Goal: Transaction & Acquisition: Book appointment/travel/reservation

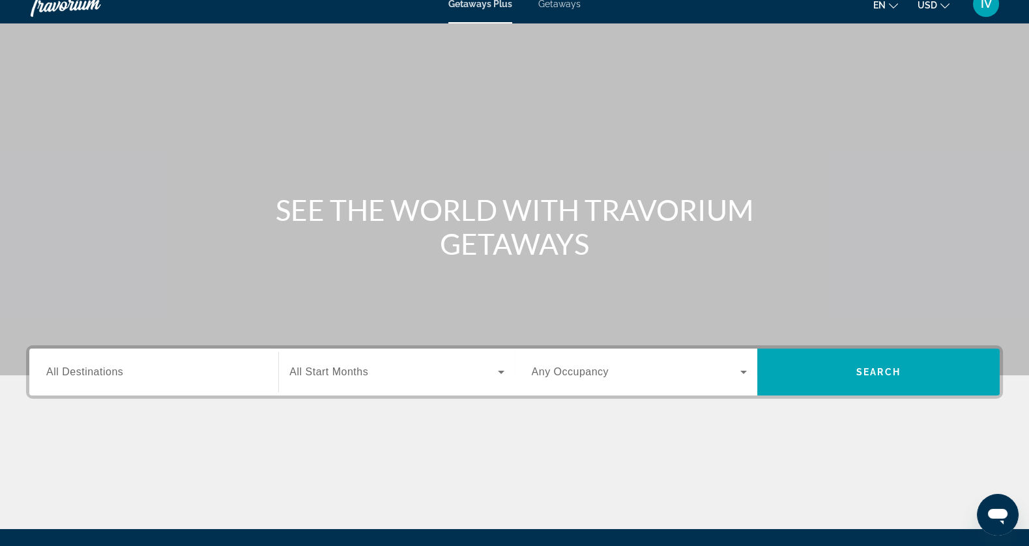
scroll to position [13, 0]
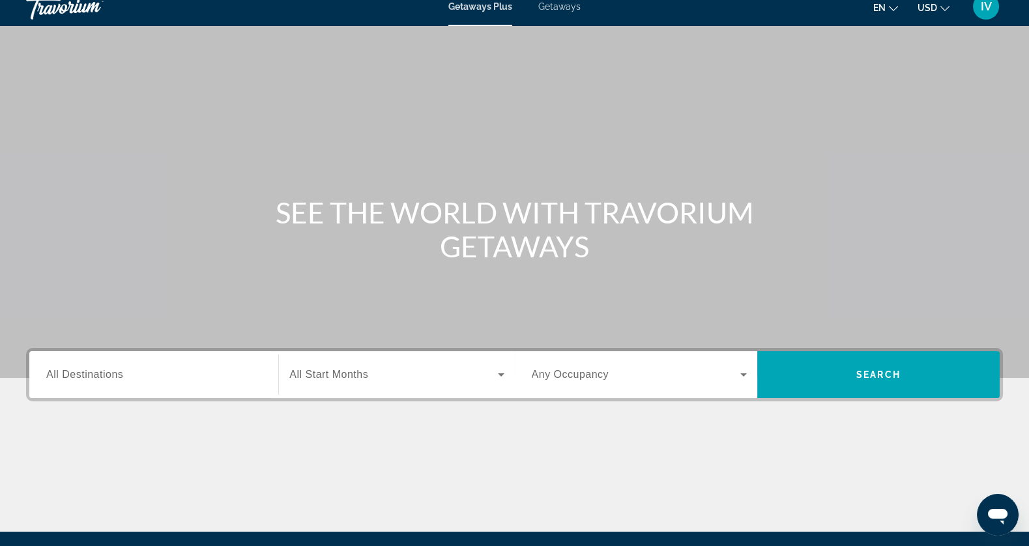
click at [549, 4] on span "Getaways" at bounding box center [559, 6] width 42 height 10
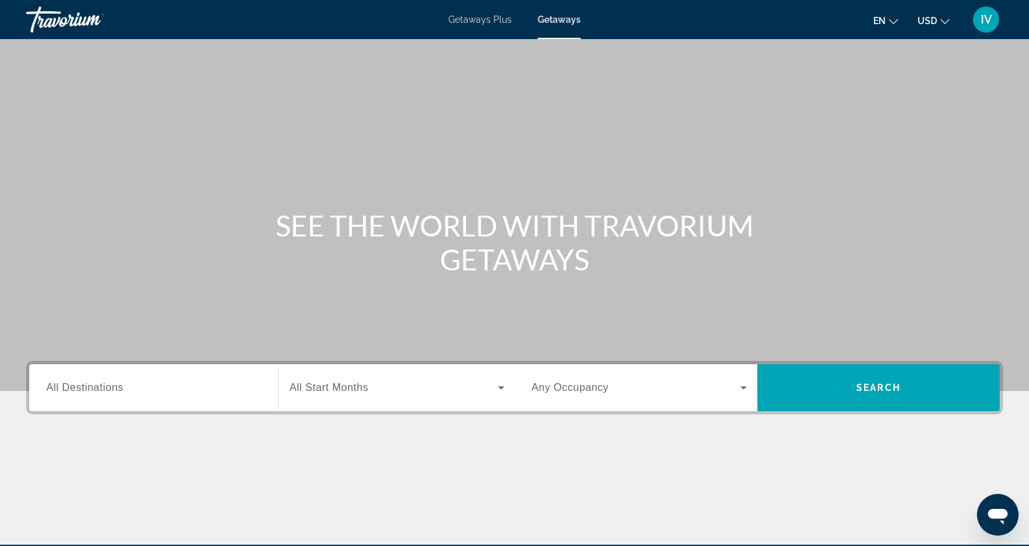
click at [94, 388] on span "All Destinations" at bounding box center [84, 387] width 77 height 11
click at [94, 388] on input "Destination All Destinations" at bounding box center [153, 389] width 215 height 16
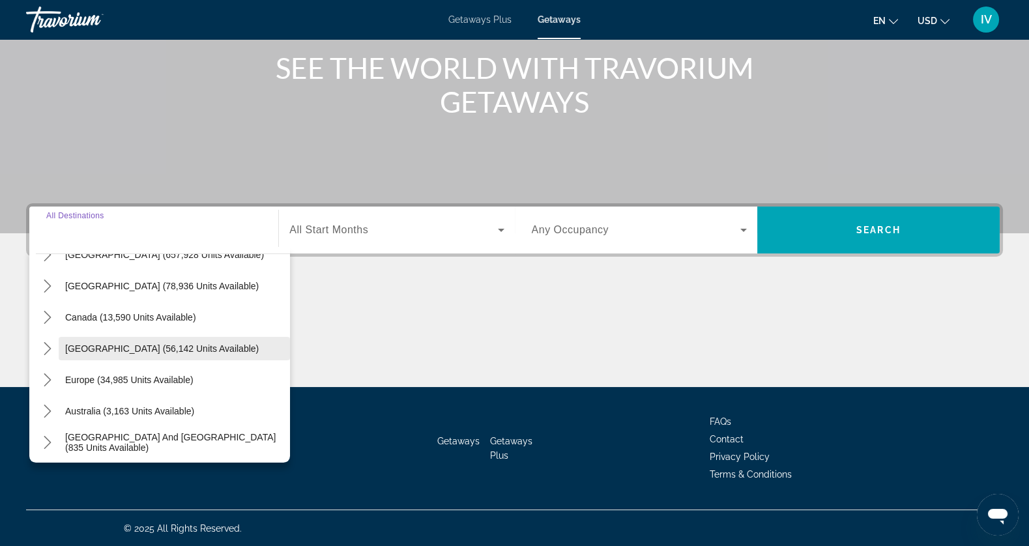
scroll to position [61, 0]
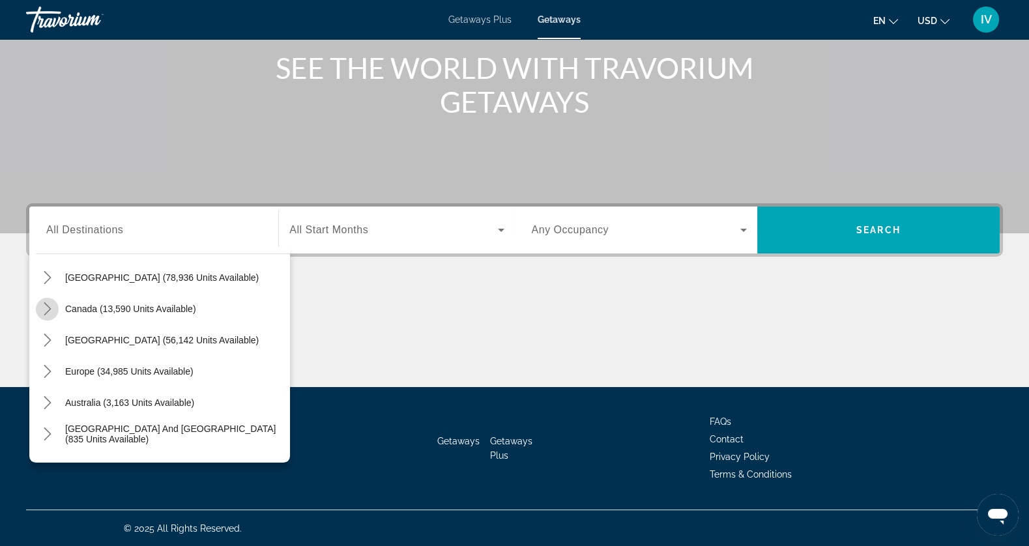
click at [45, 304] on icon "Toggle Canada (13,590 units available) submenu" at bounding box center [47, 308] width 13 height 13
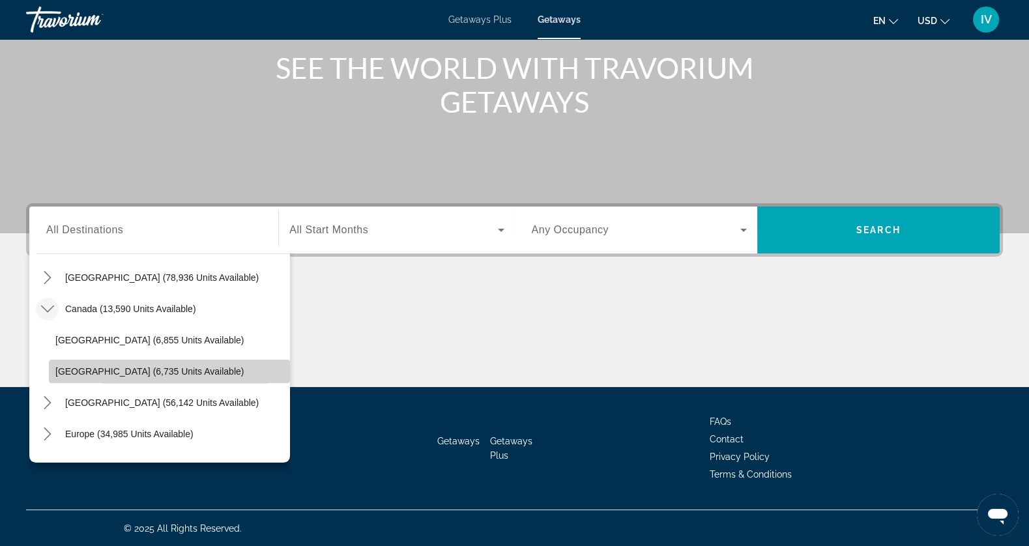
click at [113, 371] on span "[GEOGRAPHIC_DATA] (6,735 units available)" at bounding box center [149, 371] width 188 height 10
type input "**********"
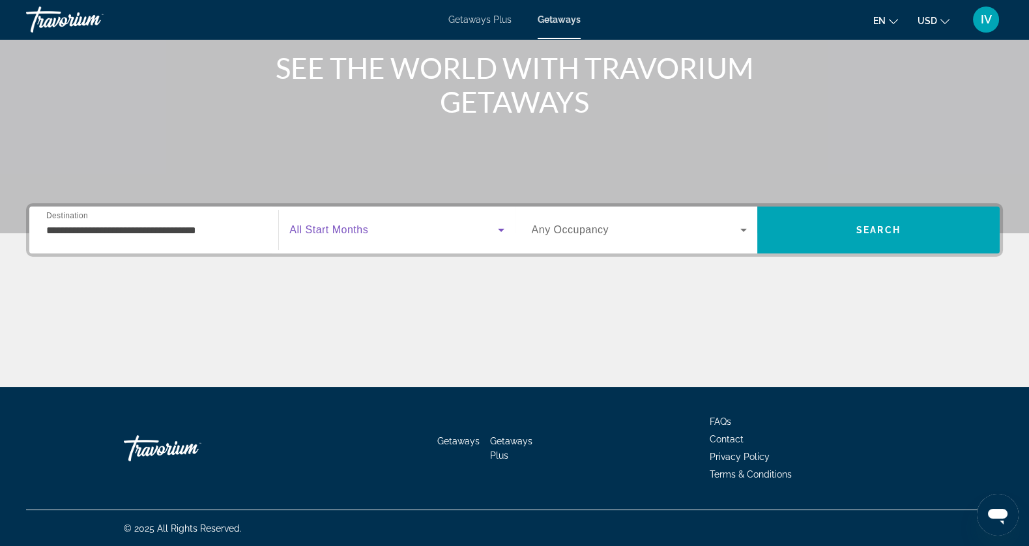
click at [491, 225] on span "Search widget" at bounding box center [393, 230] width 208 height 16
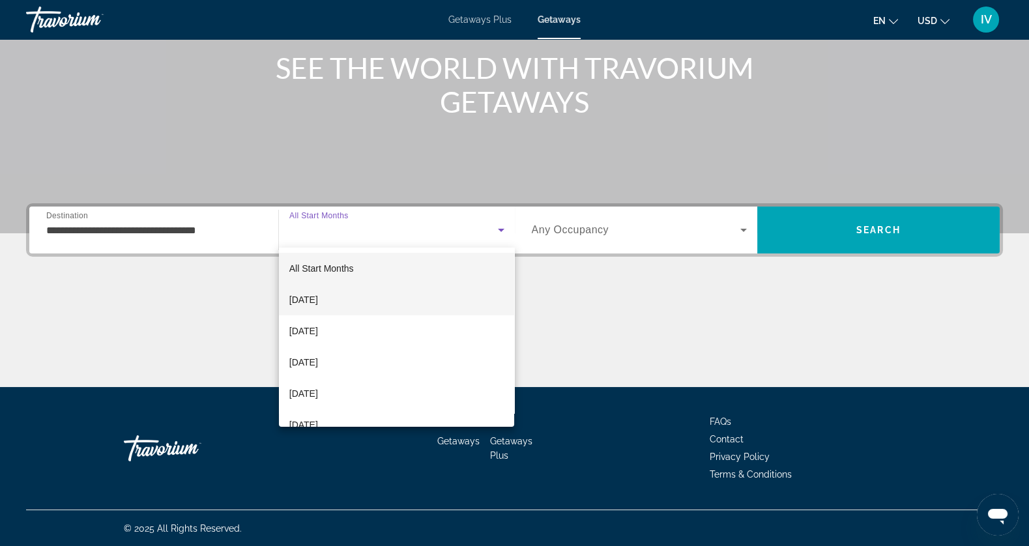
click at [465, 298] on mat-option "[DATE]" at bounding box center [397, 299] width 236 height 31
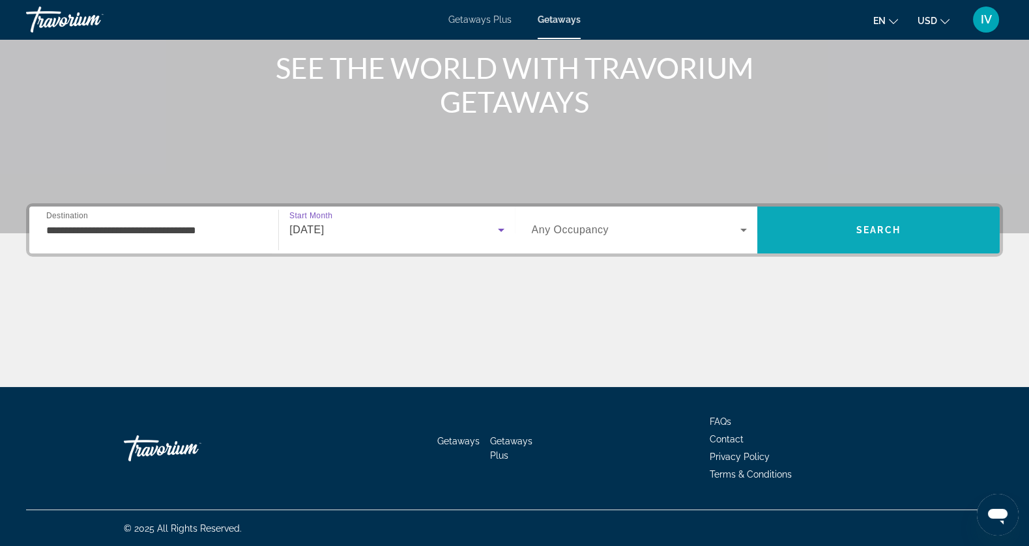
click at [866, 241] on span "Search" at bounding box center [878, 229] width 242 height 31
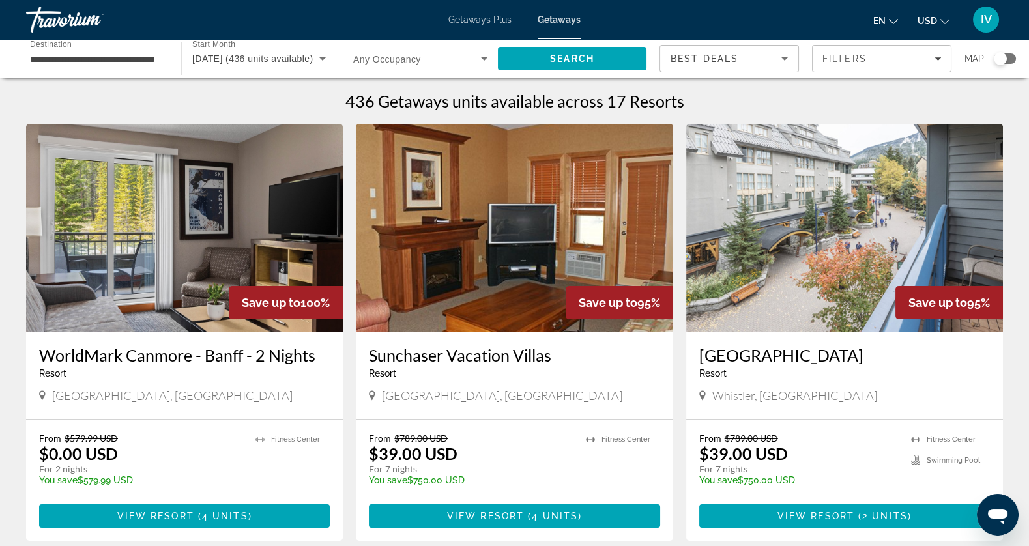
click at [795, 286] on img "Main content" at bounding box center [844, 228] width 317 height 209
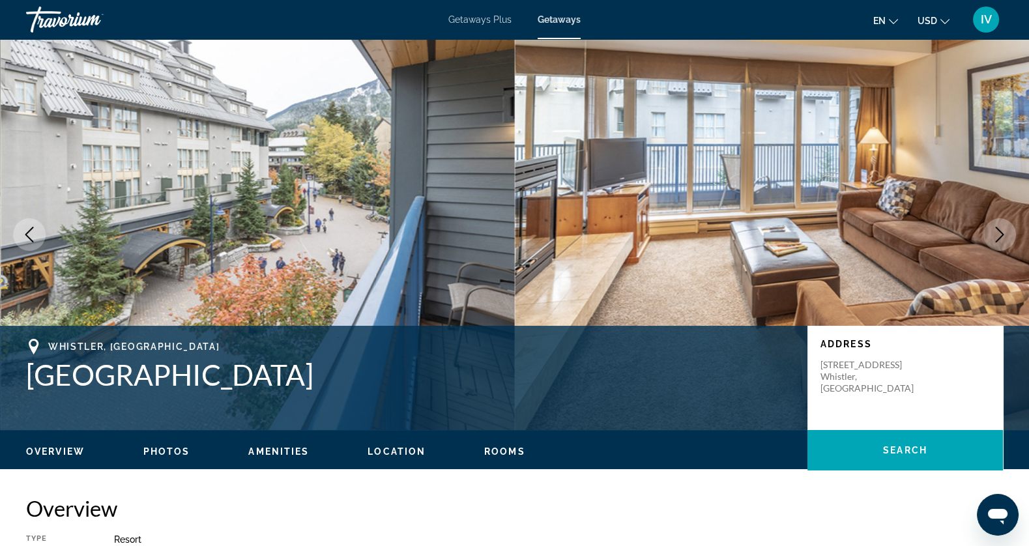
click at [1000, 237] on icon "Next image" at bounding box center [1000, 235] width 16 height 16
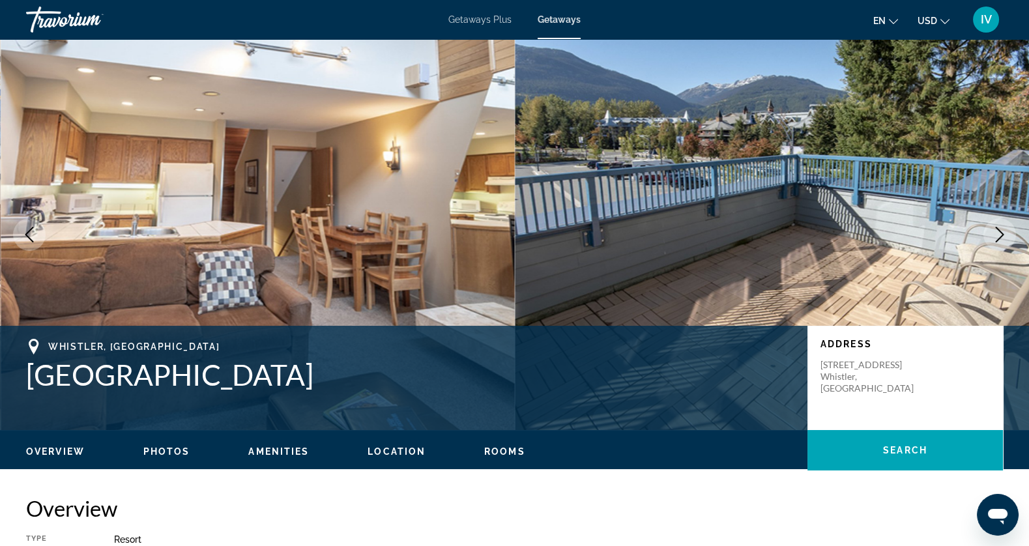
click at [1001, 237] on icon "Next image" at bounding box center [1000, 235] width 8 height 16
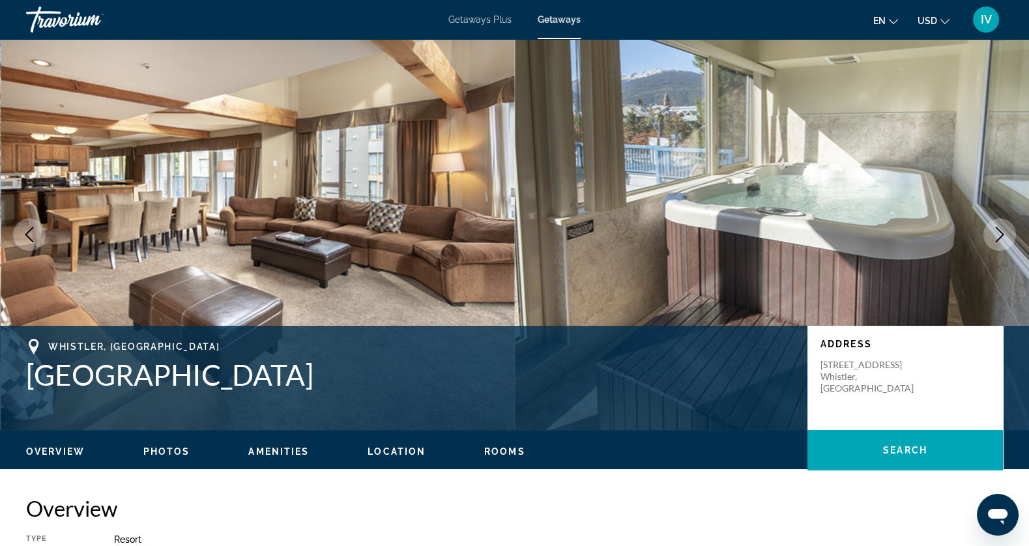
click at [1001, 237] on icon "Next image" at bounding box center [1000, 235] width 8 height 16
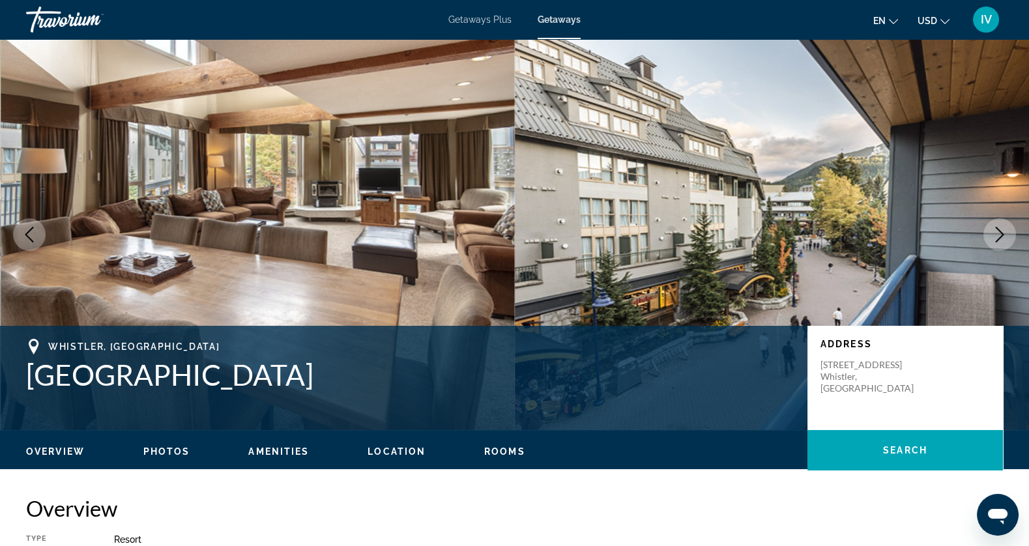
click at [23, 242] on button "Previous image" at bounding box center [29, 234] width 33 height 33
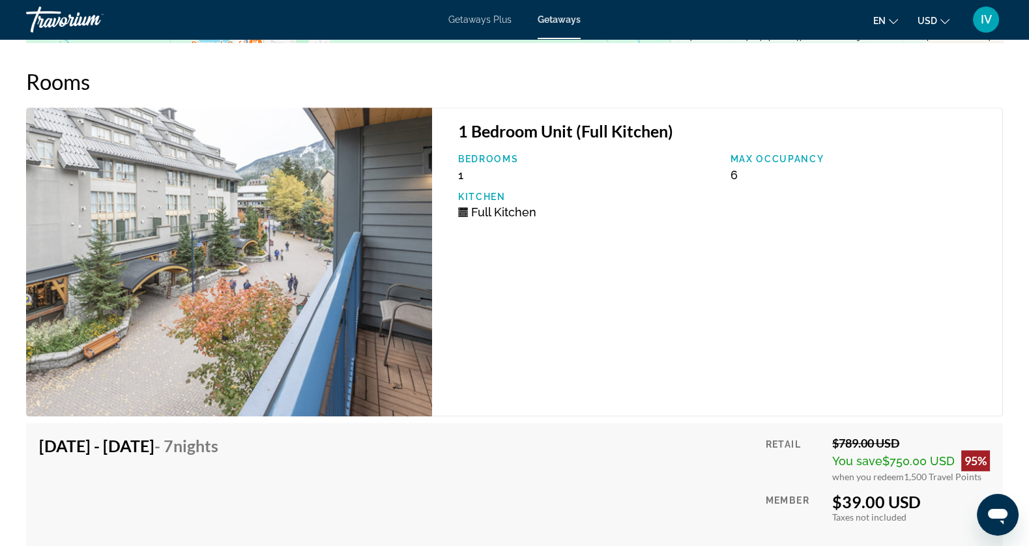
scroll to position [2285, 0]
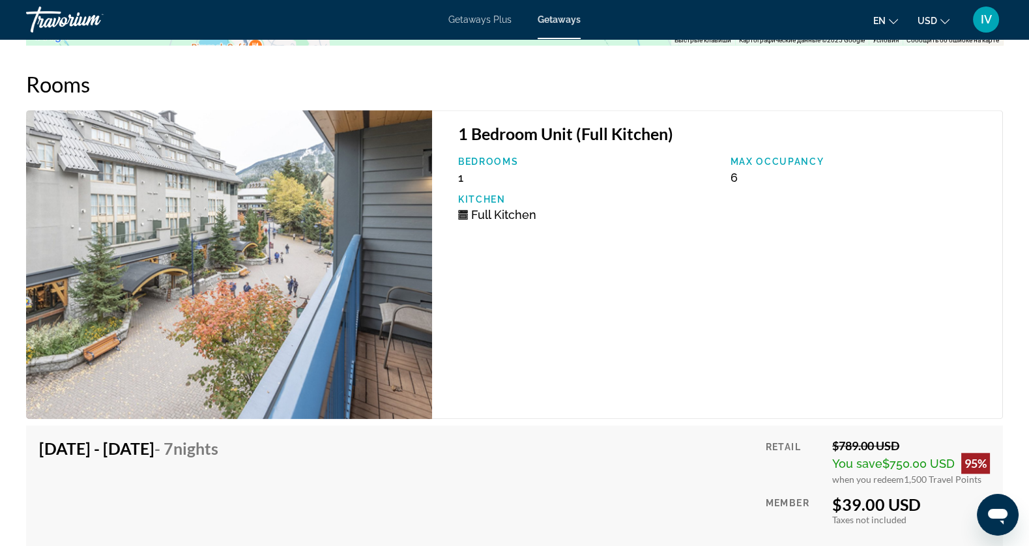
click at [345, 280] on img "Main content" at bounding box center [229, 264] width 406 height 309
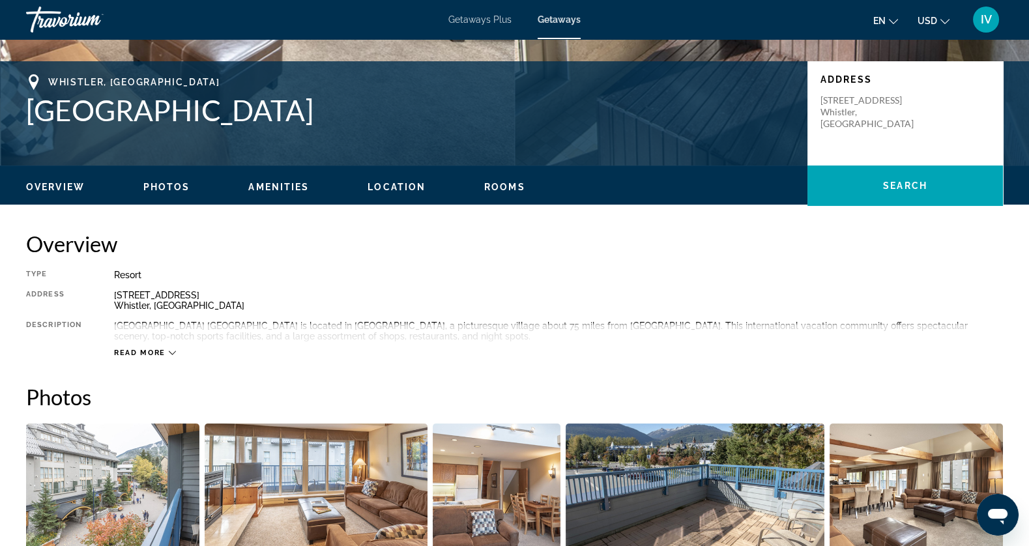
scroll to position [218, 0]
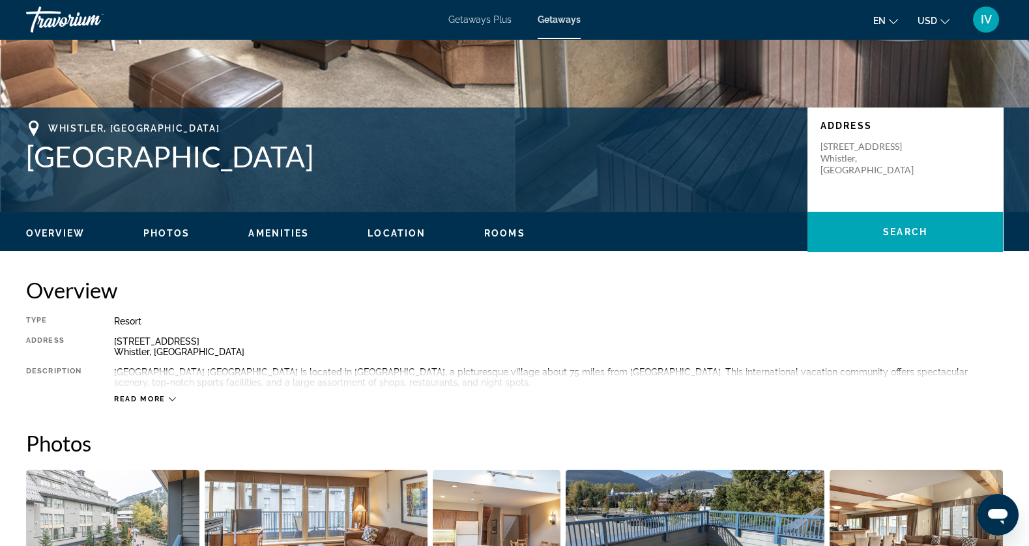
drag, startPoint x: 34, startPoint y: 157, endPoint x: 263, endPoint y: 172, distance: 229.9
click at [274, 173] on h1 "[GEOGRAPHIC_DATA]" at bounding box center [410, 156] width 768 height 34
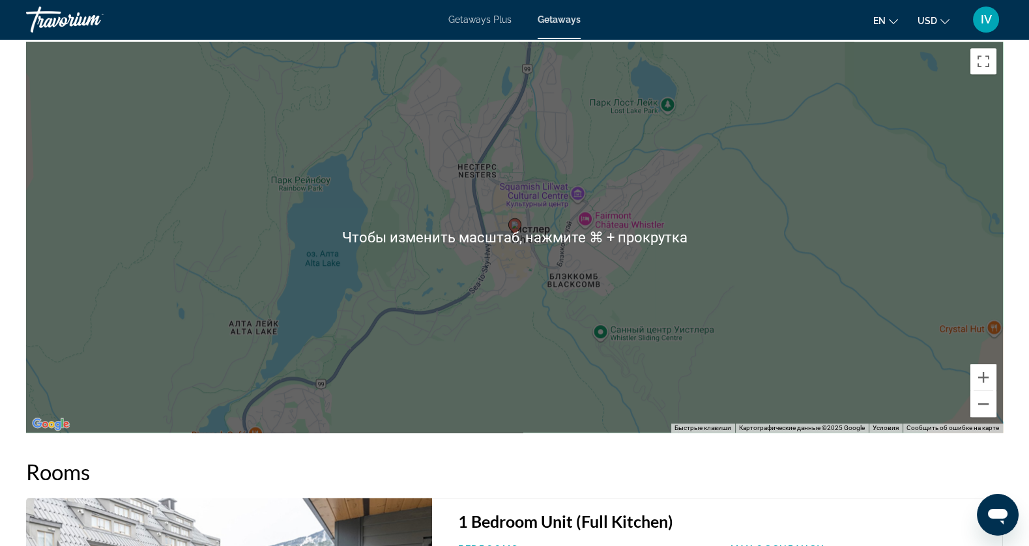
scroll to position [1903, 0]
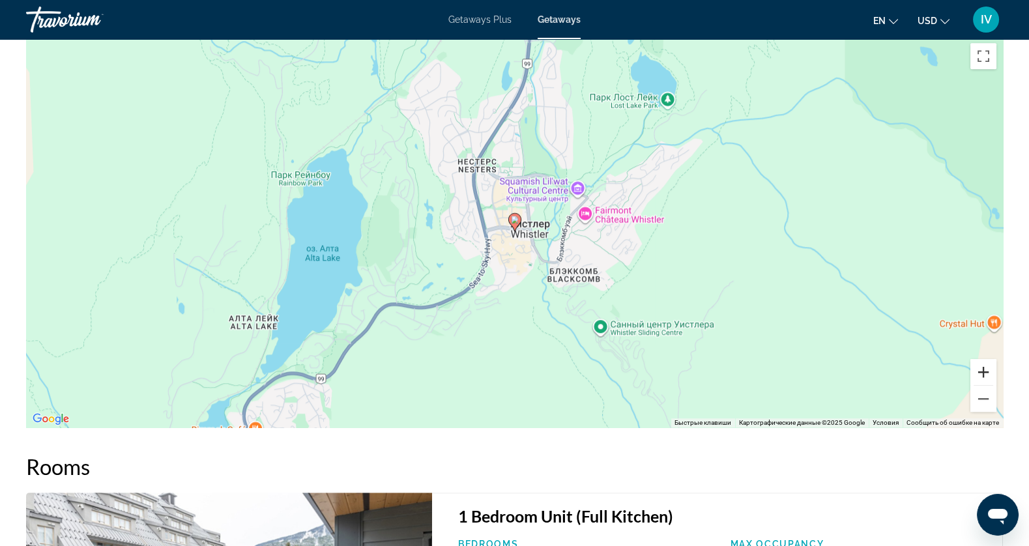
click at [987, 370] on button "Увеличить" at bounding box center [983, 372] width 26 height 26
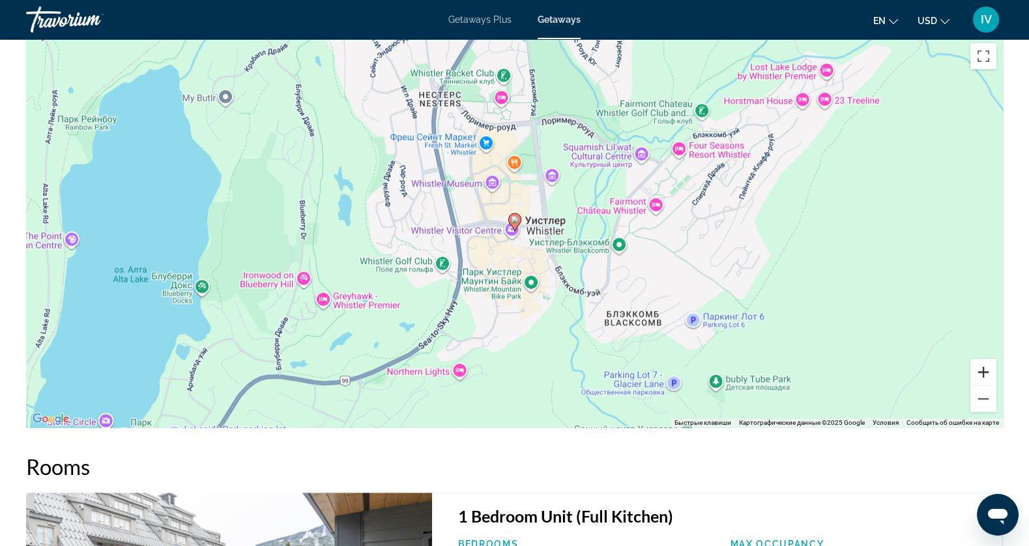
click at [987, 370] on button "Увеличить" at bounding box center [983, 372] width 26 height 26
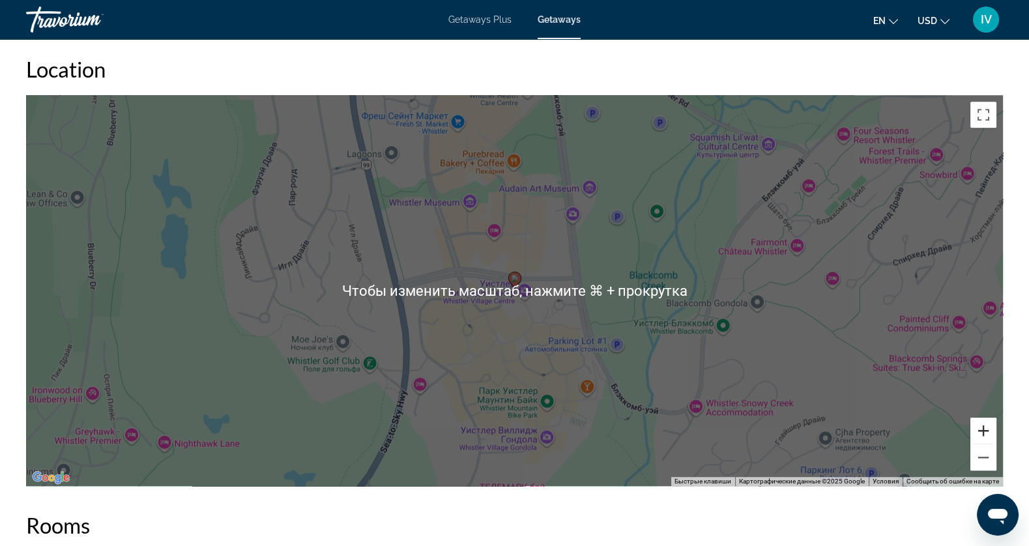
scroll to position [1826, 0]
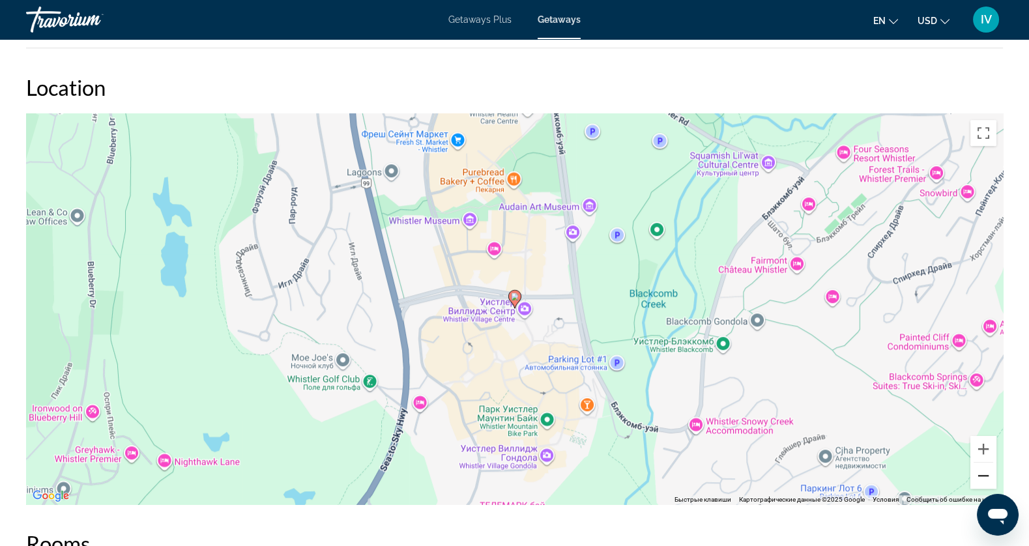
click at [977, 474] on button "Уменьшить" at bounding box center [983, 476] width 26 height 26
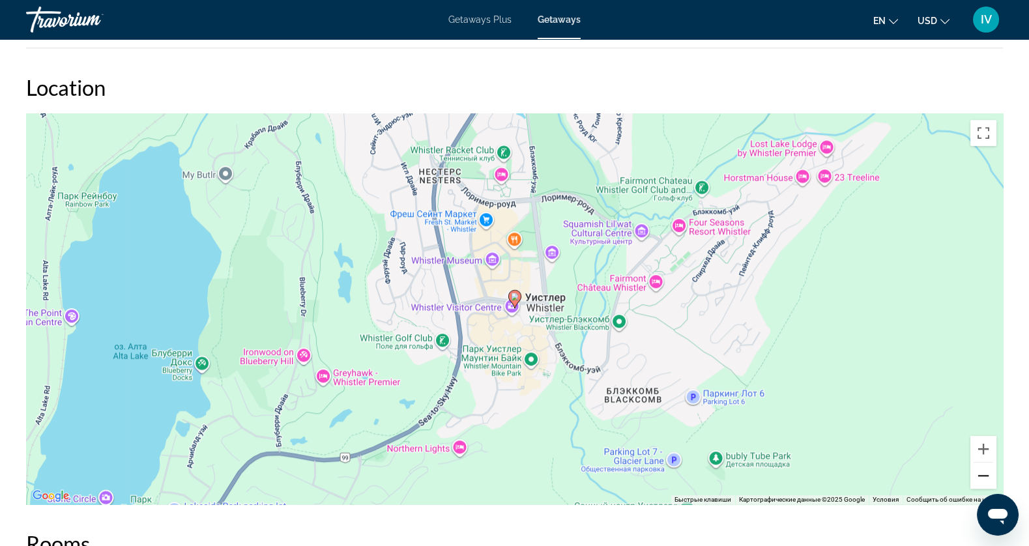
click at [978, 480] on button "Уменьшить" at bounding box center [983, 476] width 26 height 26
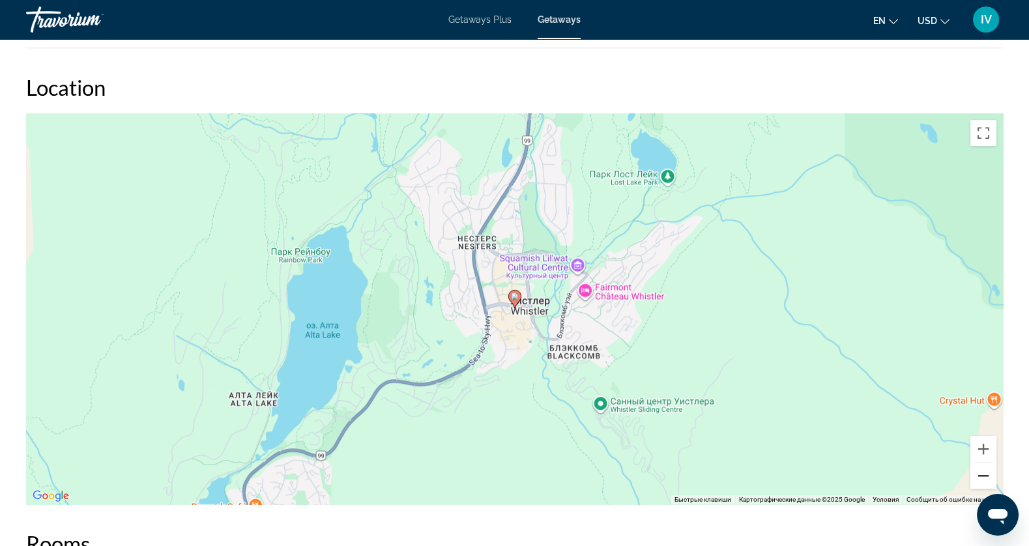
click at [978, 480] on button "Уменьшить" at bounding box center [983, 476] width 26 height 26
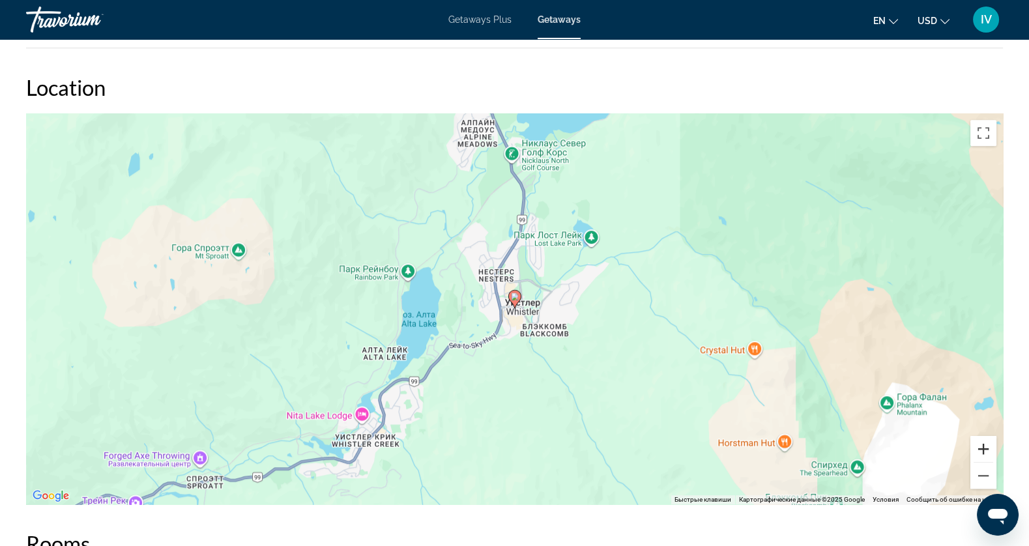
click at [988, 448] on button "Увеличить" at bounding box center [983, 449] width 26 height 26
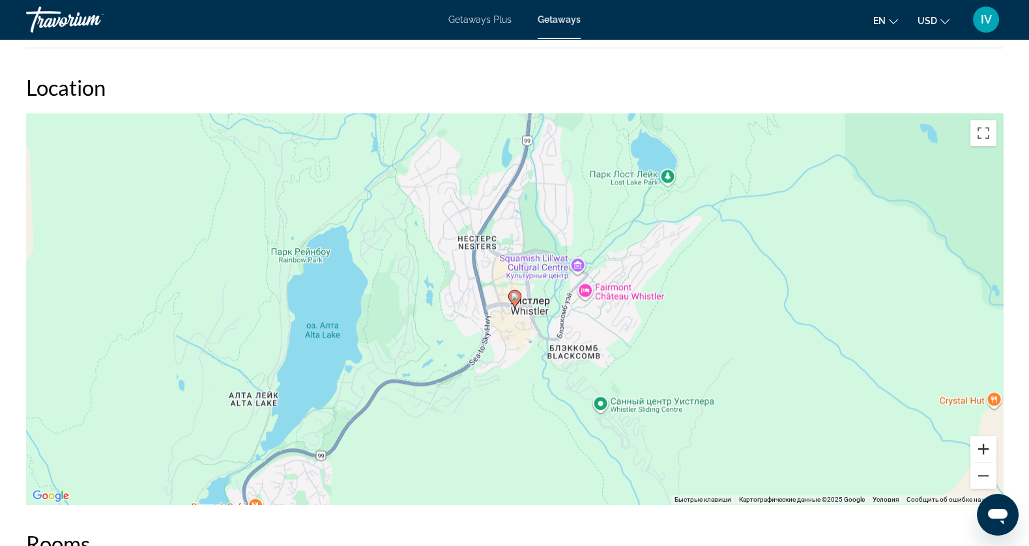
click at [988, 448] on button "Увеличить" at bounding box center [983, 449] width 26 height 26
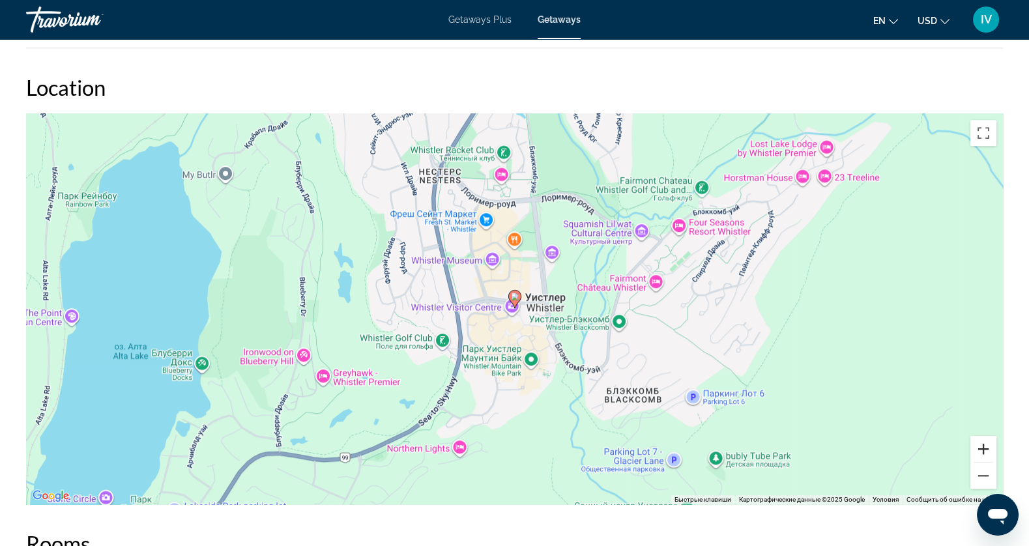
scroll to position [1825, 0]
click at [183, 366] on div "Чтобы активировать перетаскивание с помощью клавиатуры, нажмите Alt + Ввод. Пос…" at bounding box center [514, 309] width 977 height 391
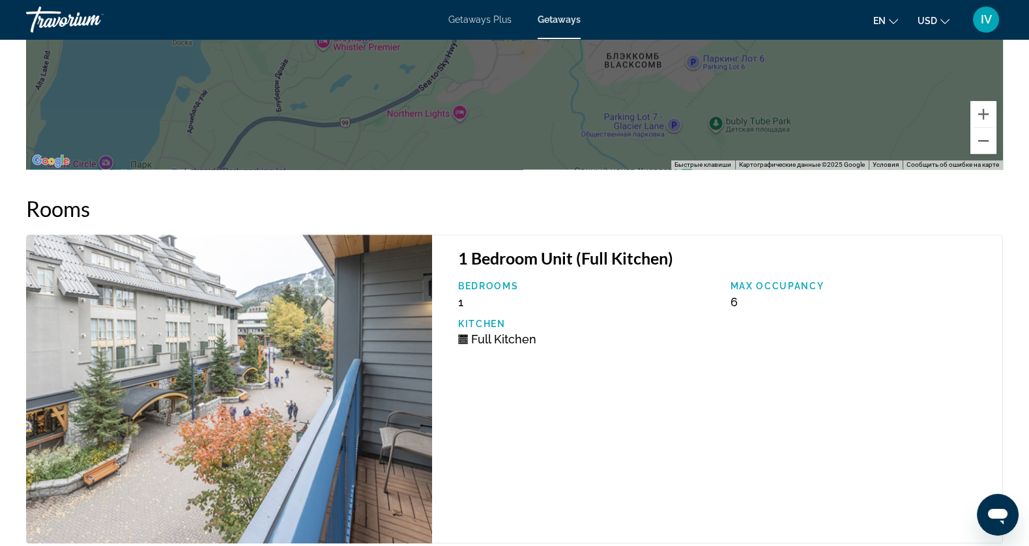
scroll to position [2184, 0]
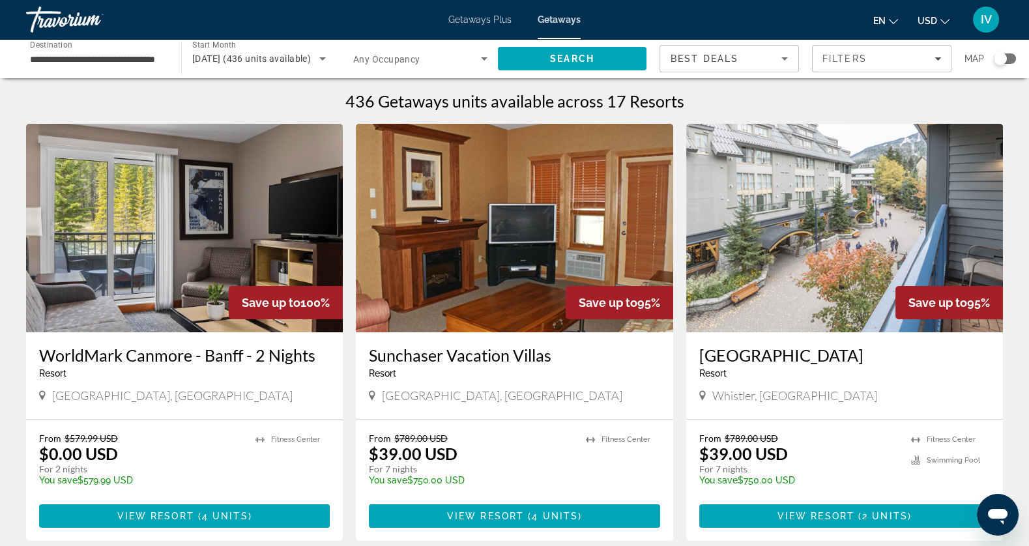
click at [519, 216] on img "Main content" at bounding box center [514, 228] width 317 height 209
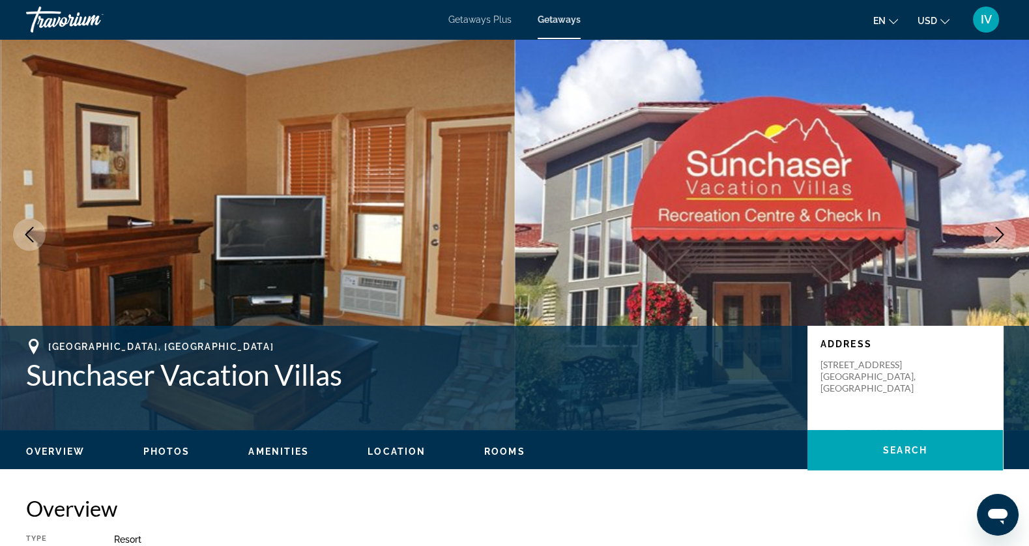
click at [997, 239] on icon "Next image" at bounding box center [1000, 235] width 16 height 16
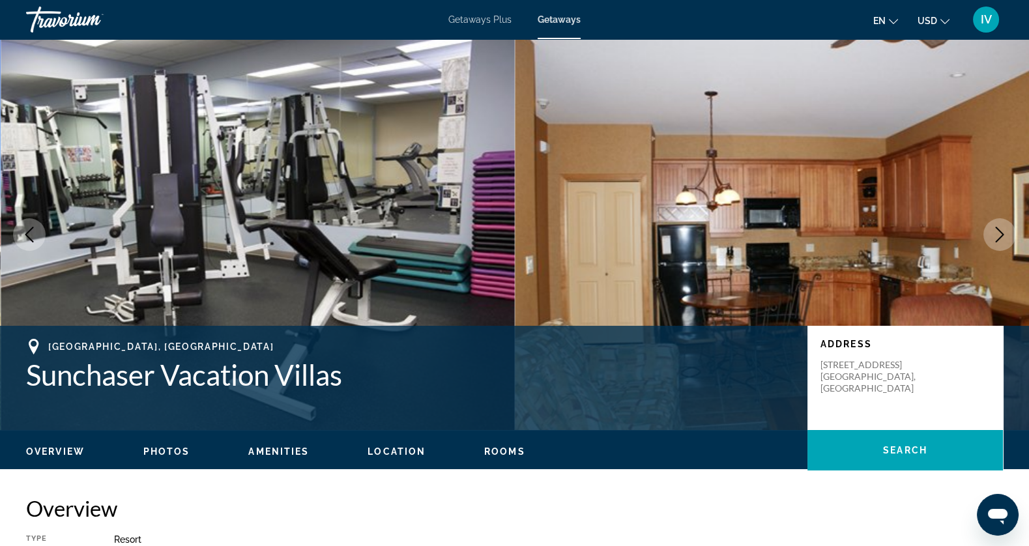
click at [998, 239] on icon "Next image" at bounding box center [1000, 235] width 16 height 16
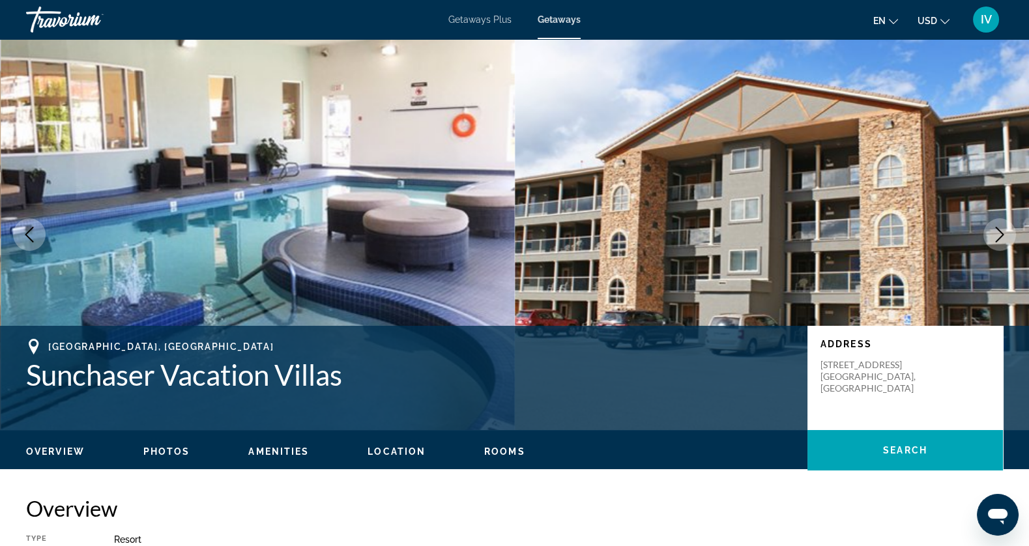
click at [998, 239] on icon "Next image" at bounding box center [1000, 235] width 16 height 16
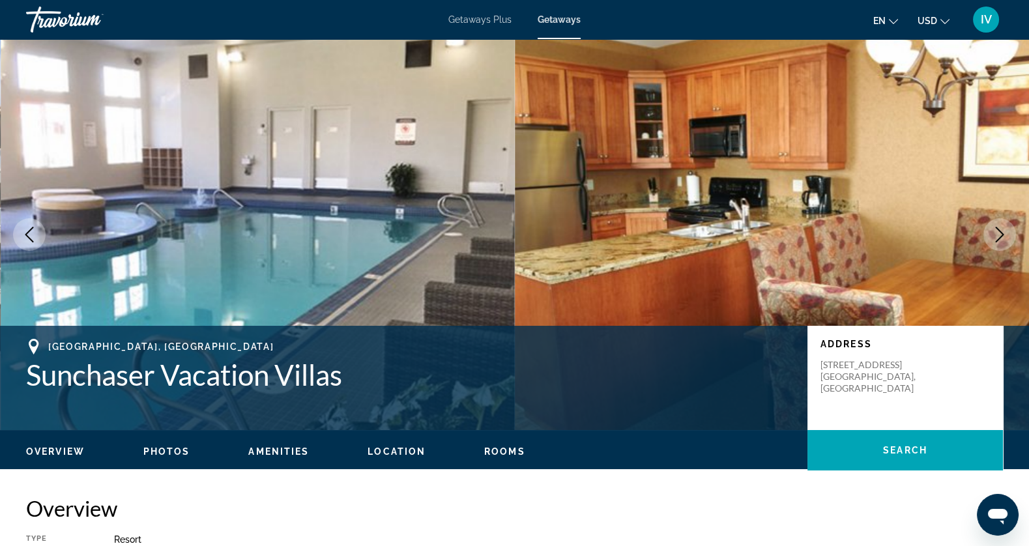
click at [998, 239] on icon "Next image" at bounding box center [1000, 235] width 16 height 16
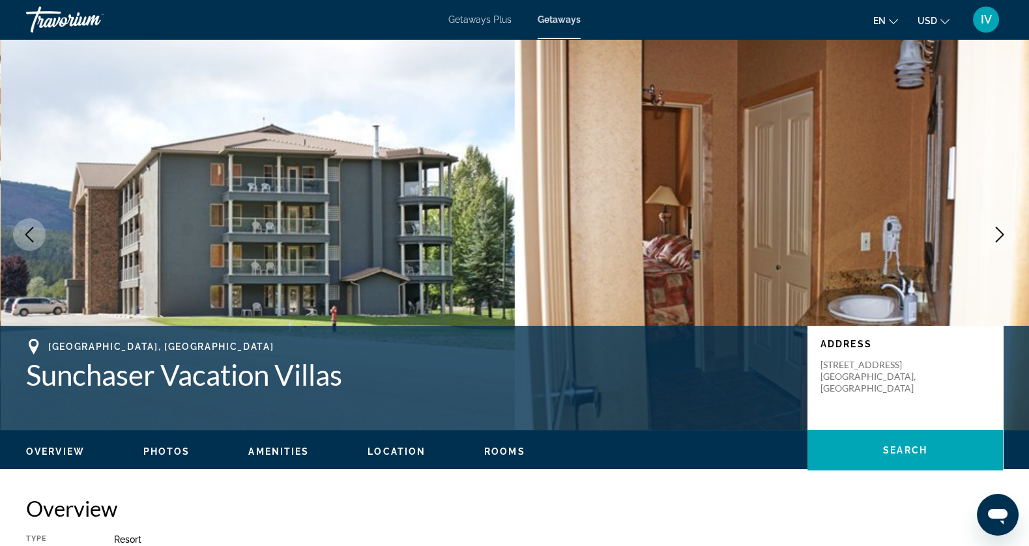
click at [998, 239] on icon "Next image" at bounding box center [1000, 235] width 8 height 16
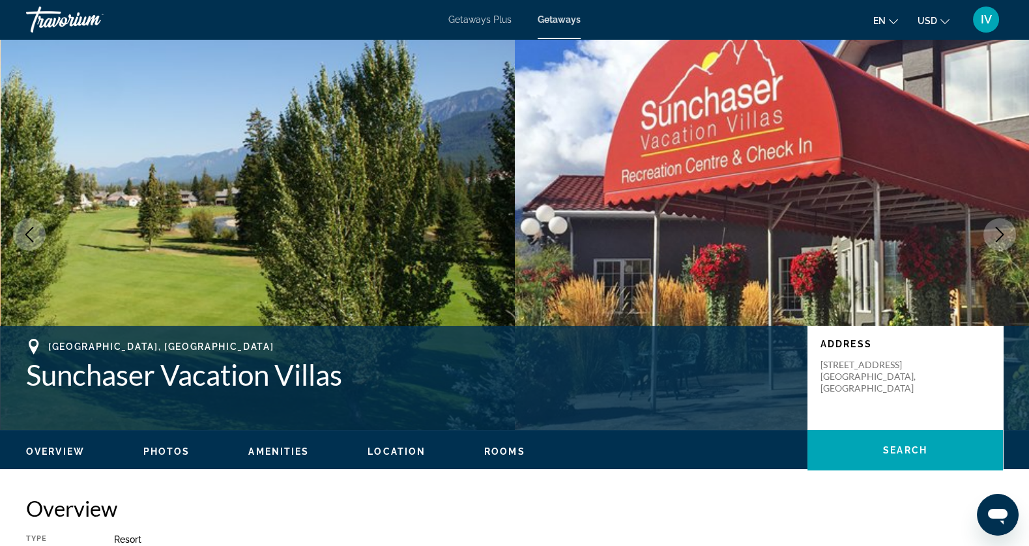
click at [998, 239] on icon "Next image" at bounding box center [1000, 235] width 8 height 16
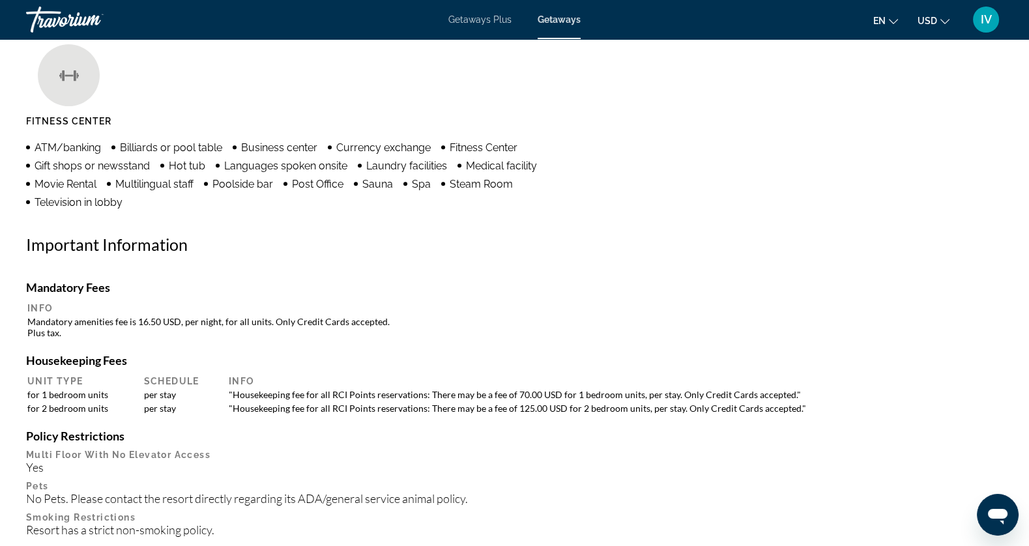
scroll to position [1039, 0]
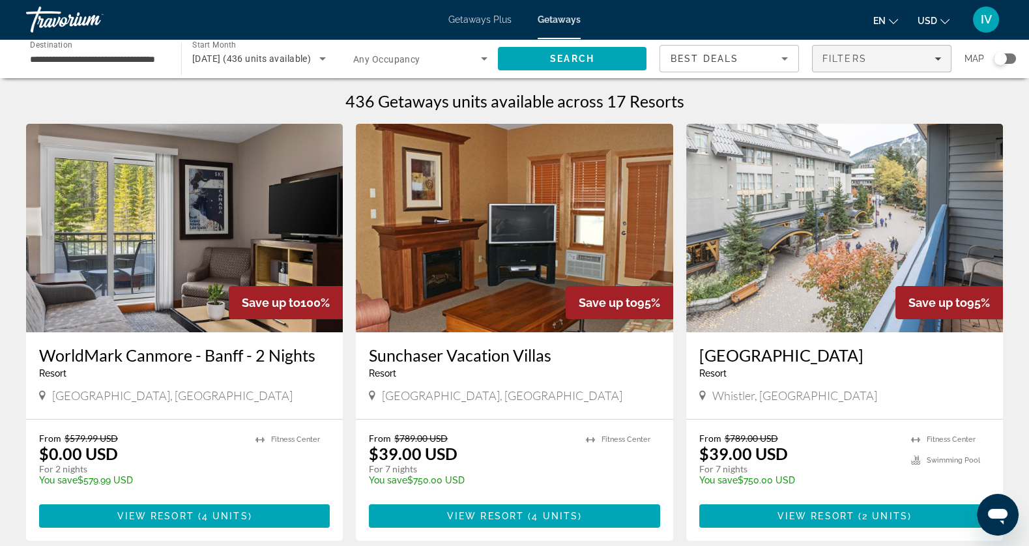
click at [882, 70] on span "Filters" at bounding box center [882, 58] width 138 height 31
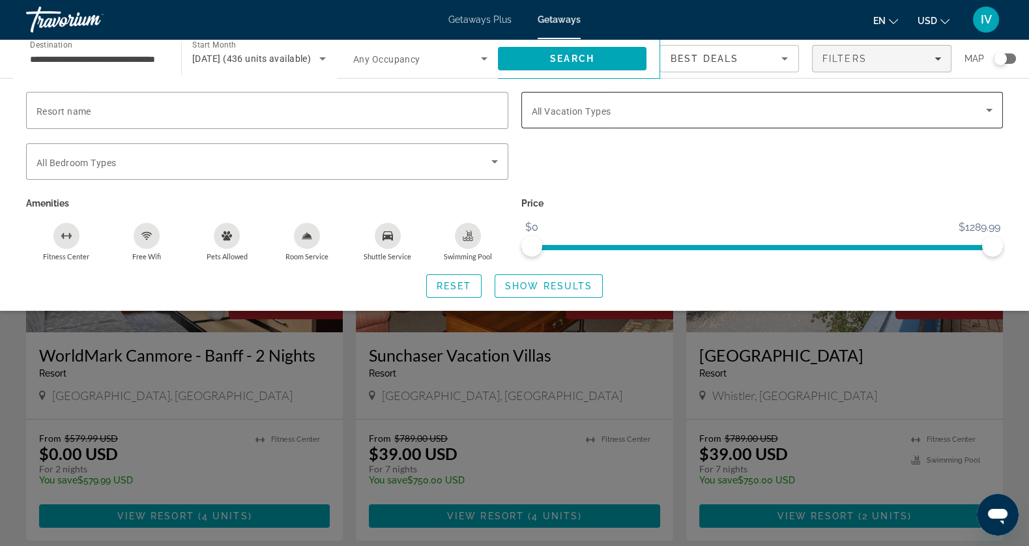
click at [628, 126] on div "Search widget" at bounding box center [762, 110] width 461 height 36
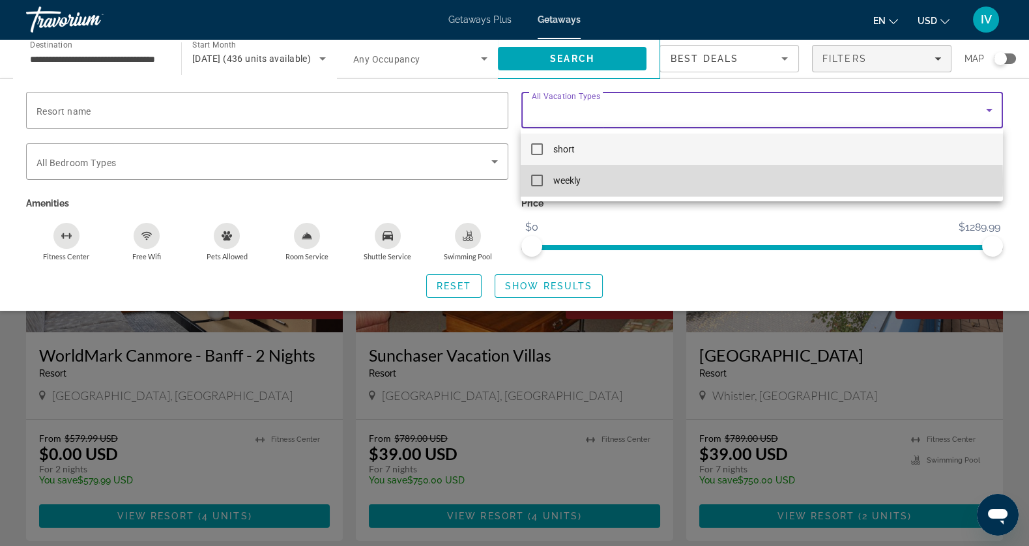
click at [536, 181] on mat-pseudo-checkbox at bounding box center [537, 181] width 12 height 12
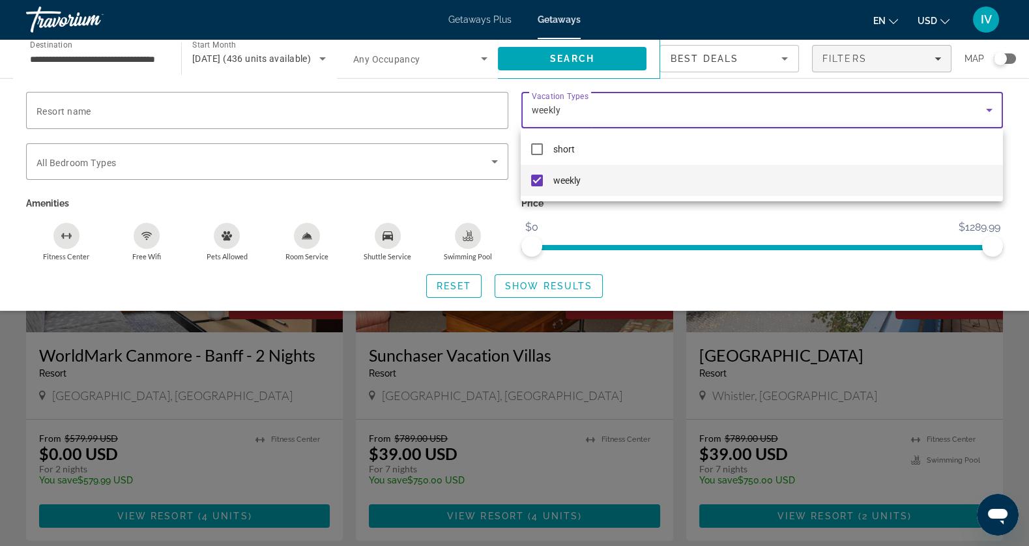
click at [590, 291] on div at bounding box center [514, 273] width 1029 height 546
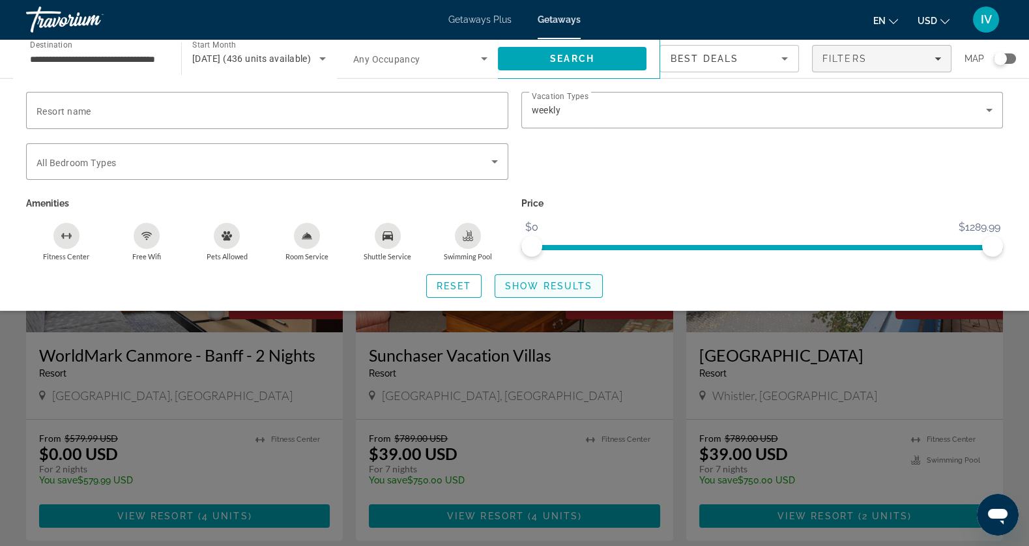
click at [587, 291] on span "Search widget" at bounding box center [548, 285] width 107 height 31
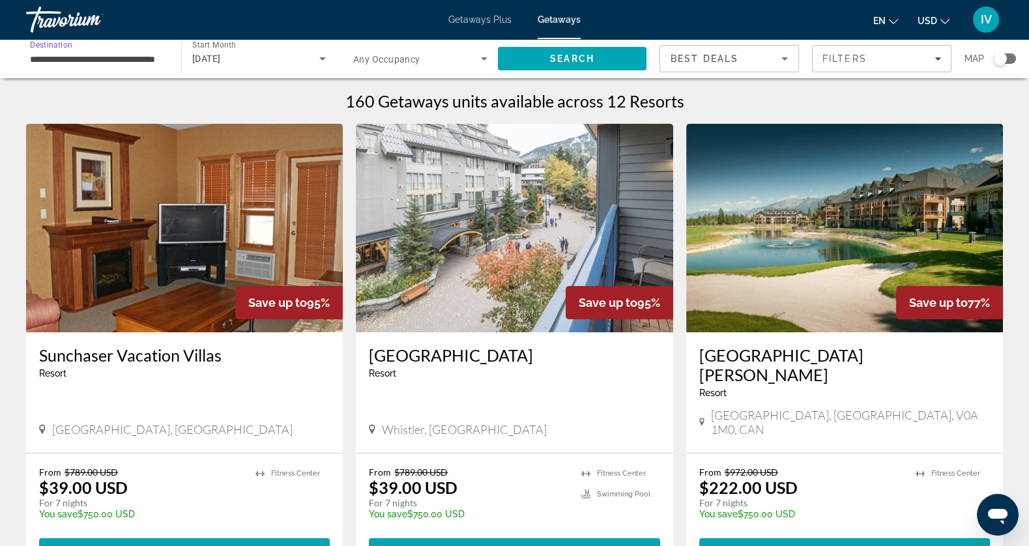
click at [119, 64] on input "**********" at bounding box center [97, 59] width 134 height 16
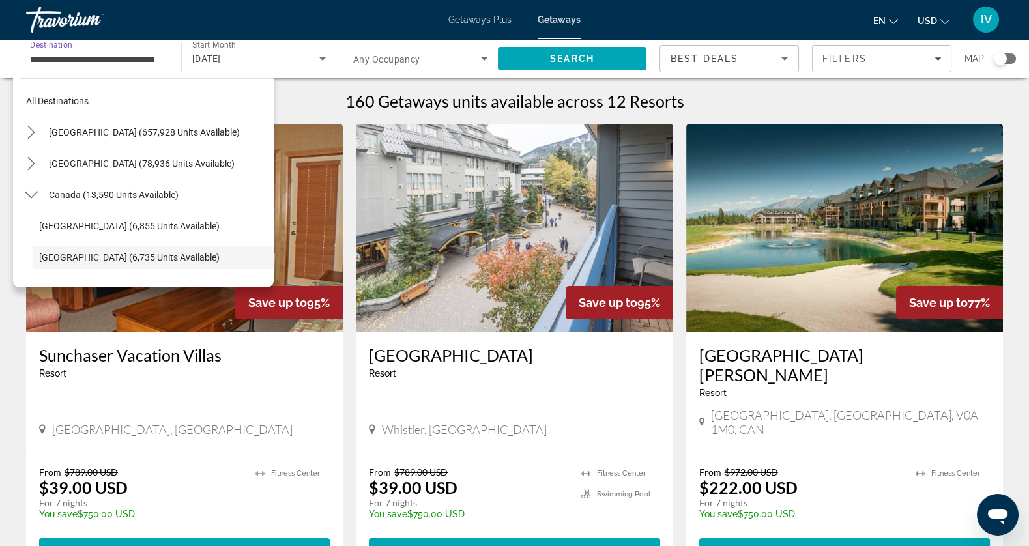
scroll to position [77, 0]
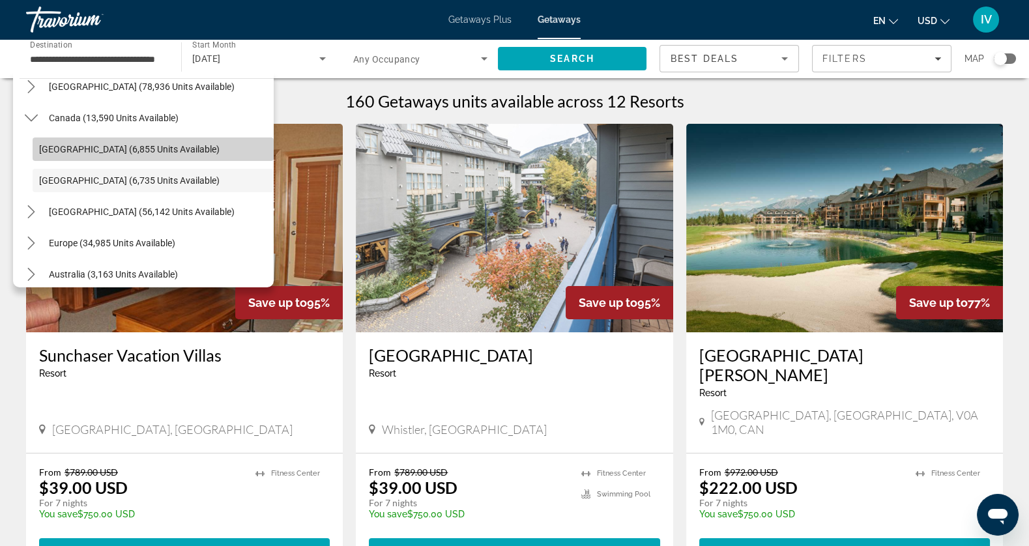
click at [57, 148] on span "[GEOGRAPHIC_DATA] (6,855 units available)" at bounding box center [129, 149] width 181 height 10
type input "**********"
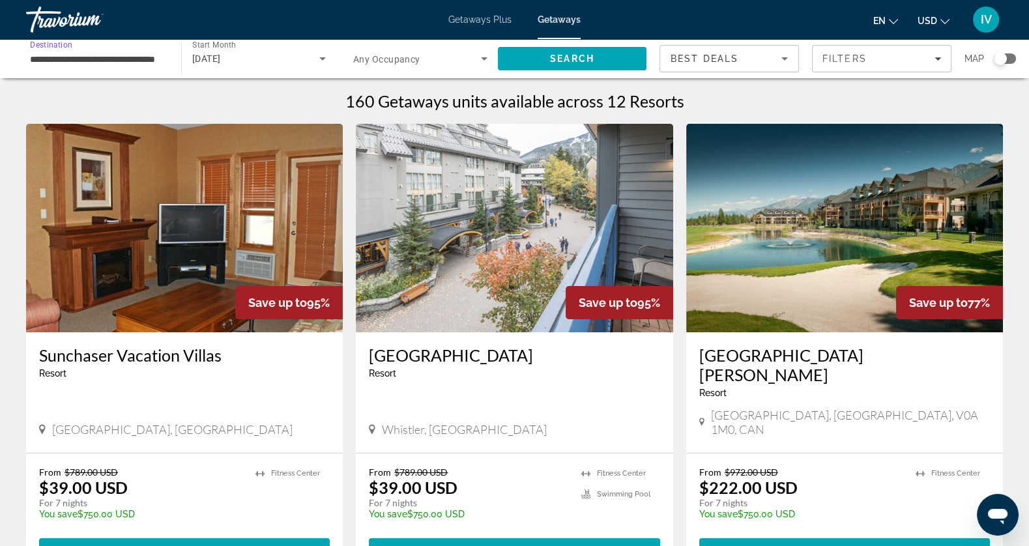
click at [498, 61] on div "Occupancy Any Occupancy" at bounding box center [420, 58] width 155 height 36
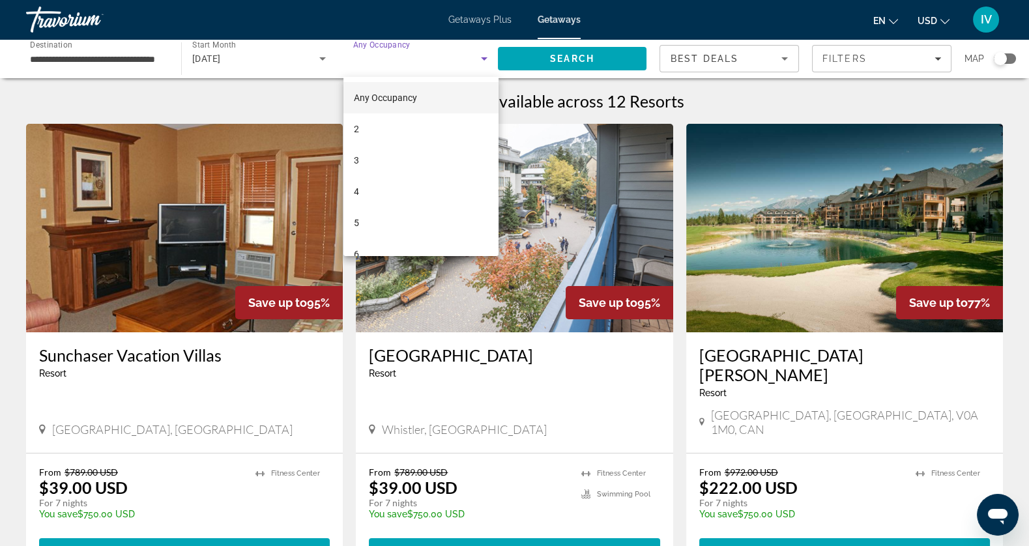
click at [520, 60] on div at bounding box center [514, 273] width 1029 height 546
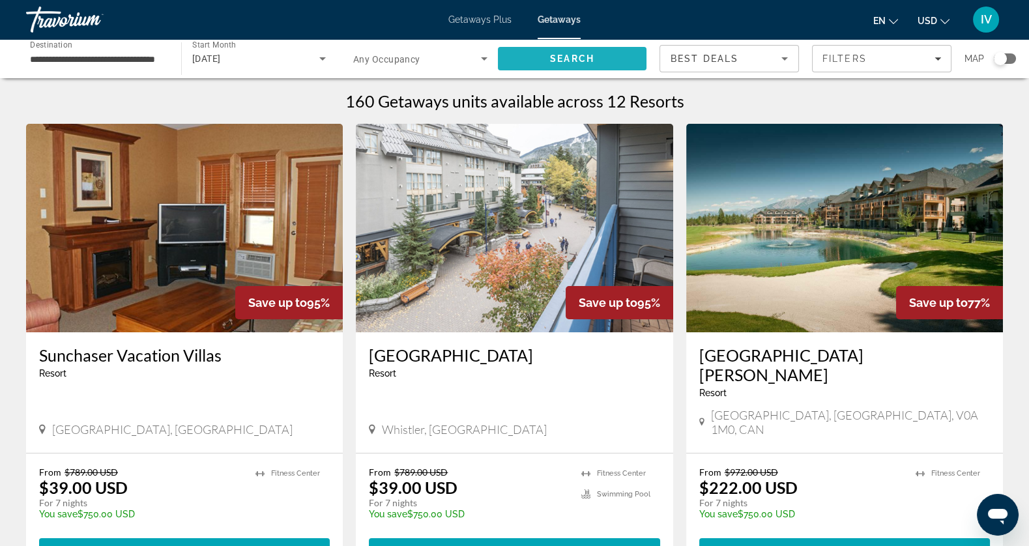
click at [520, 60] on span "Search" at bounding box center [572, 58] width 149 height 31
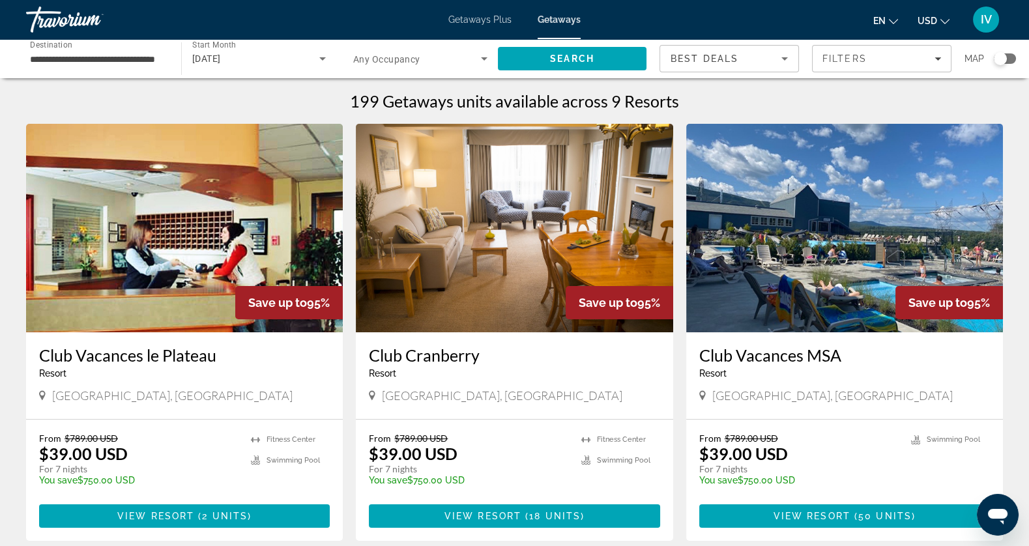
click at [142, 265] on img "Main content" at bounding box center [184, 228] width 317 height 209
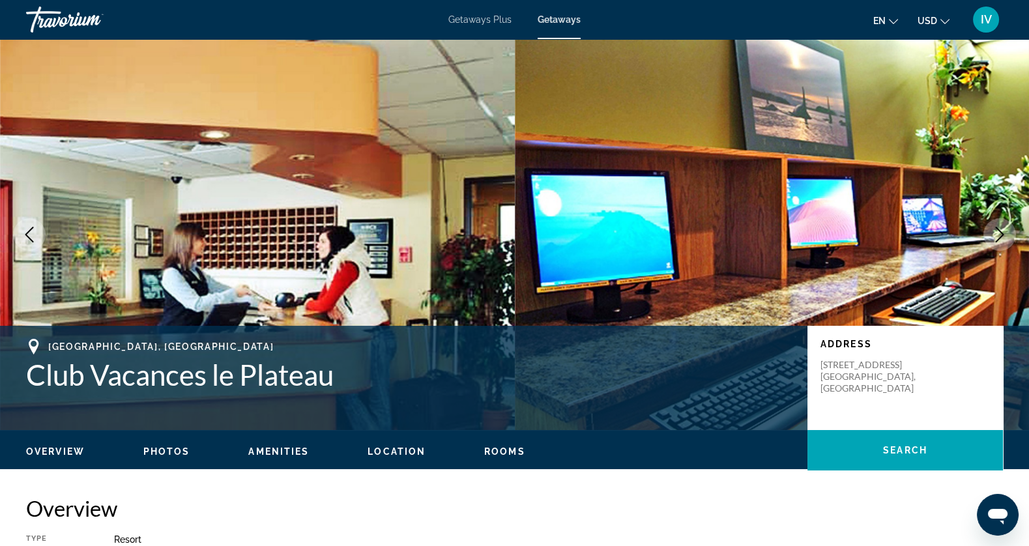
click at [1002, 242] on button "Next image" at bounding box center [999, 234] width 33 height 33
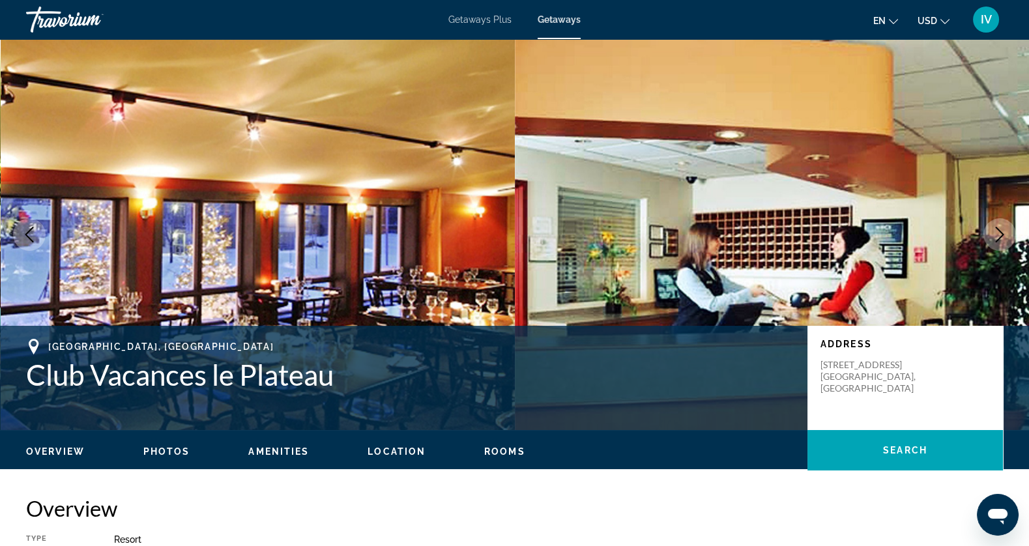
click at [1002, 242] on button "Next image" at bounding box center [999, 234] width 33 height 33
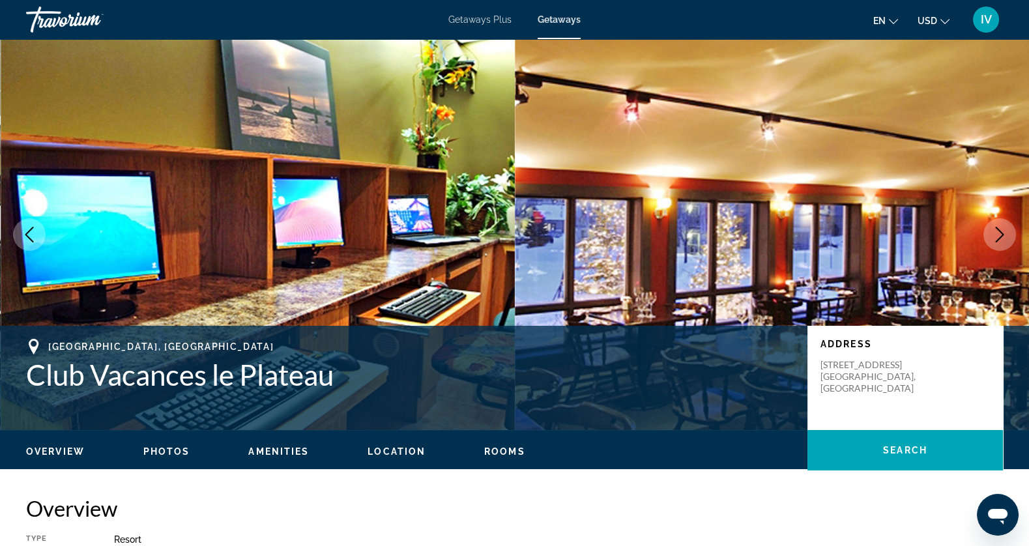
click at [1002, 242] on button "Next image" at bounding box center [999, 234] width 33 height 33
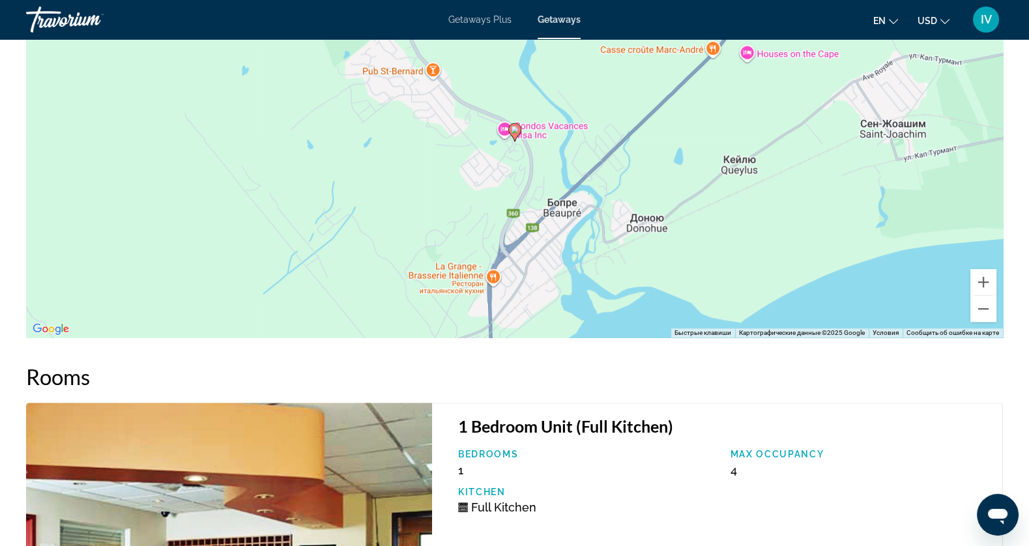
scroll to position [1513, 0]
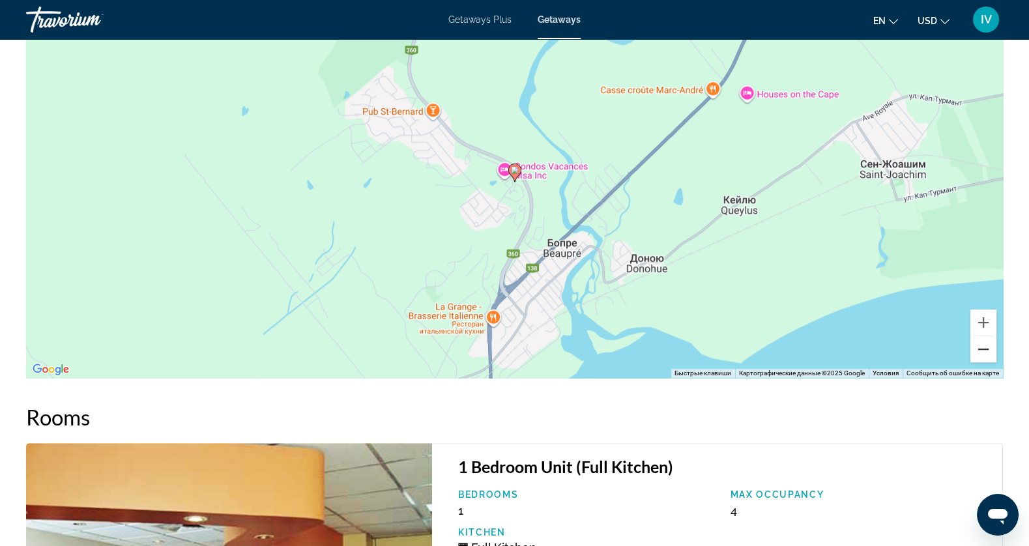
click at [987, 345] on button "Уменьшить" at bounding box center [983, 349] width 26 height 26
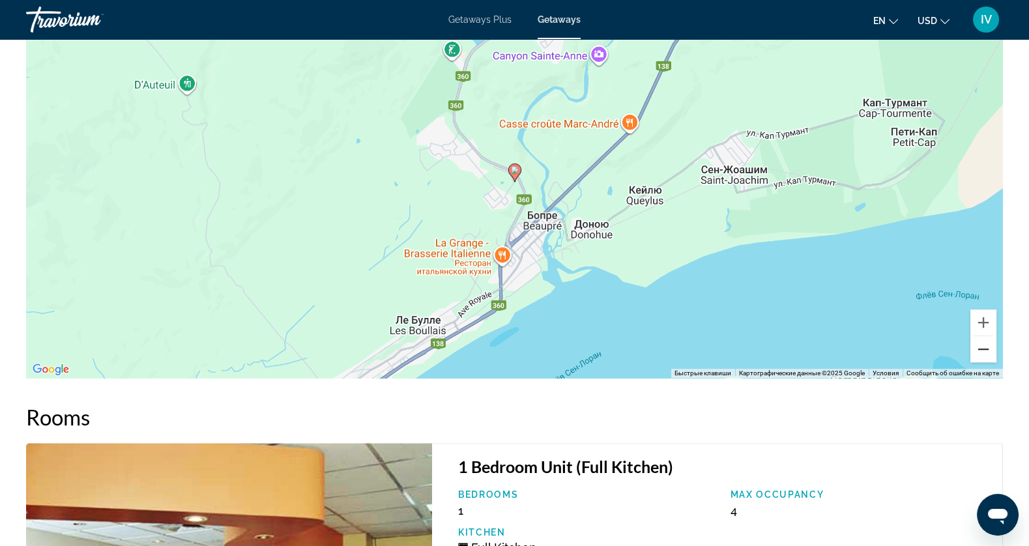
click at [987, 345] on button "Уменьшить" at bounding box center [983, 349] width 26 height 26
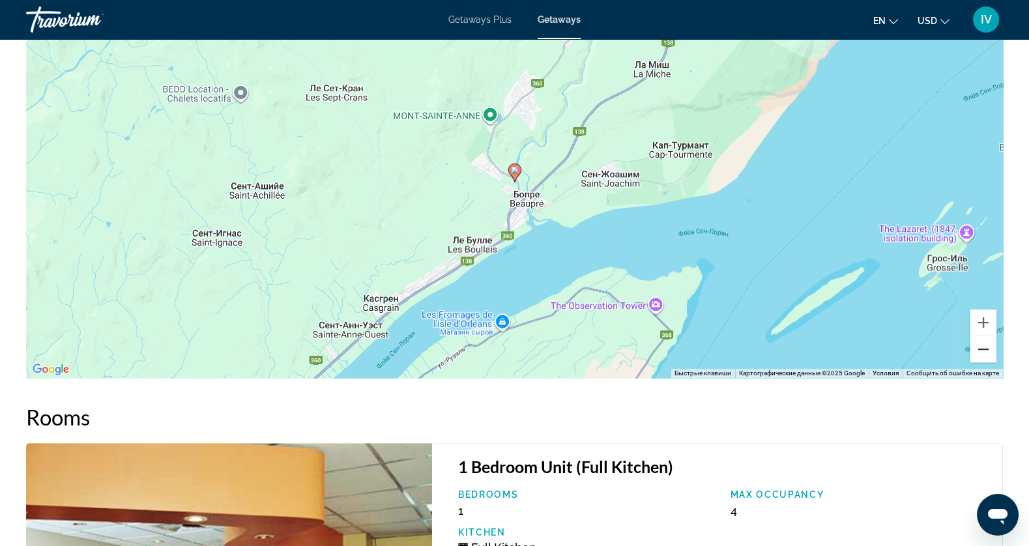
click at [987, 345] on button "Уменьшить" at bounding box center [983, 349] width 26 height 26
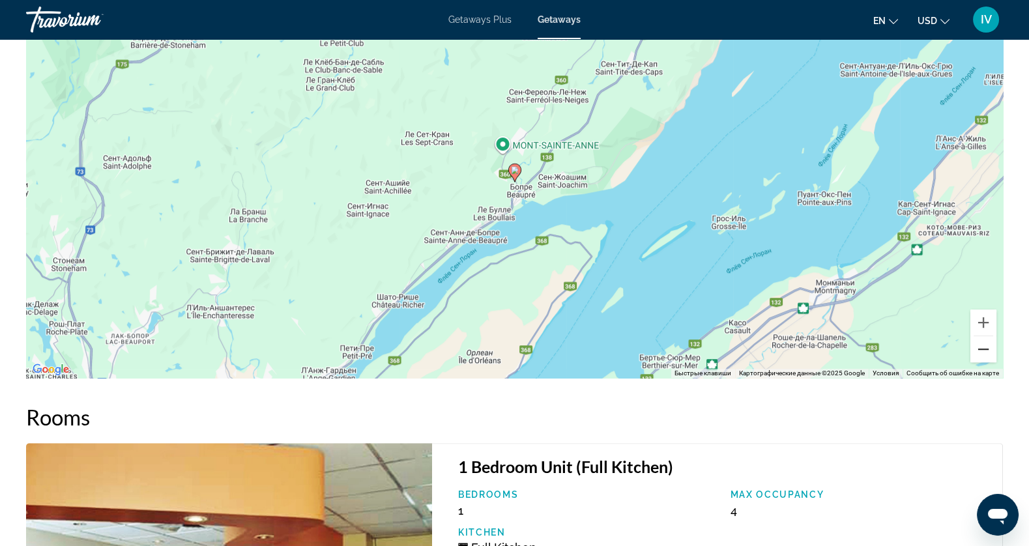
click at [987, 345] on button "Уменьшить" at bounding box center [983, 349] width 26 height 26
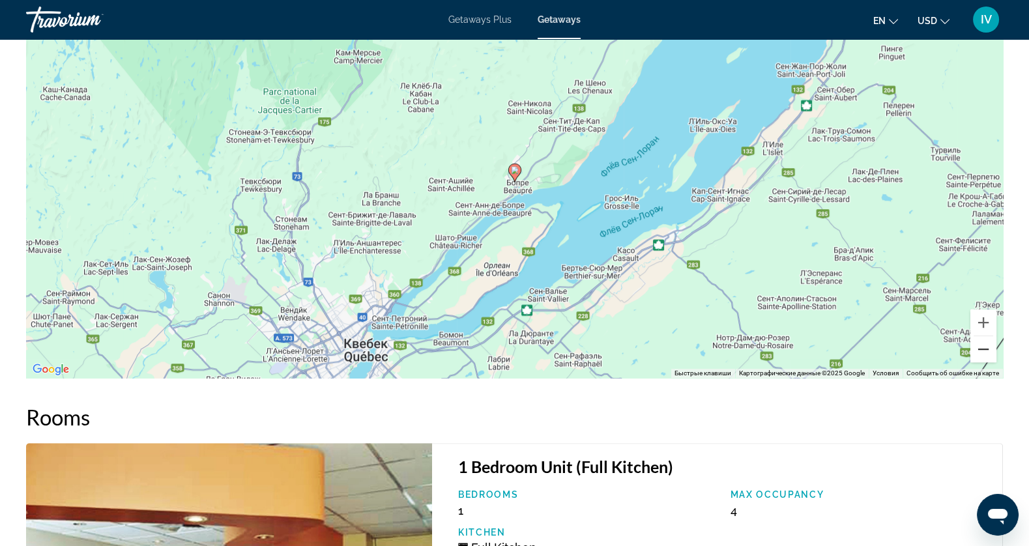
click at [987, 345] on button "Уменьшить" at bounding box center [983, 349] width 26 height 26
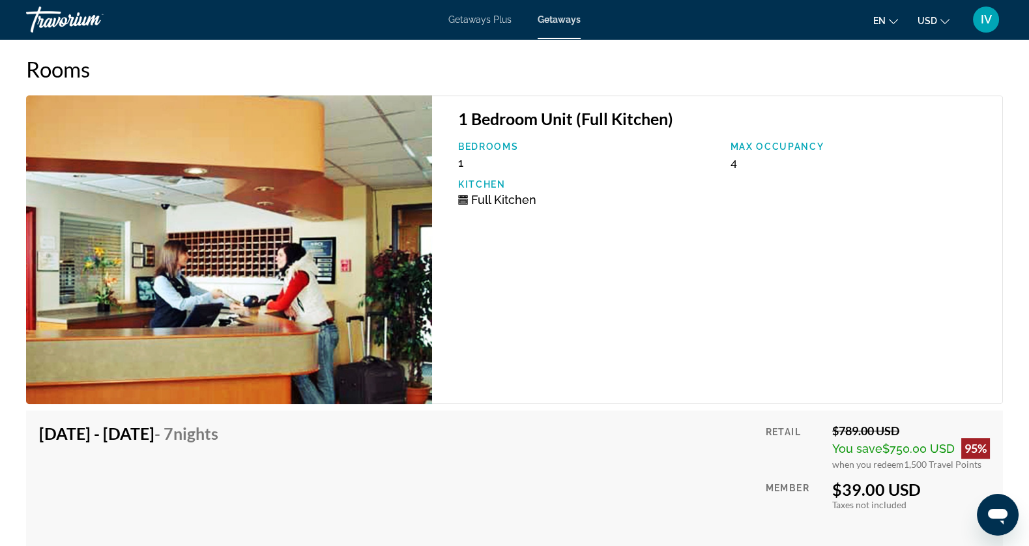
scroll to position [1857, 0]
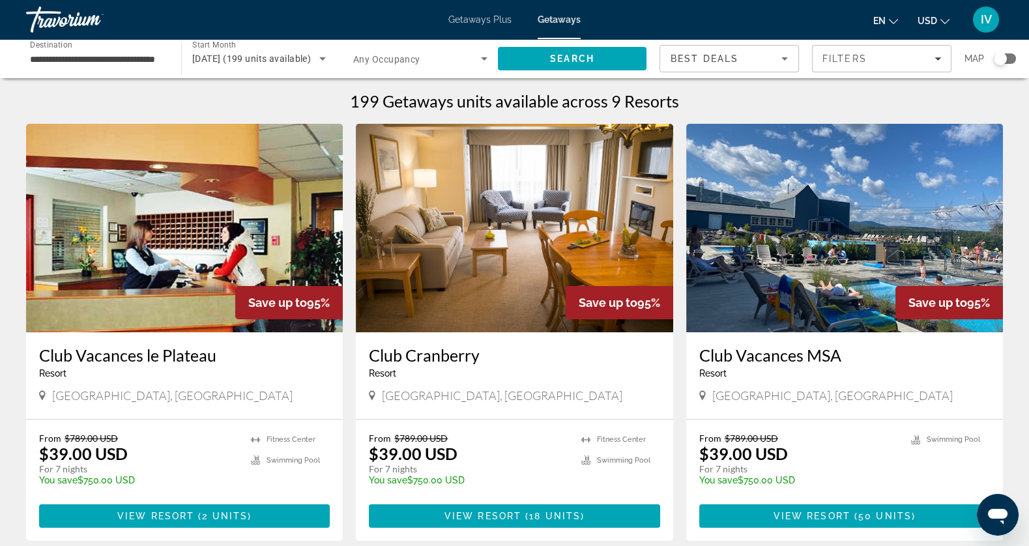
click at [88, 61] on input "**********" at bounding box center [97, 59] width 134 height 16
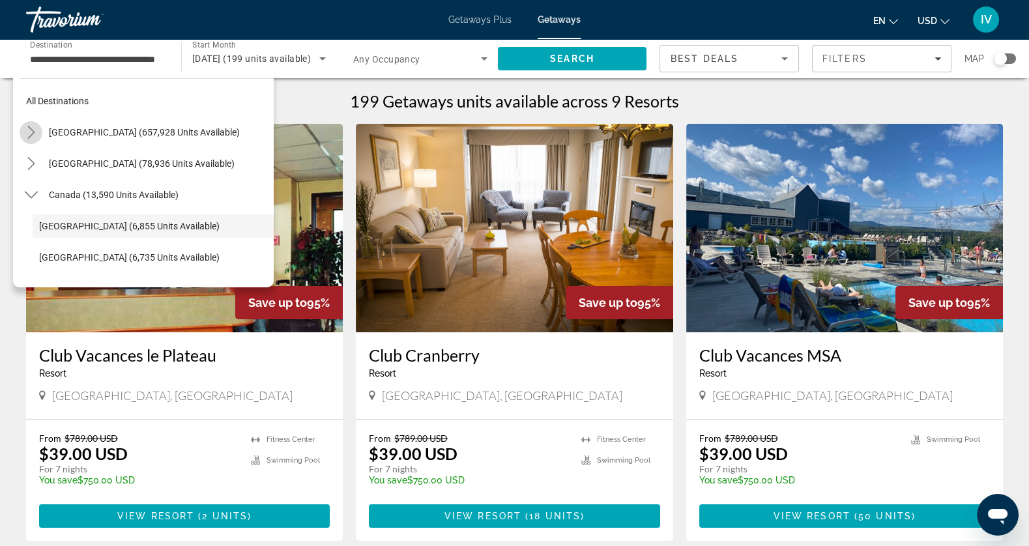
click at [39, 134] on mat-icon "Toggle United States (657,928 units available) submenu" at bounding box center [31, 132] width 23 height 23
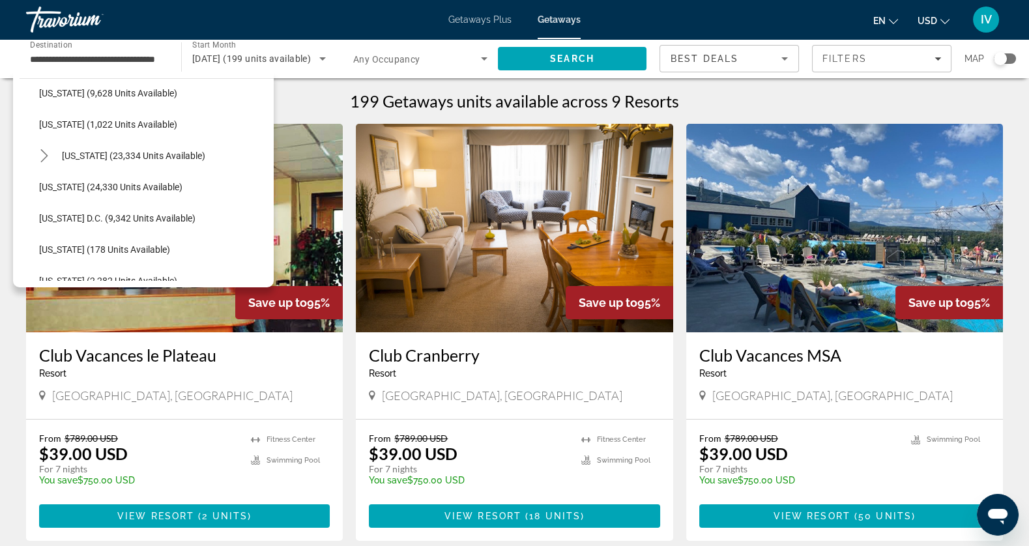
scroll to position [1203, 0]
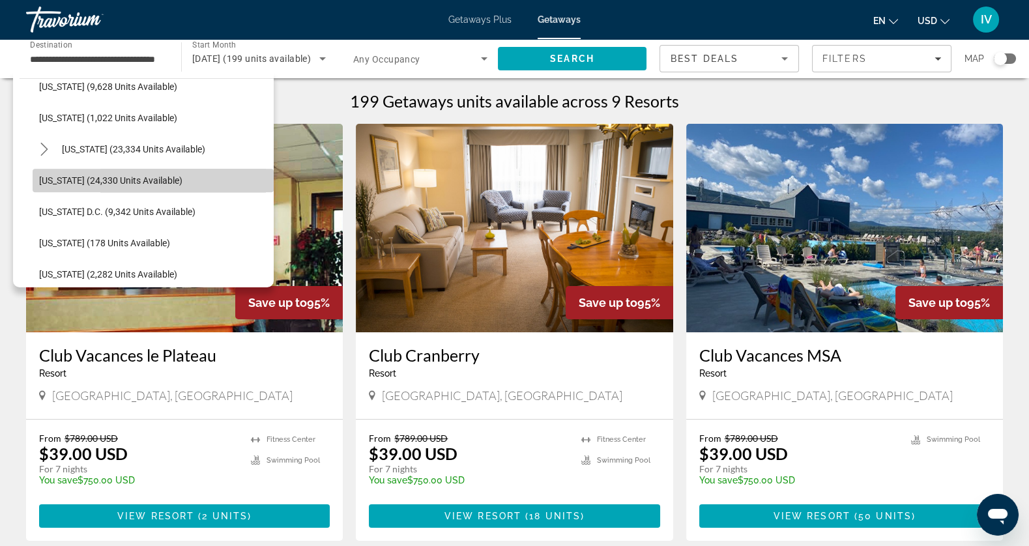
click at [104, 183] on span "[US_STATE] (24,330 units available)" at bounding box center [110, 180] width 143 height 10
type input "**********"
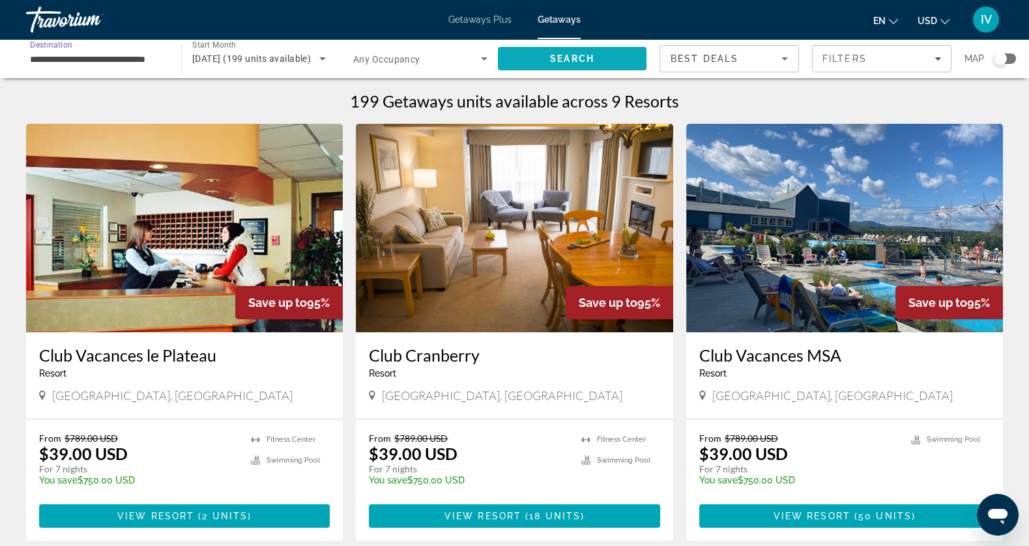
click at [578, 57] on span "Search" at bounding box center [572, 58] width 44 height 10
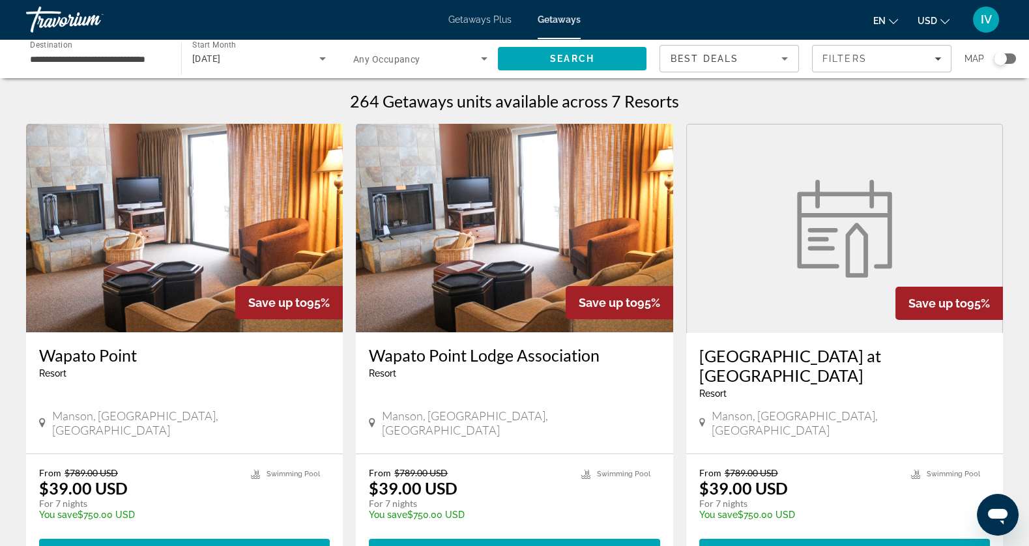
click at [278, 218] on img "Main content" at bounding box center [184, 228] width 317 height 209
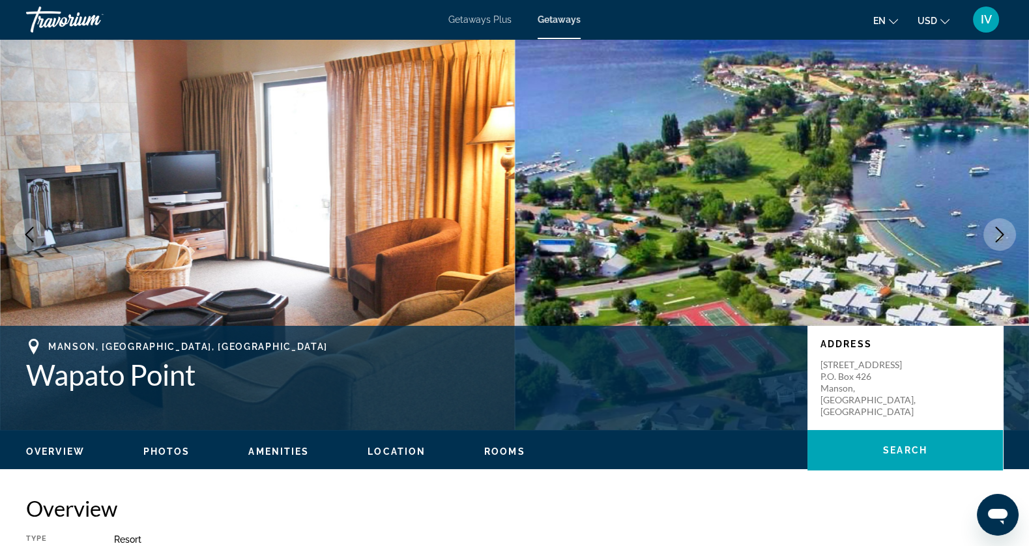
click at [993, 237] on icon "Next image" at bounding box center [1000, 235] width 16 height 16
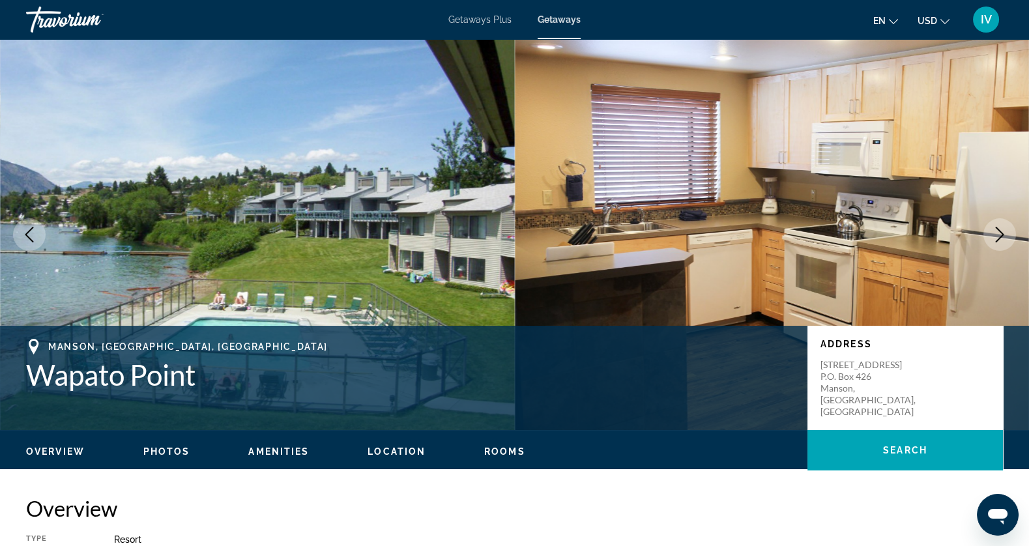
click at [993, 237] on icon "Next image" at bounding box center [1000, 235] width 16 height 16
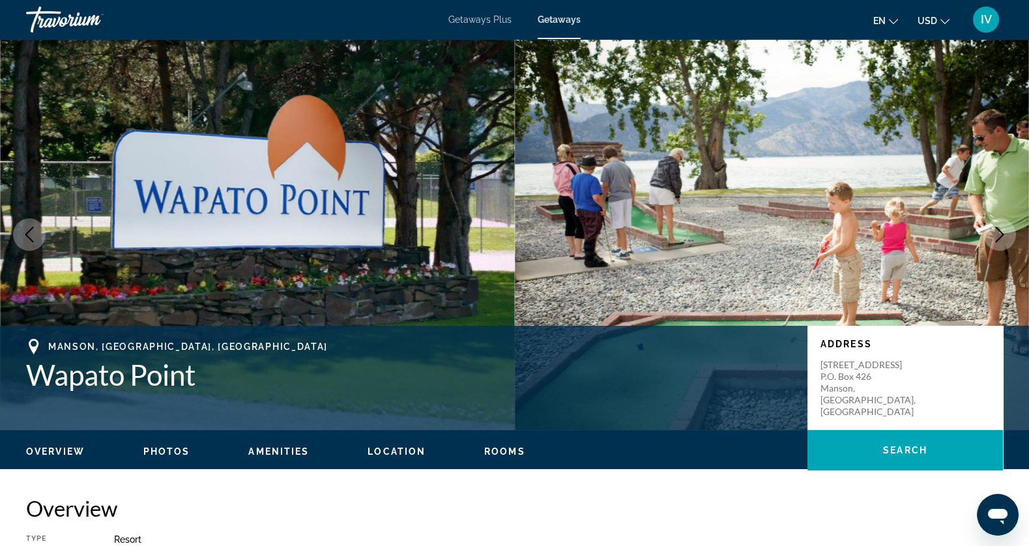
click at [993, 237] on icon "Next image" at bounding box center [1000, 235] width 16 height 16
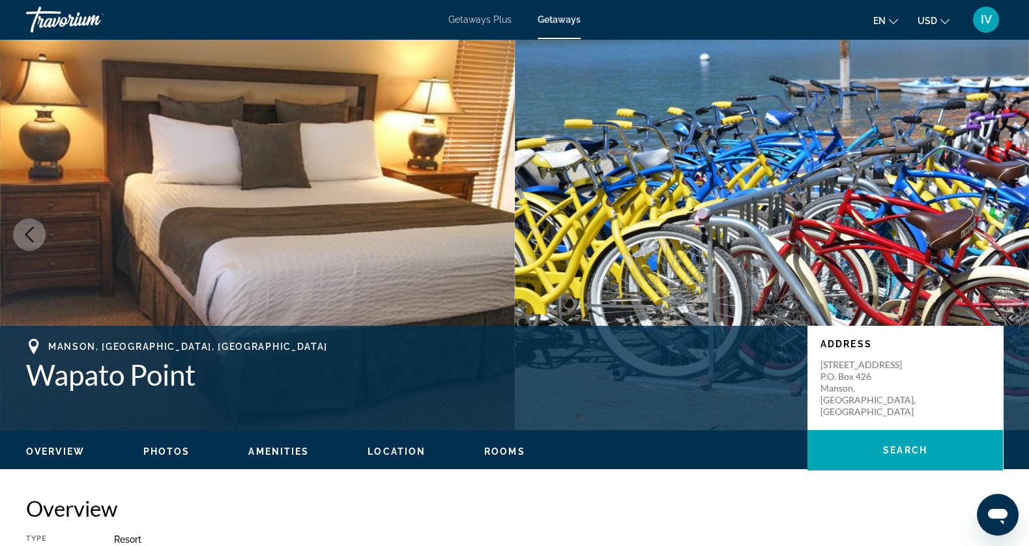
click at [993, 237] on icon "Next image" at bounding box center [1000, 235] width 16 height 16
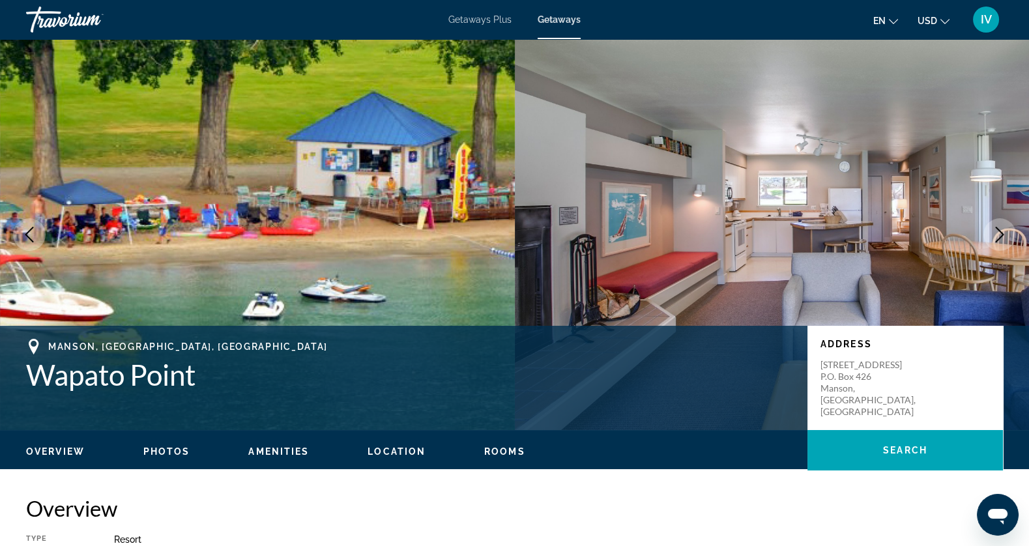
click at [993, 237] on icon "Next image" at bounding box center [1000, 235] width 16 height 16
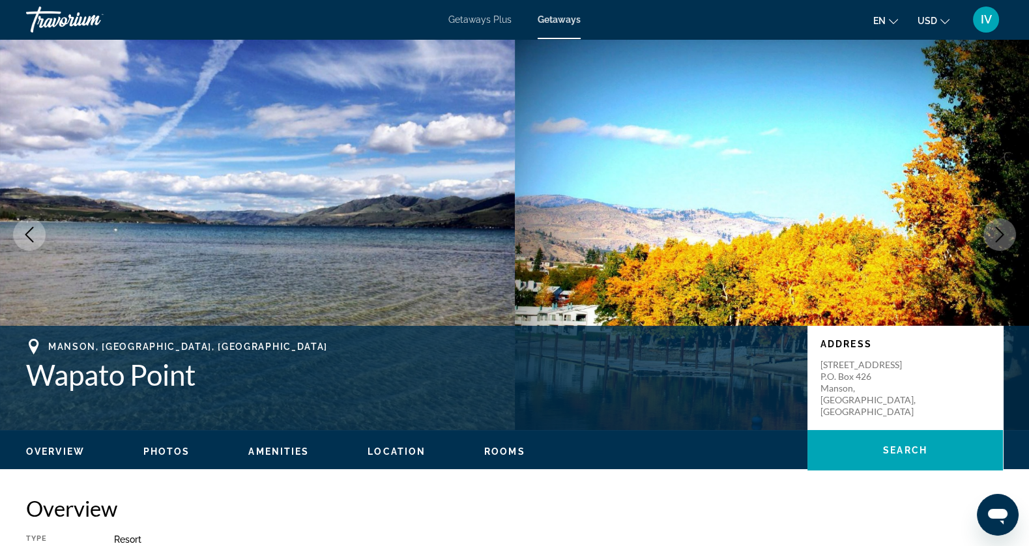
click at [993, 237] on icon "Next image" at bounding box center [1000, 235] width 16 height 16
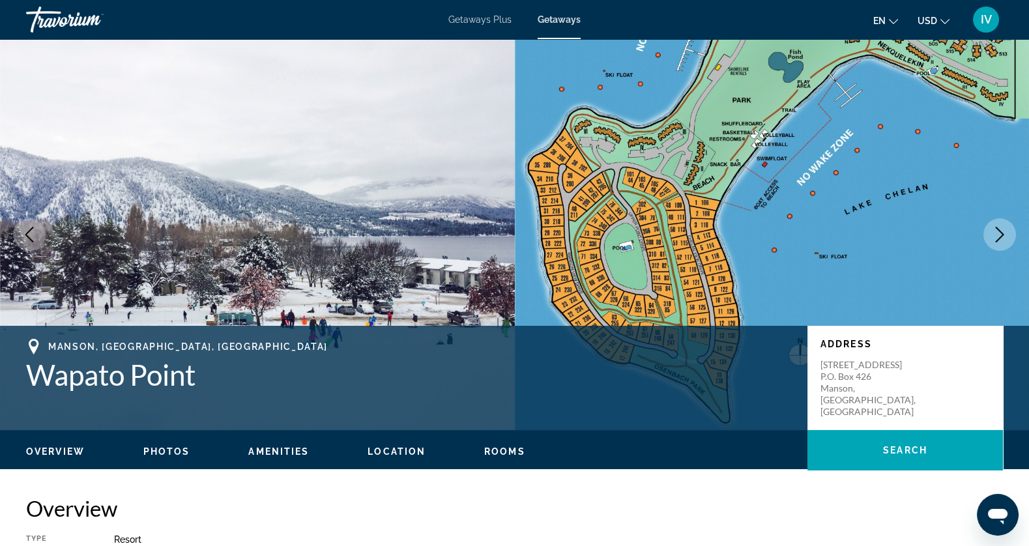
click at [993, 237] on icon "Next image" at bounding box center [1000, 235] width 16 height 16
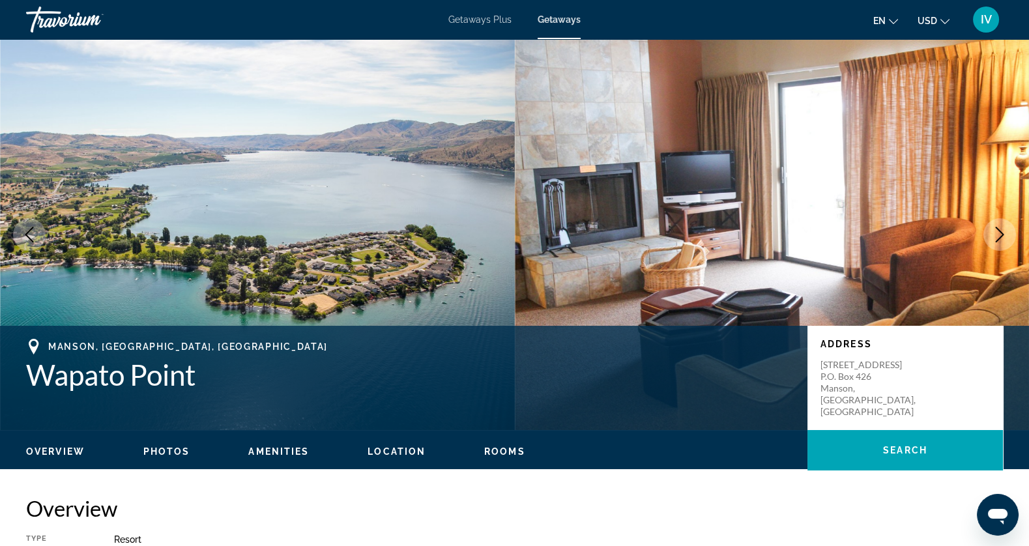
click at [993, 237] on icon "Next image" at bounding box center [1000, 235] width 16 height 16
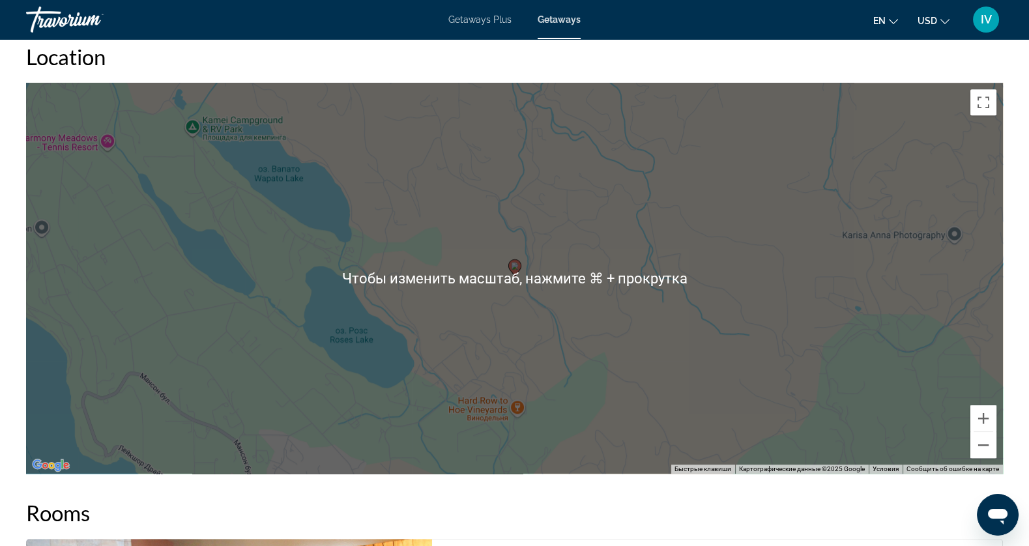
scroll to position [1695, 0]
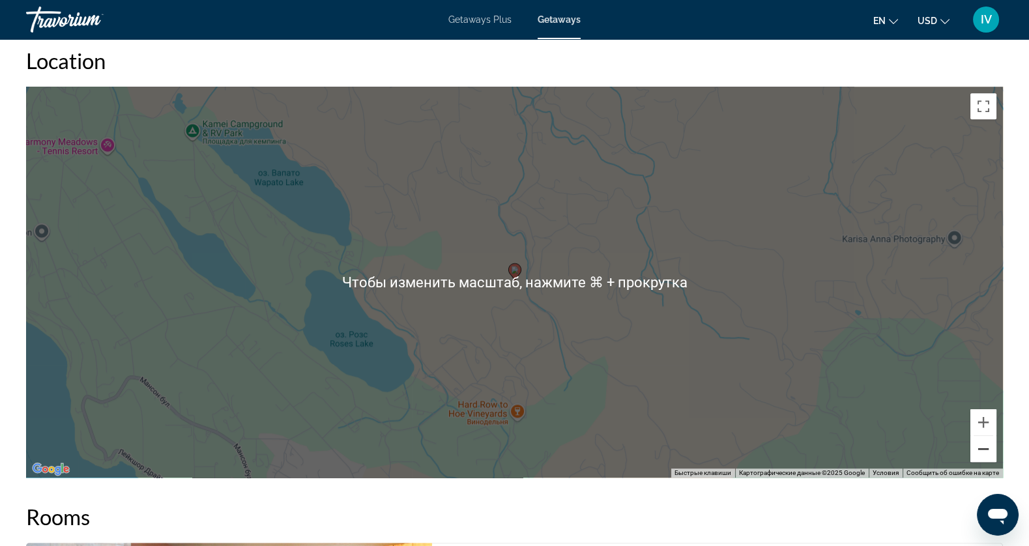
click at [981, 450] on button "Уменьшить" at bounding box center [983, 449] width 26 height 26
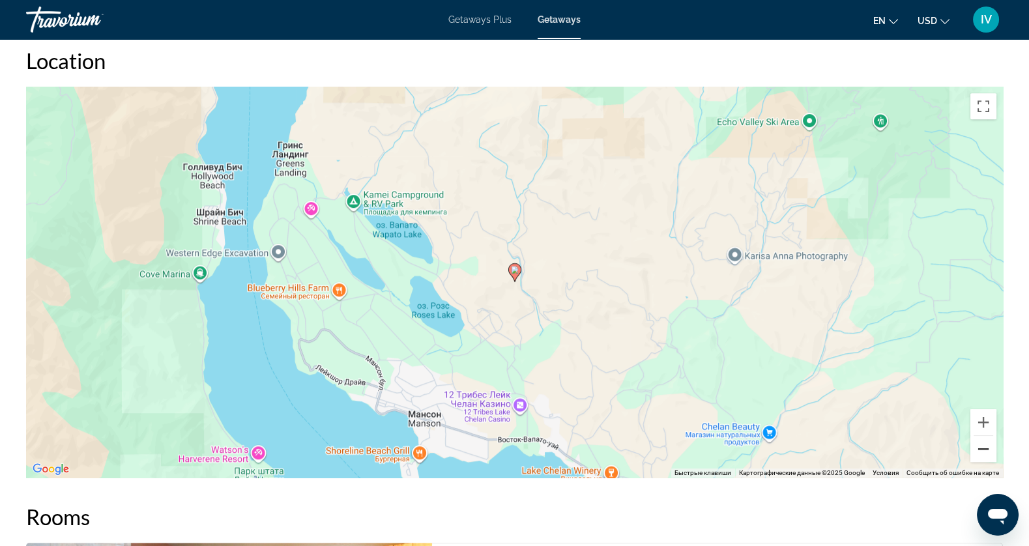
click at [981, 450] on button "Уменьшить" at bounding box center [983, 449] width 26 height 26
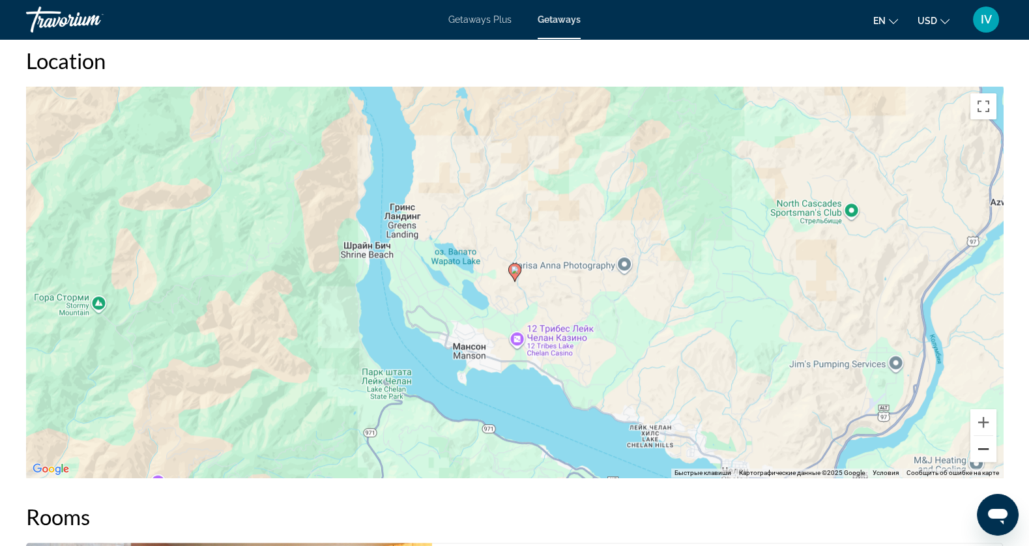
click at [981, 450] on button "Уменьшить" at bounding box center [983, 449] width 26 height 26
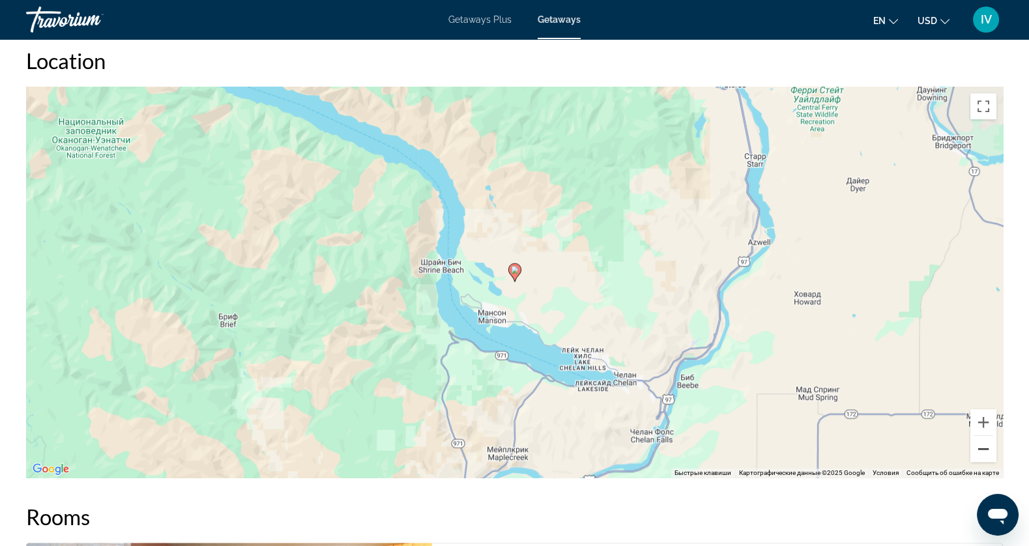
click at [981, 450] on button "Уменьшить" at bounding box center [983, 449] width 26 height 26
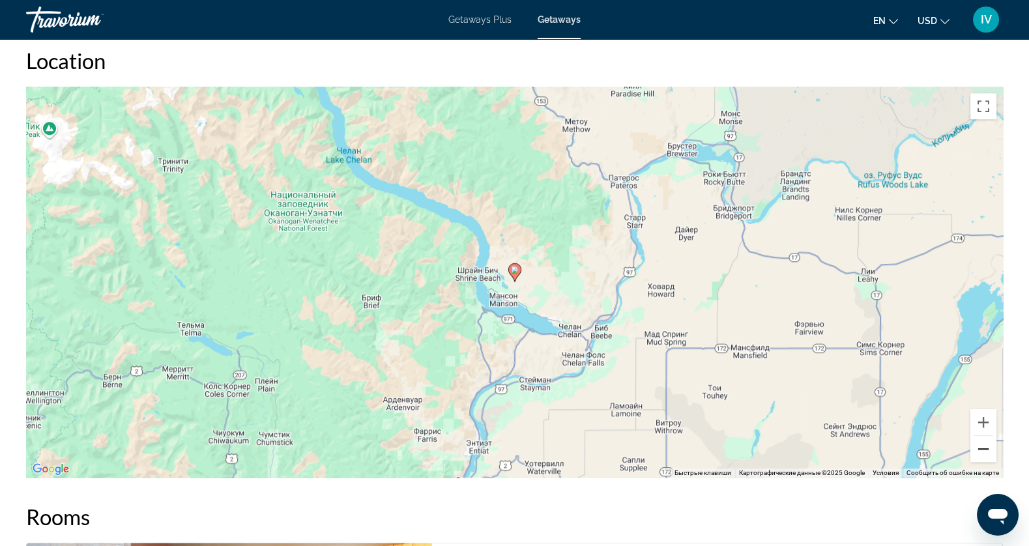
click at [981, 450] on button "Уменьшить" at bounding box center [983, 449] width 26 height 26
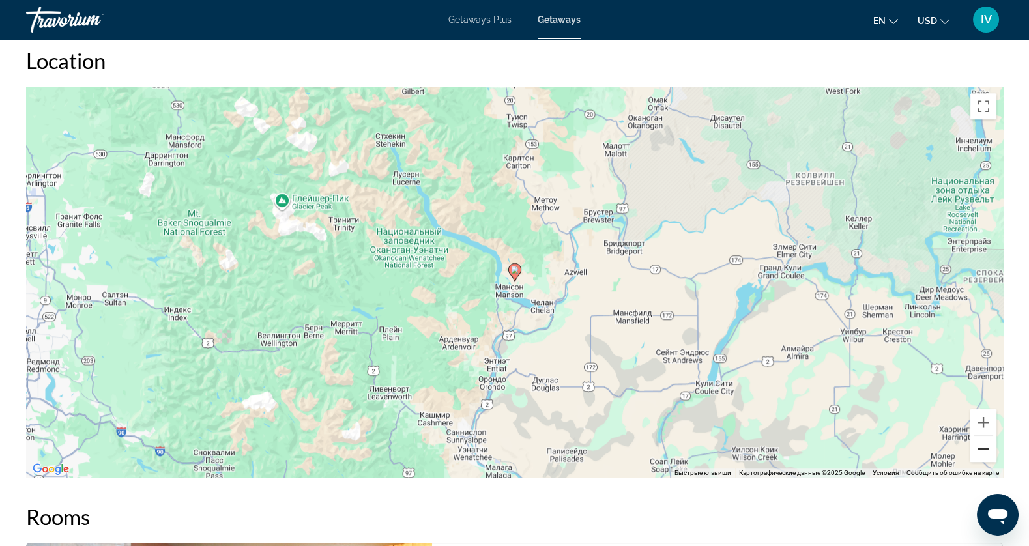
click at [981, 450] on button "Уменьшить" at bounding box center [983, 449] width 26 height 26
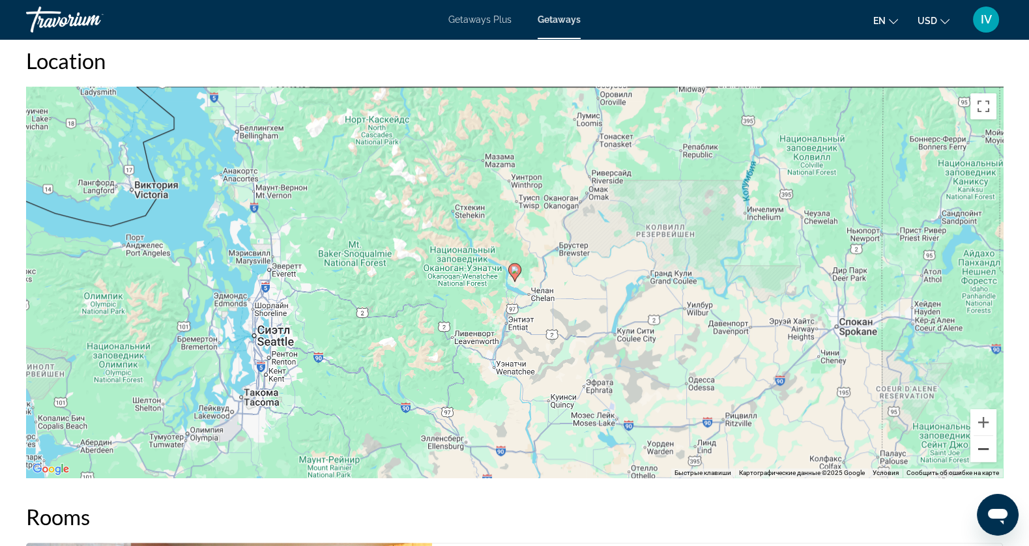
click at [981, 450] on button "Уменьшить" at bounding box center [983, 449] width 26 height 26
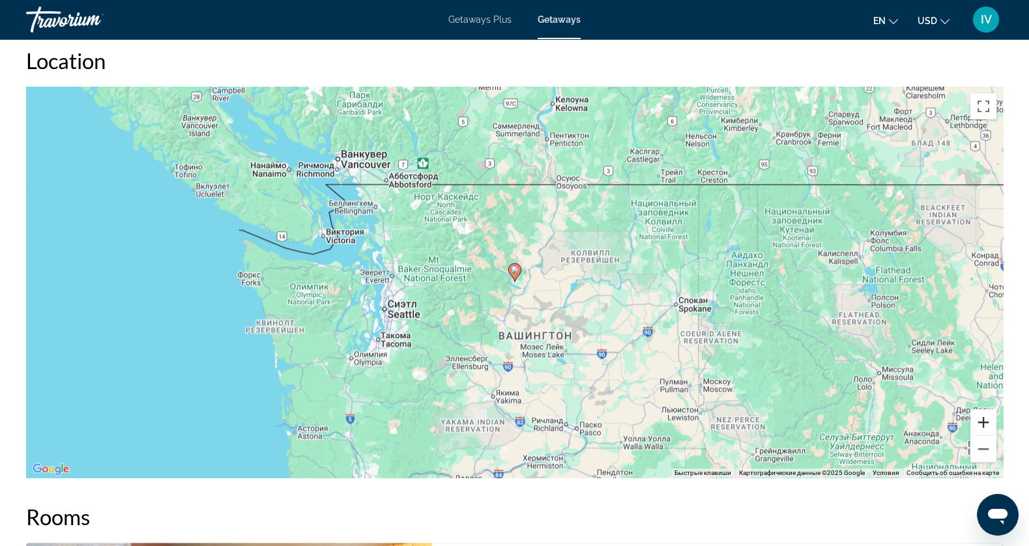
click at [984, 422] on button "Увеличить" at bounding box center [983, 422] width 26 height 26
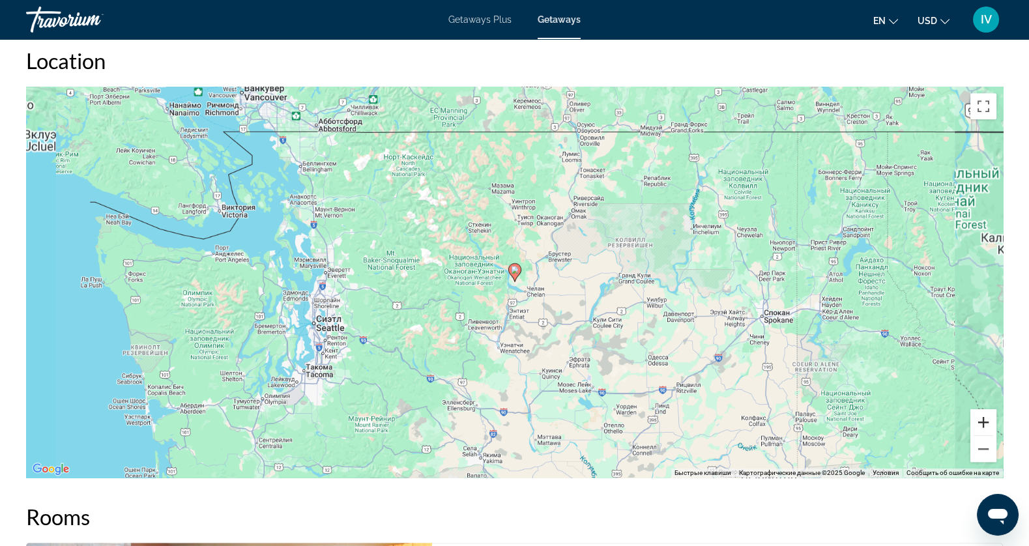
click at [984, 422] on button "Увеличить" at bounding box center [983, 422] width 26 height 26
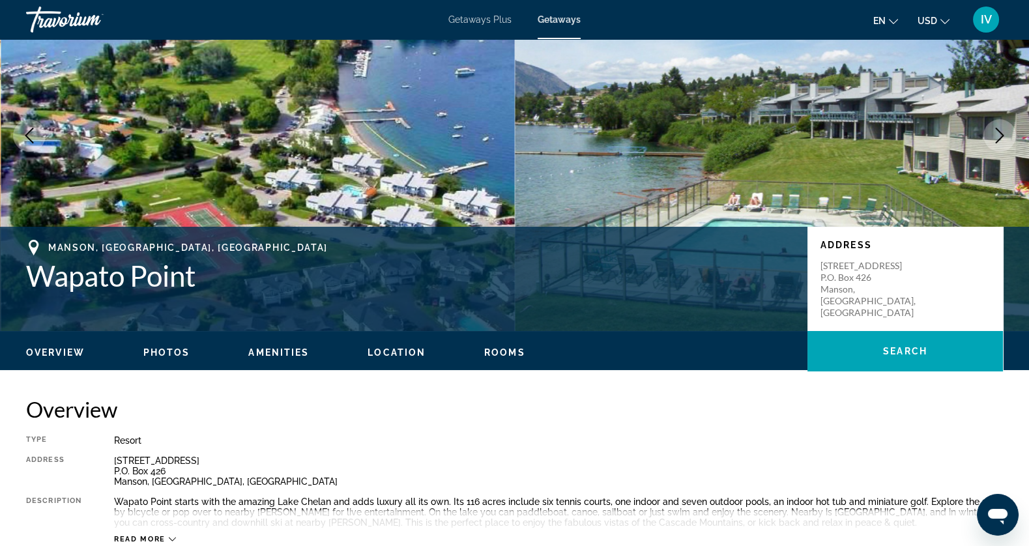
scroll to position [98, 0]
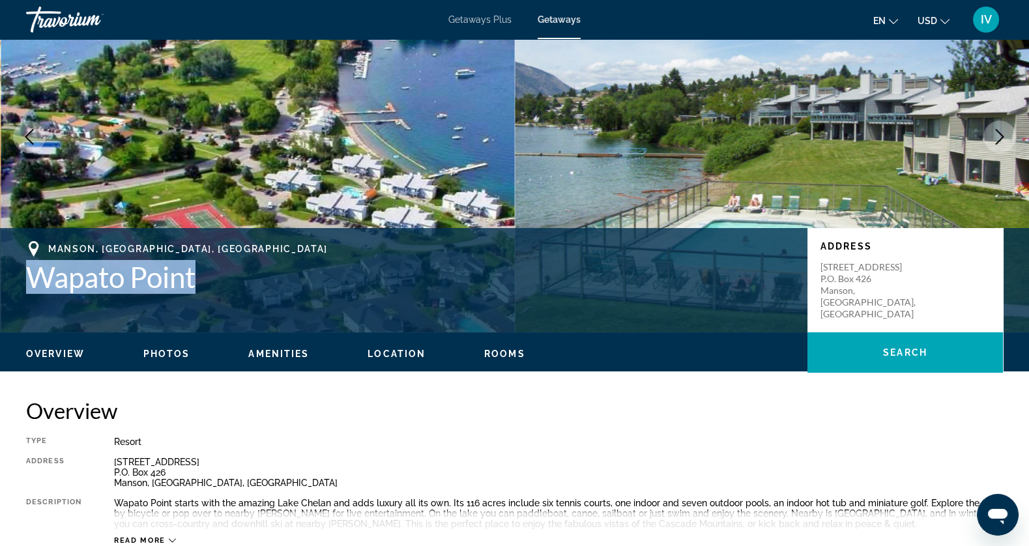
drag, startPoint x: 28, startPoint y: 276, endPoint x: 202, endPoint y: 293, distance: 174.8
click at [202, 293] on h1 "Wapato Point" at bounding box center [410, 277] width 768 height 34
copy h1 "Wapato Point"
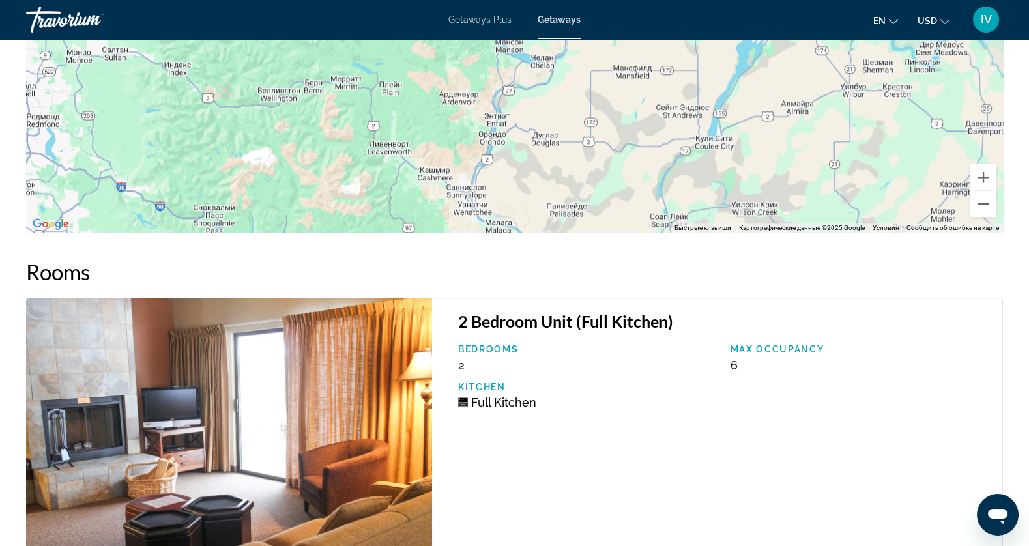
scroll to position [2370, 0]
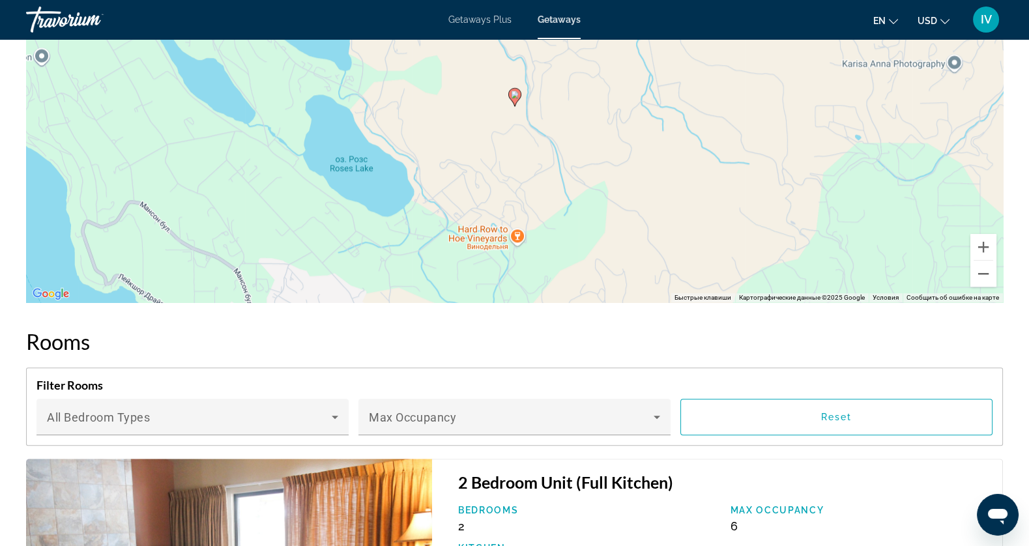
scroll to position [1825, 0]
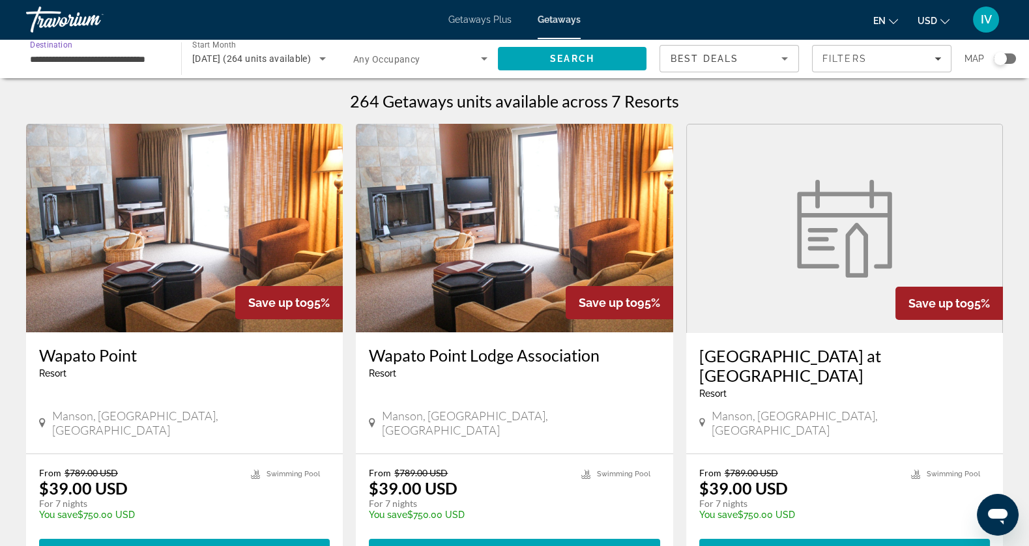
click at [132, 61] on input "**********" at bounding box center [97, 59] width 134 height 16
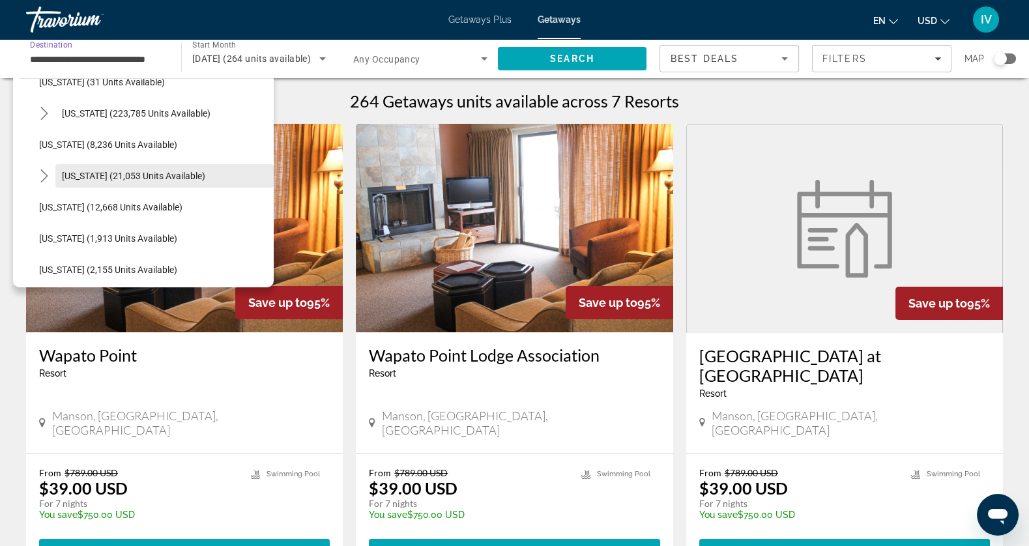
scroll to position [183, 0]
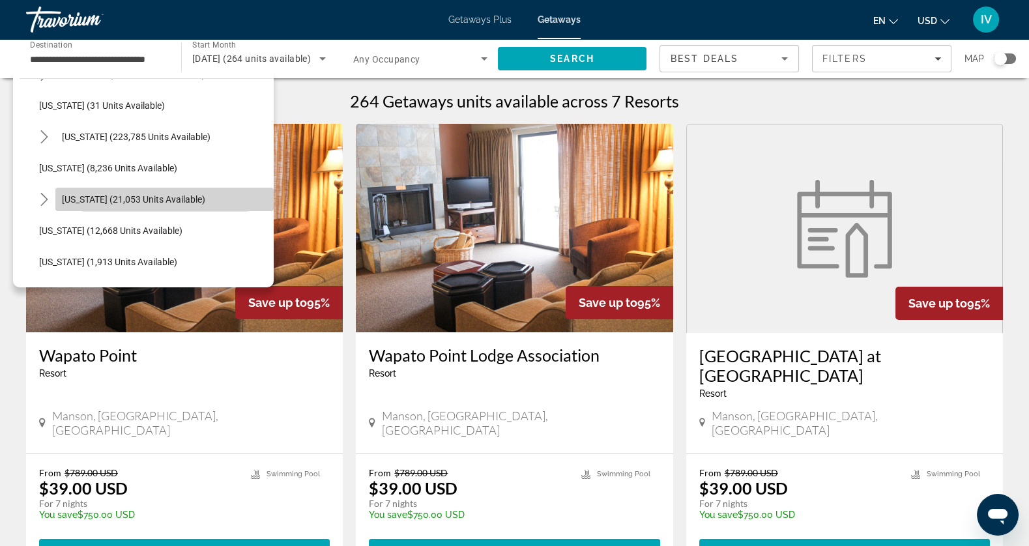
click at [95, 199] on span "[US_STATE] (21,053 units available)" at bounding box center [133, 199] width 143 height 10
type input "**********"
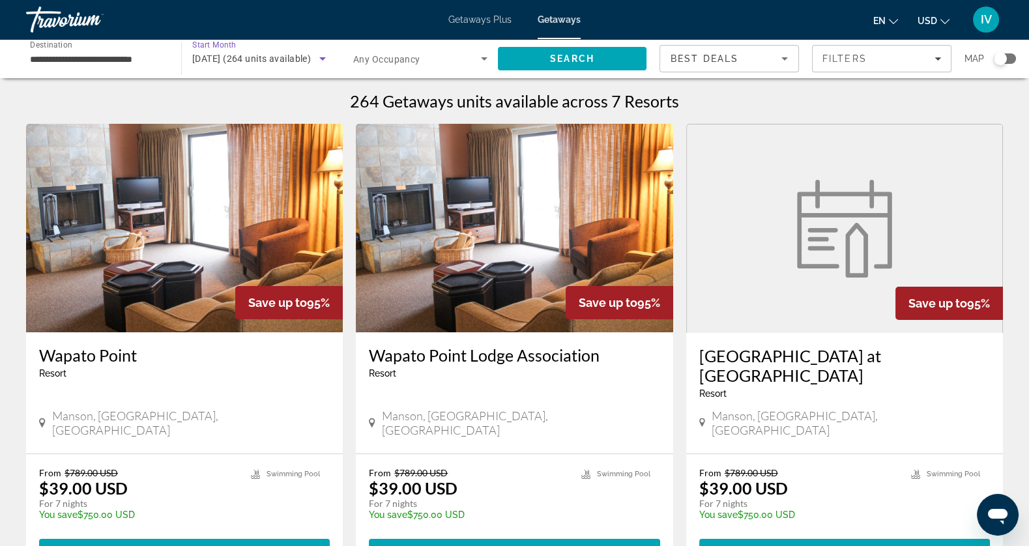
click at [268, 60] on span "October 2025 (264 units available)" at bounding box center [251, 58] width 119 height 10
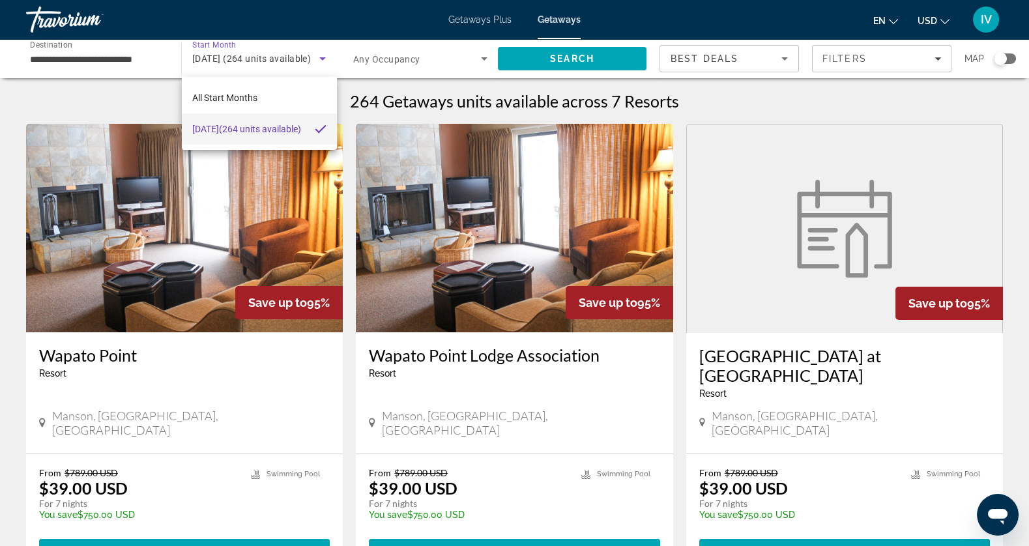
click at [320, 56] on div at bounding box center [514, 273] width 1029 height 546
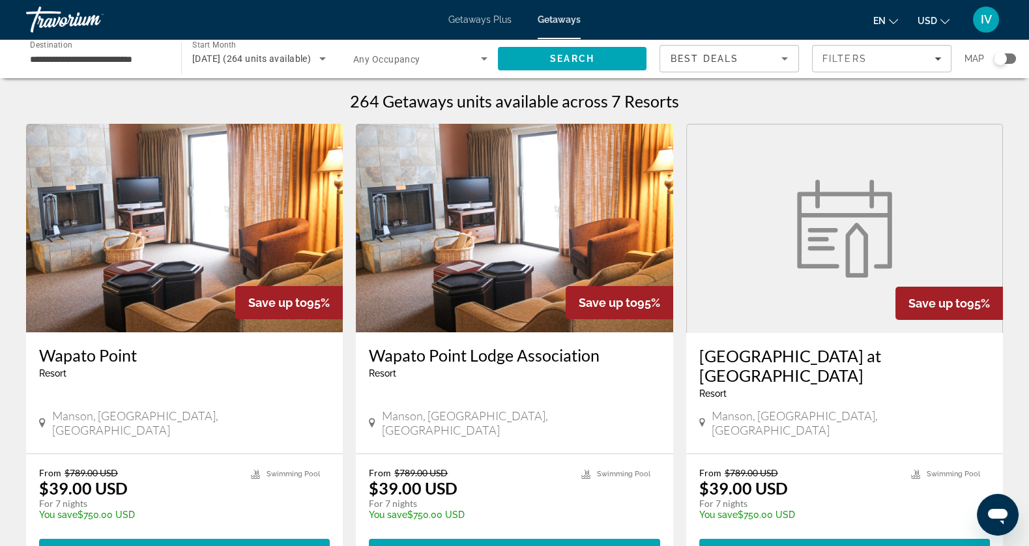
click at [320, 56] on icon "Search widget" at bounding box center [323, 59] width 16 height 16
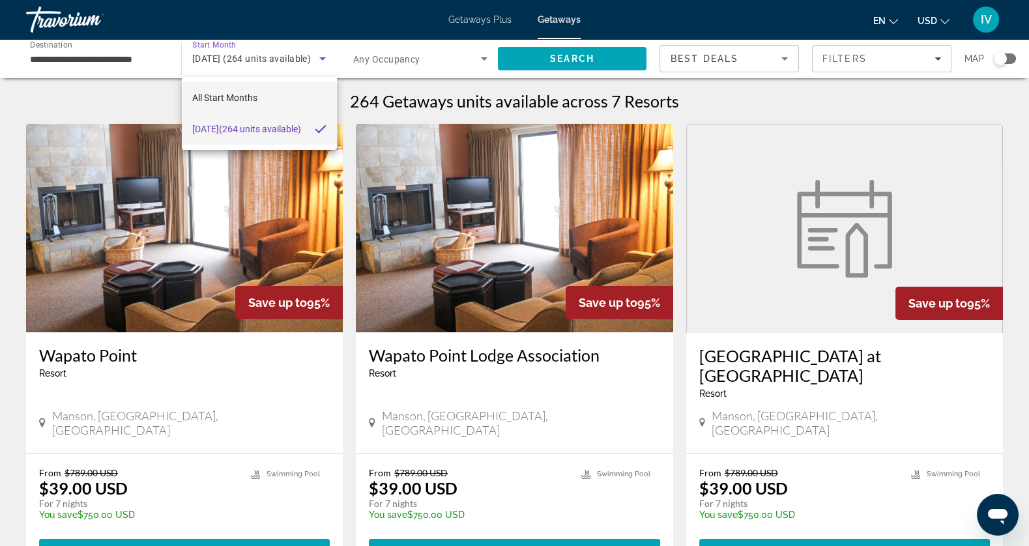
click at [280, 91] on mat-option "All Start Months" at bounding box center [259, 97] width 155 height 31
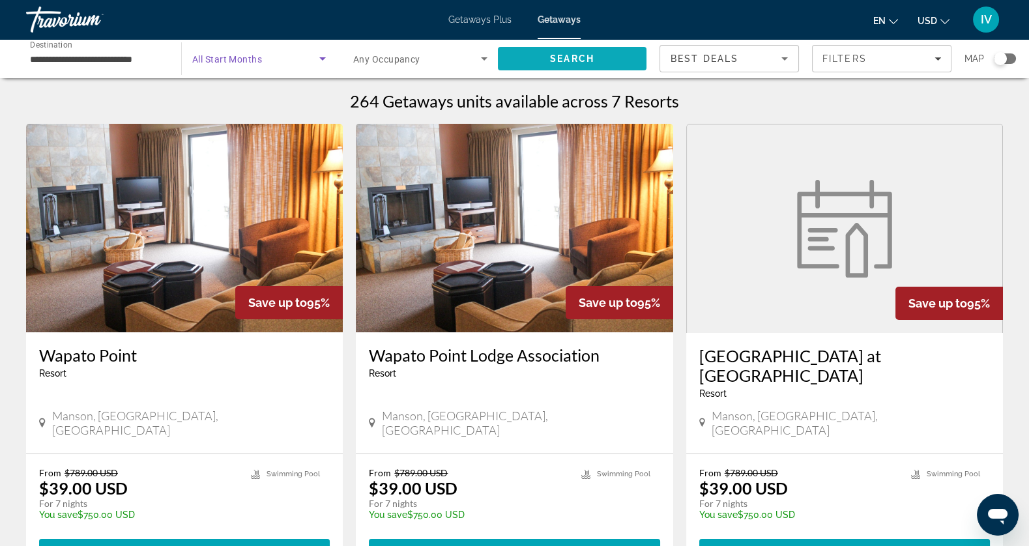
click at [529, 56] on span "Search" at bounding box center [572, 58] width 149 height 31
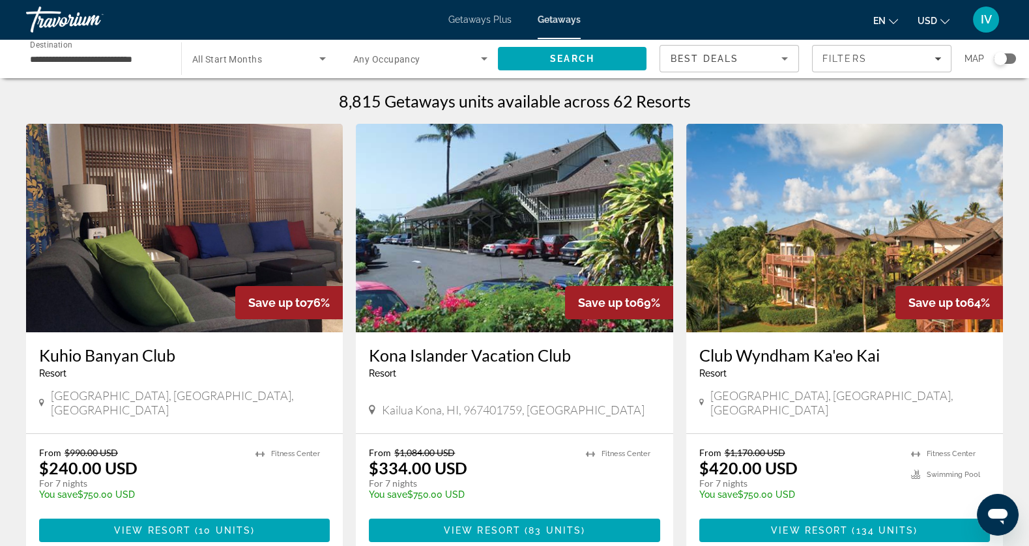
click at [283, 66] on span "Search widget" at bounding box center [255, 59] width 127 height 16
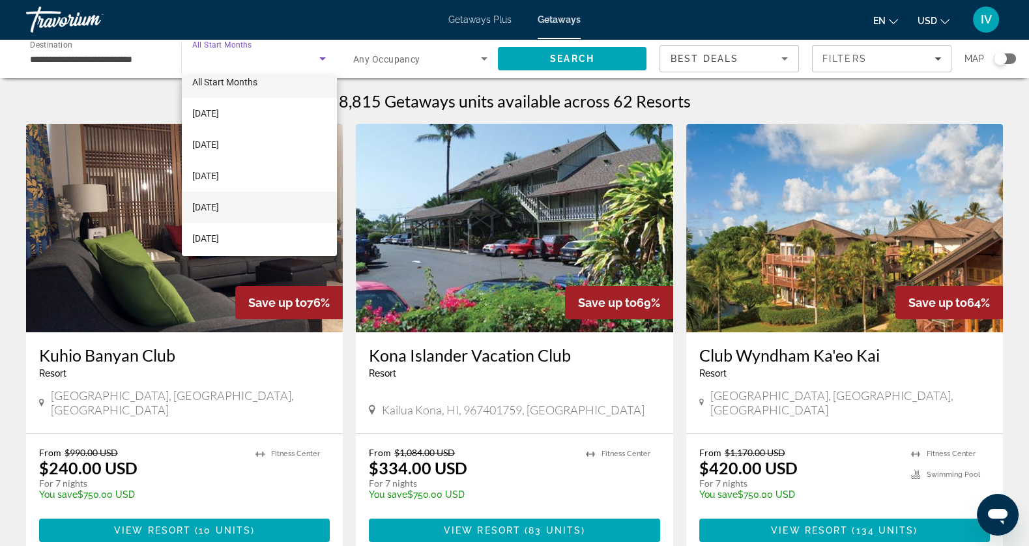
scroll to position [21, 0]
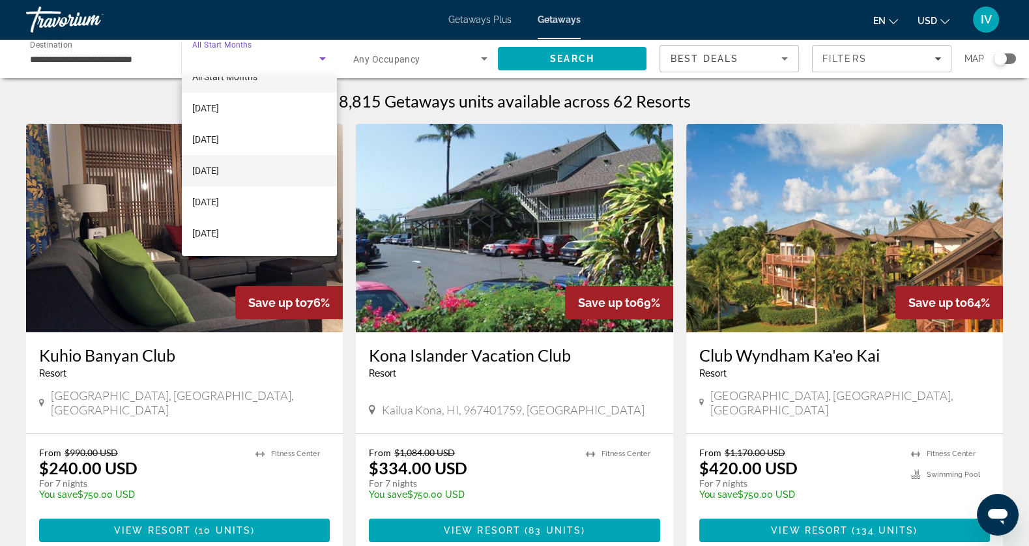
click at [265, 174] on mat-option "[DATE]" at bounding box center [259, 170] width 155 height 31
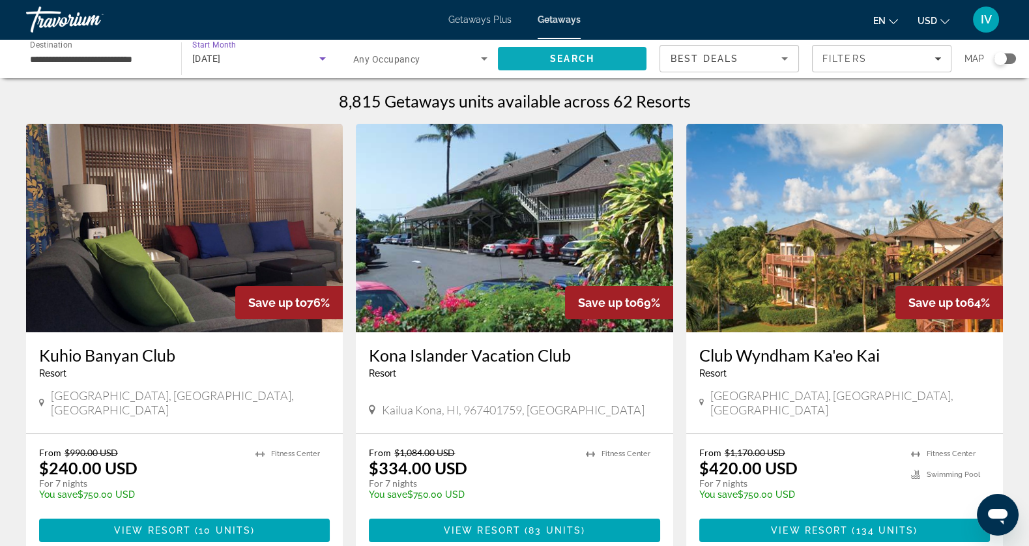
click at [558, 57] on span "Search" at bounding box center [572, 58] width 44 height 10
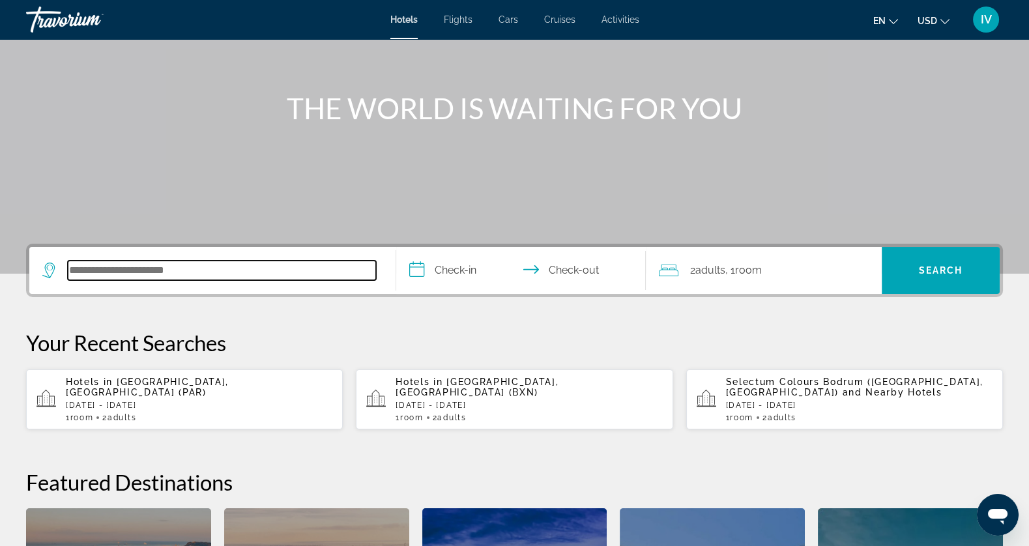
click at [205, 268] on input "Search hotel destination" at bounding box center [222, 271] width 308 height 20
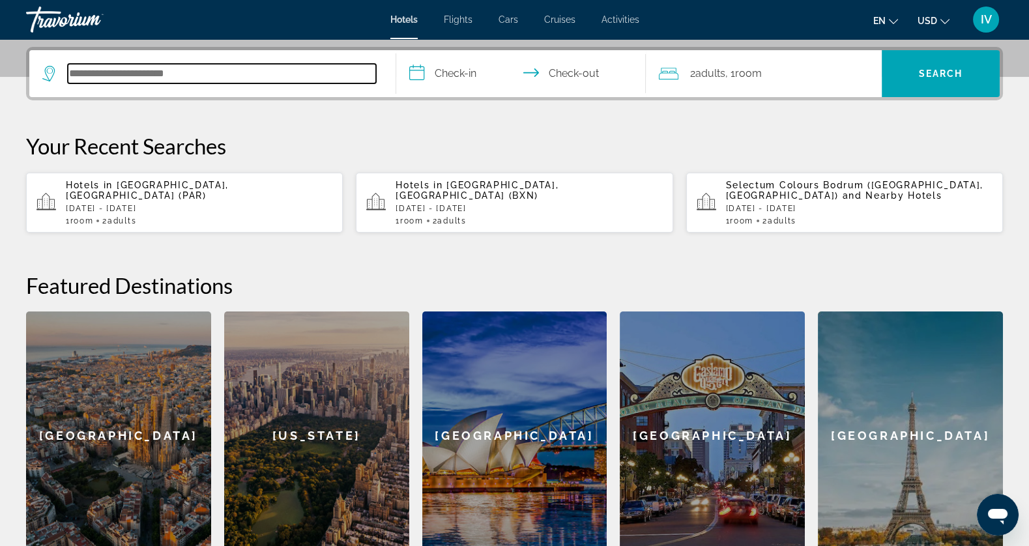
scroll to position [318, 0]
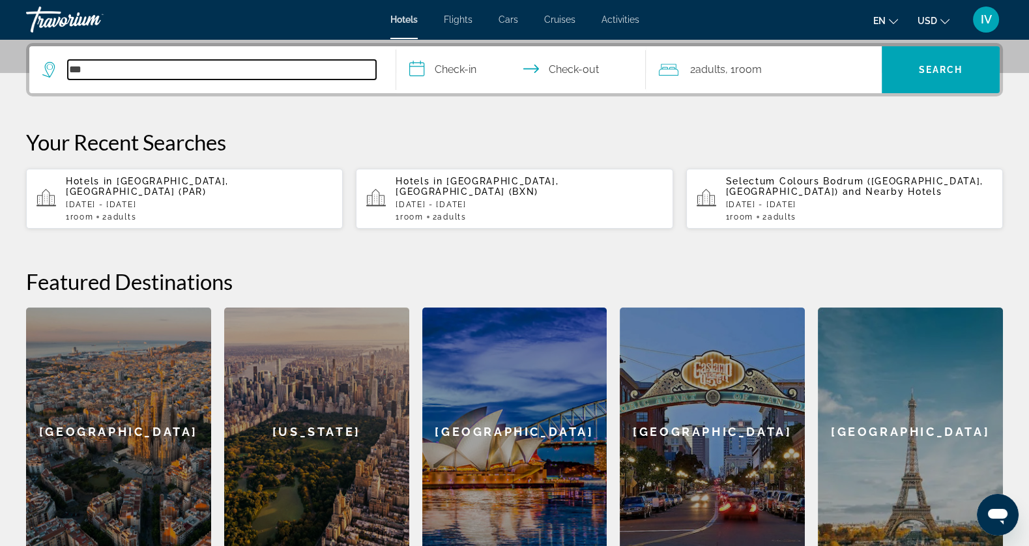
type input "*"
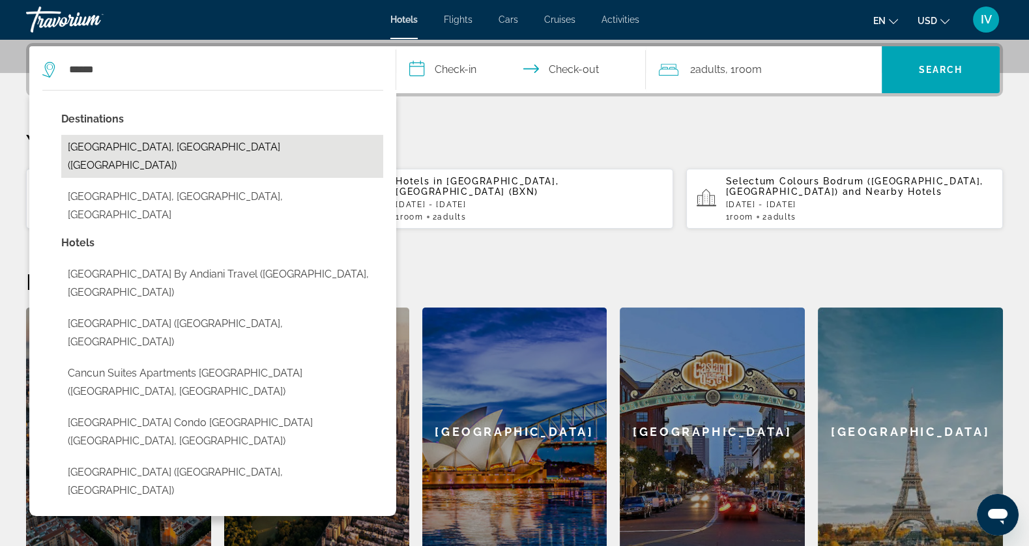
click at [156, 146] on button "Cancun, Mexico (CUN)" at bounding box center [222, 156] width 322 height 43
type input "**********"
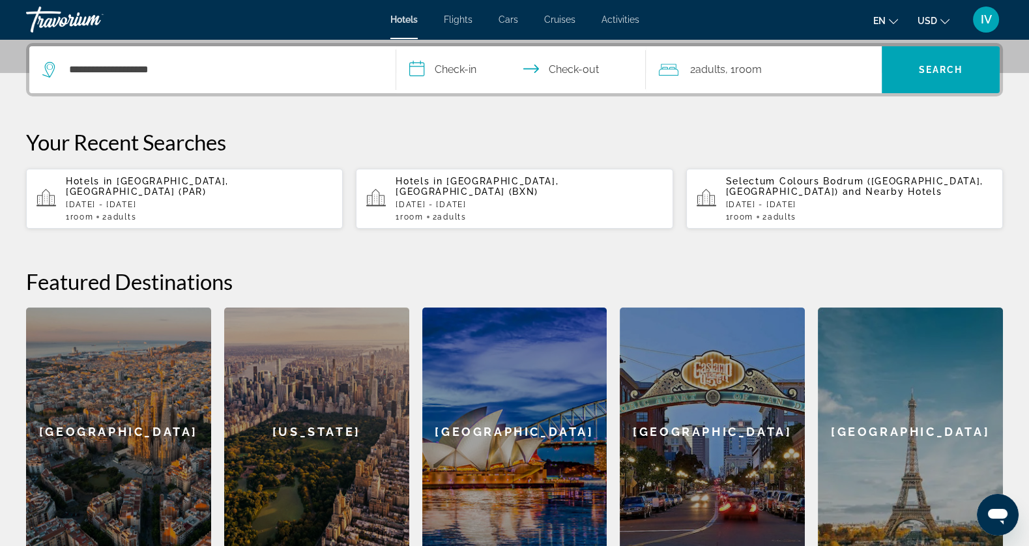
click at [456, 68] on input "**********" at bounding box center [523, 71] width 254 height 51
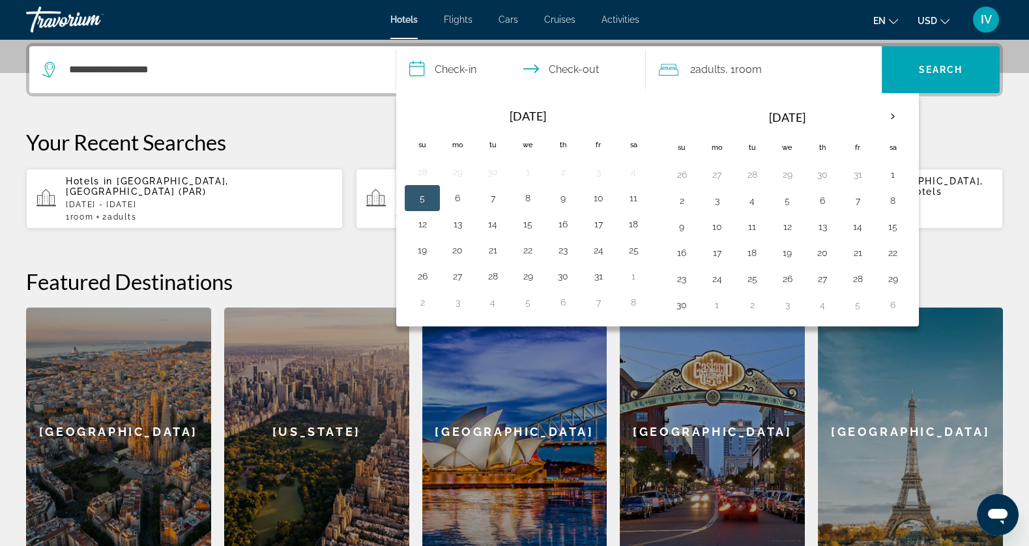
scroll to position [321, 0]
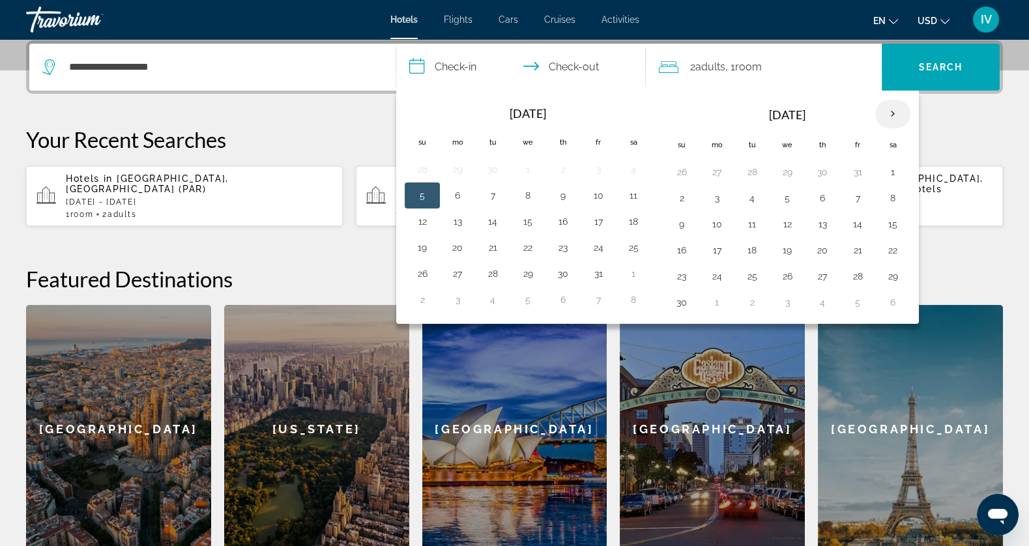
click at [884, 115] on th "Next month" at bounding box center [892, 114] width 35 height 29
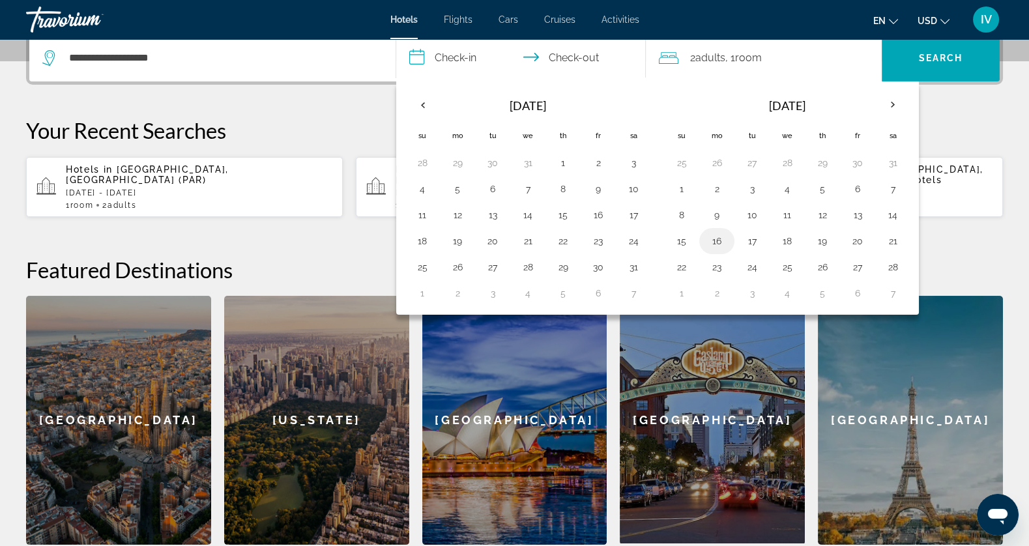
scroll to position [335, 0]
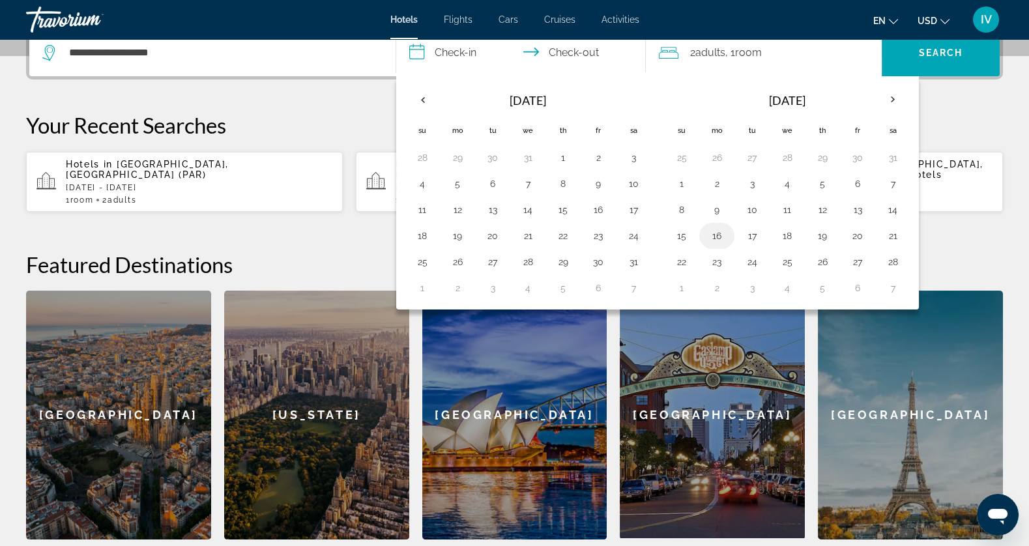
click at [717, 240] on button "16" at bounding box center [716, 236] width 21 height 18
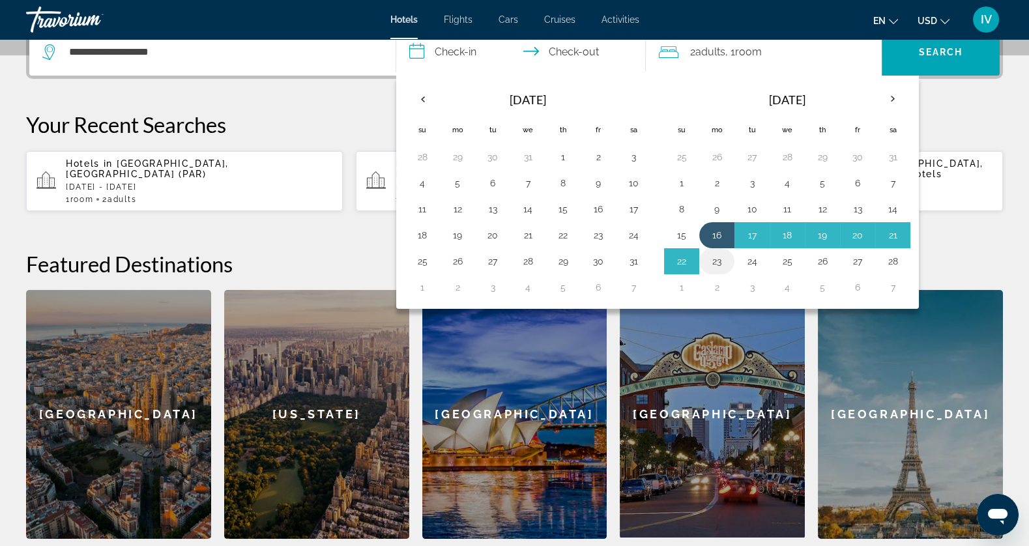
click at [713, 259] on button "23" at bounding box center [716, 261] width 21 height 18
type input "**********"
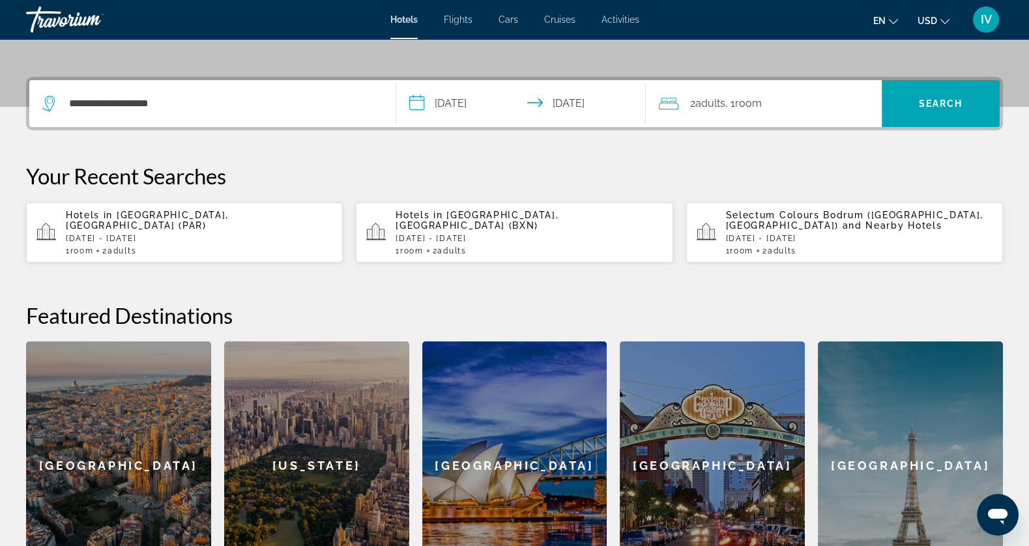
click at [755, 103] on span "Room" at bounding box center [748, 103] width 27 height 12
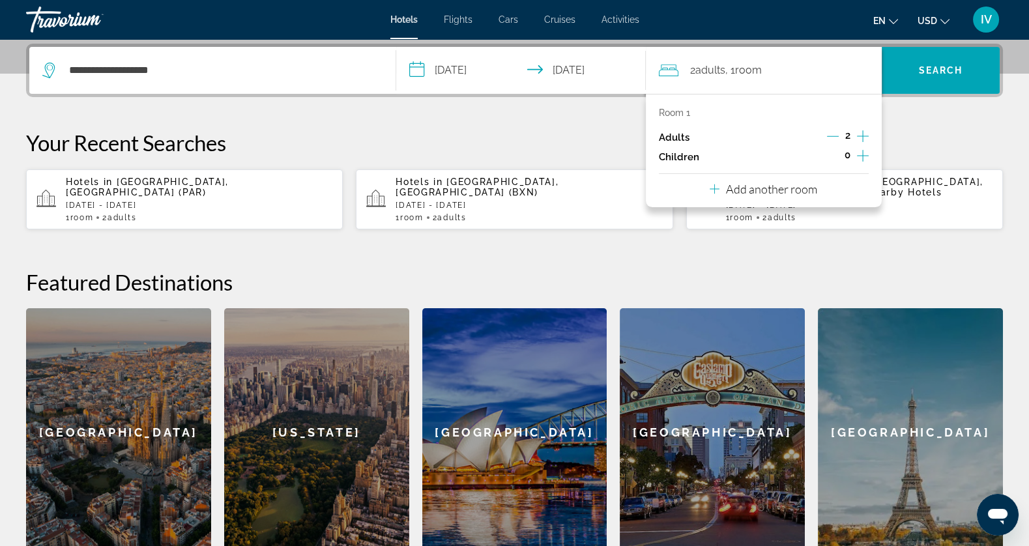
scroll to position [318, 0]
click at [862, 152] on icon "Increment children" at bounding box center [863, 155] width 12 height 16
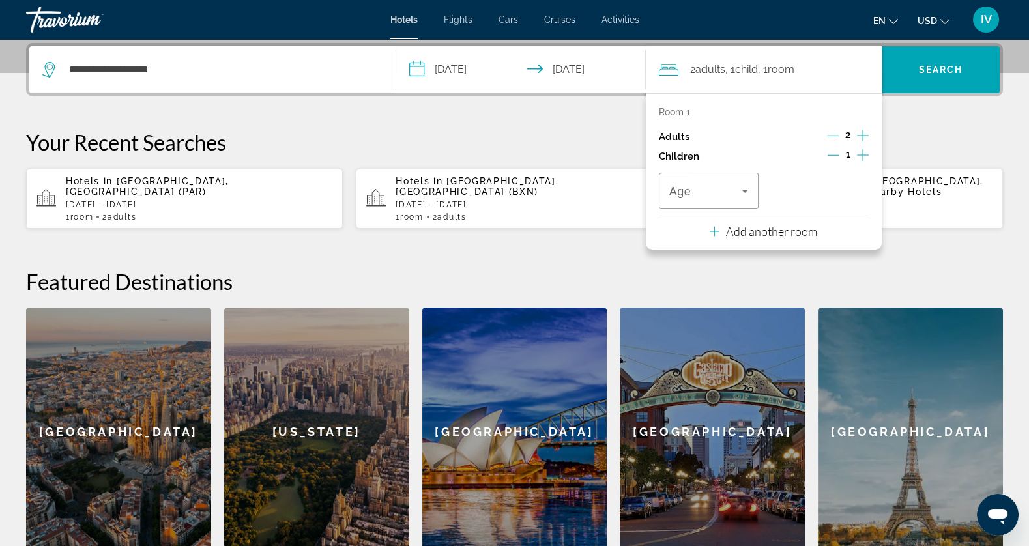
click at [862, 152] on icon "Increment children" at bounding box center [863, 155] width 12 height 16
click at [769, 186] on div "Age" at bounding box center [818, 191] width 100 height 36
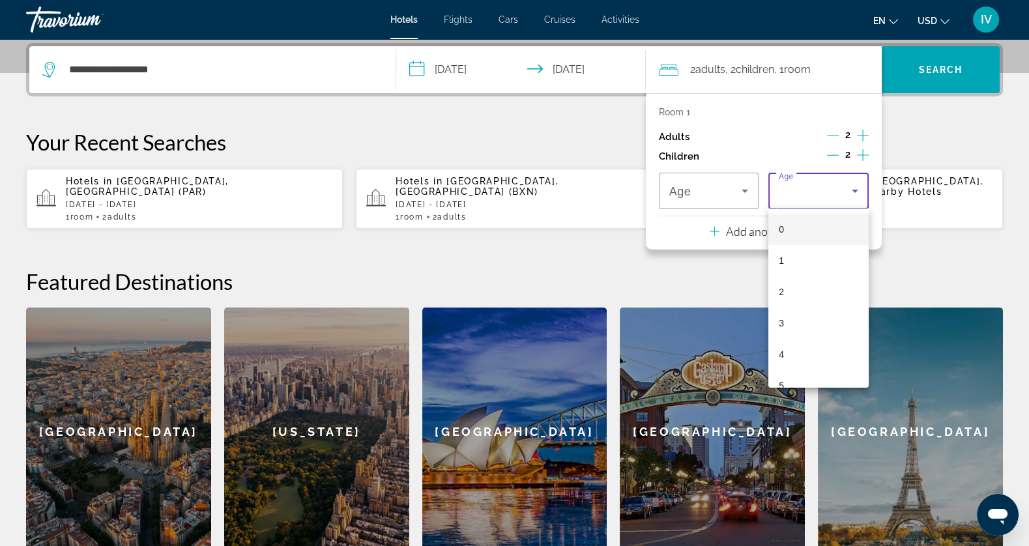
click at [755, 188] on div at bounding box center [514, 273] width 1029 height 546
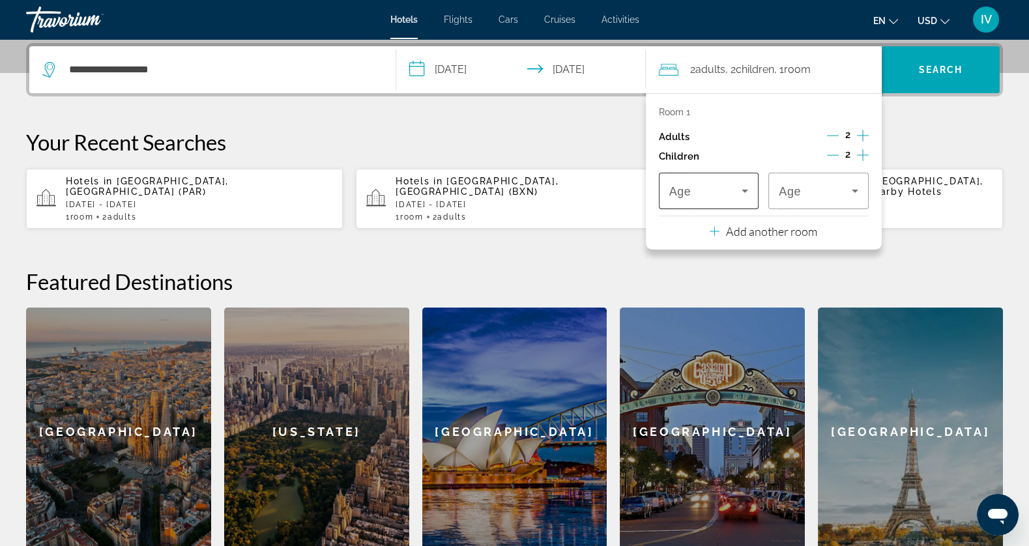
click at [753, 189] on div "Age" at bounding box center [709, 191] width 100 height 36
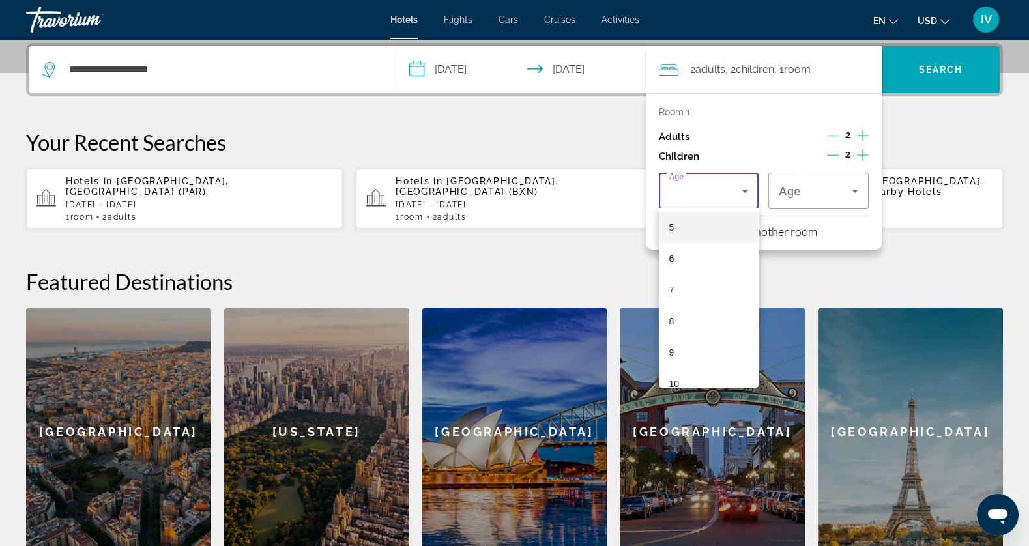
scroll to position [160, 0]
click at [732, 257] on mat-option "6" at bounding box center [709, 256] width 100 height 31
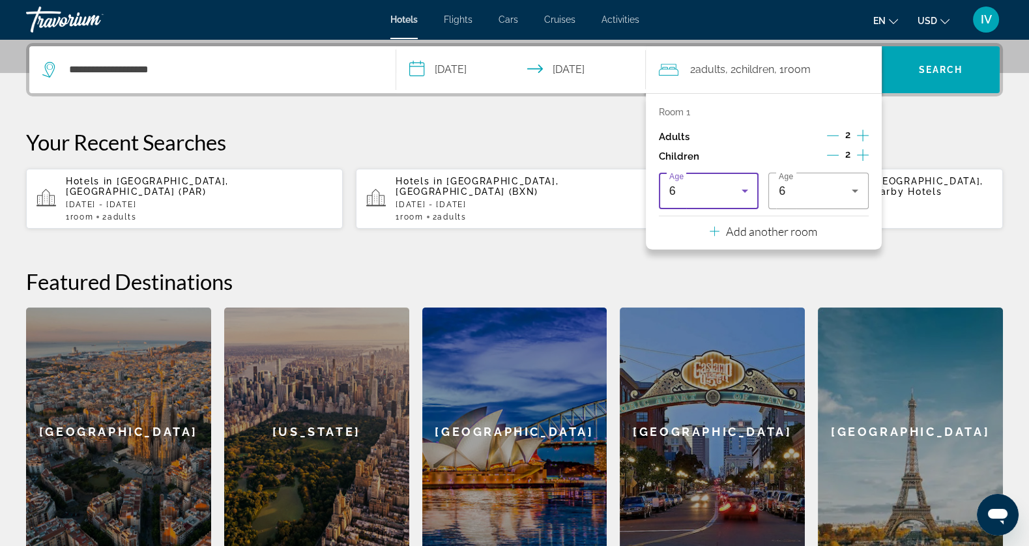
click at [710, 194] on div "6" at bounding box center [705, 191] width 73 height 16
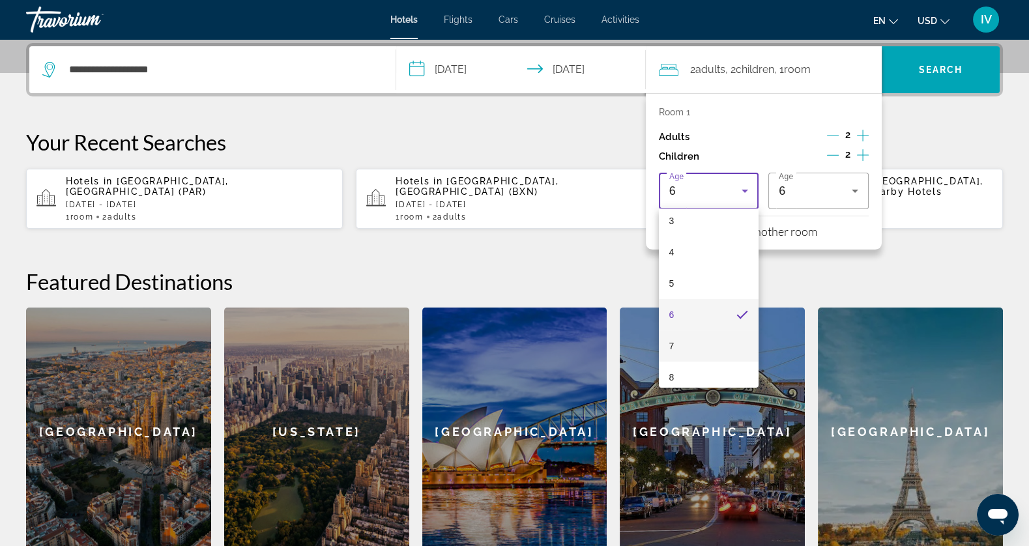
scroll to position [103, 0]
click at [692, 345] on mat-option "7" at bounding box center [709, 345] width 100 height 31
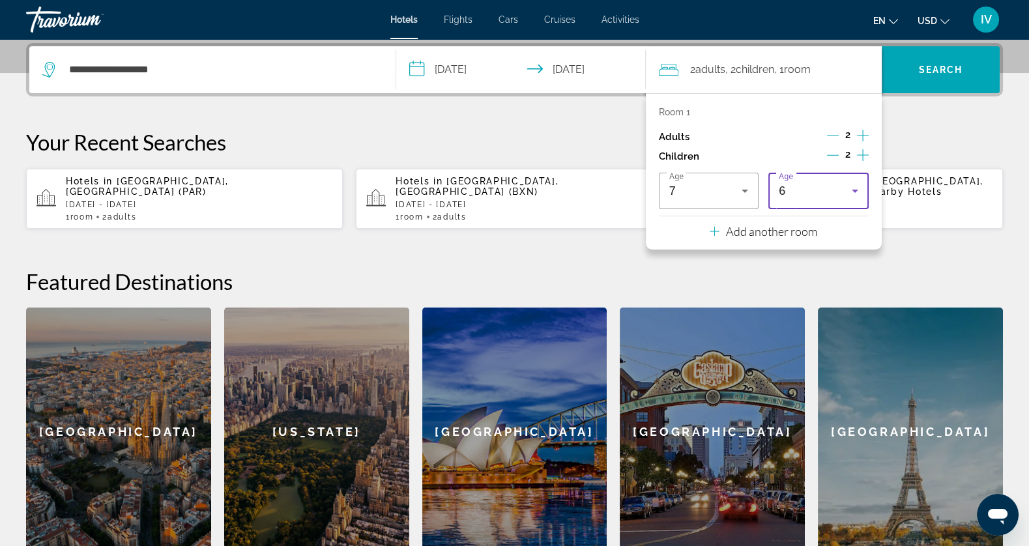
click at [824, 192] on div "6" at bounding box center [815, 191] width 73 height 16
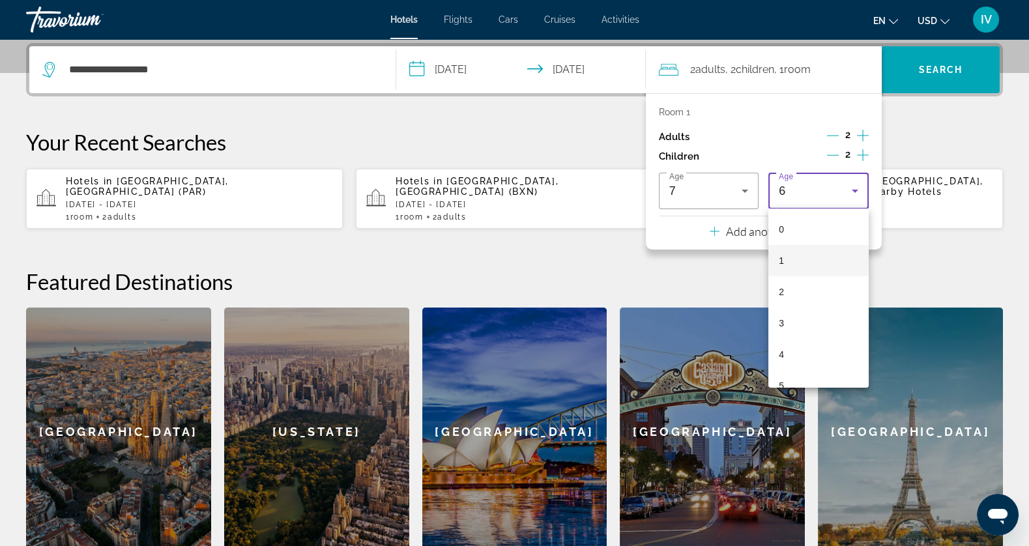
scroll to position [44, 0]
click at [798, 247] on mat-option "2" at bounding box center [818, 247] width 100 height 31
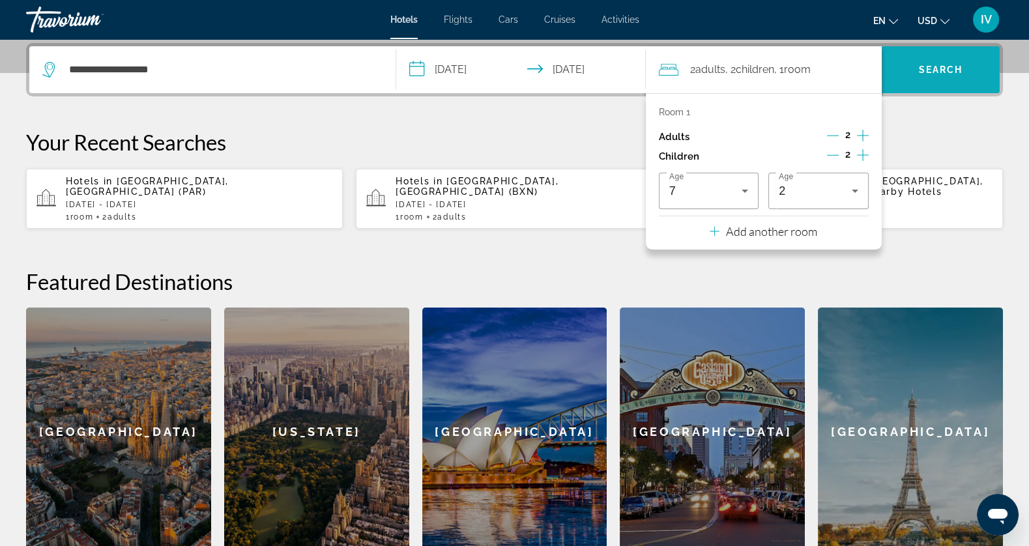
click at [946, 76] on span "Search" at bounding box center [941, 69] width 118 height 31
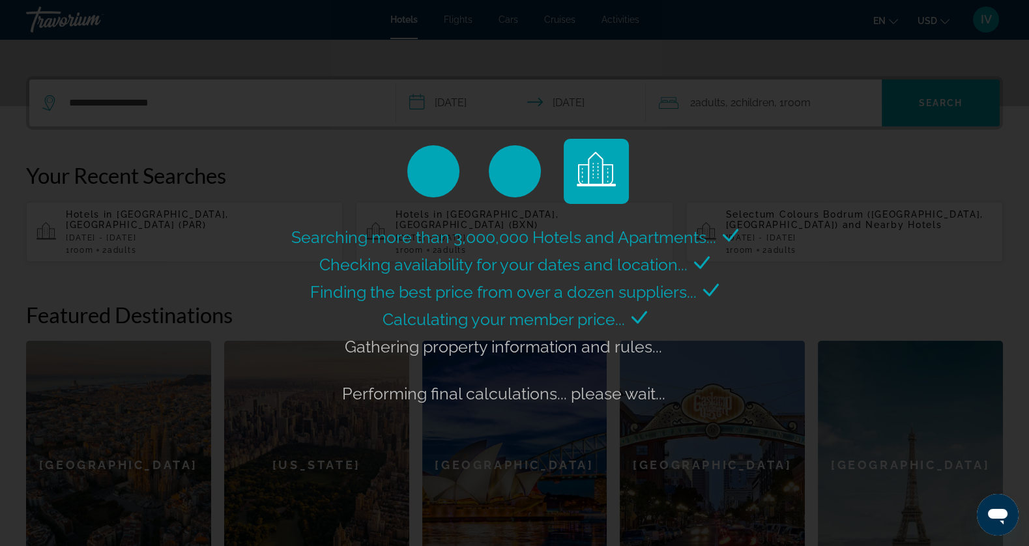
scroll to position [282, 0]
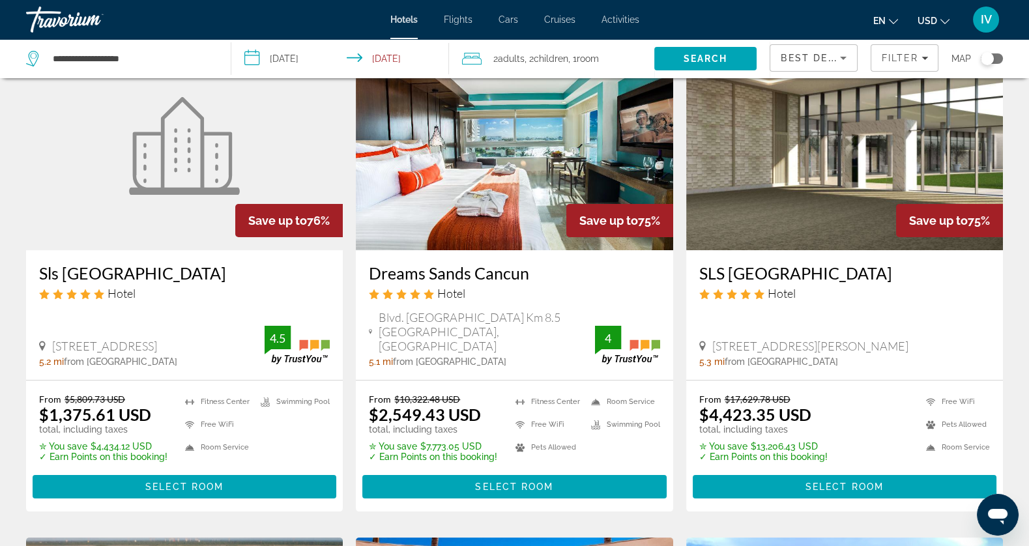
scroll to position [583, 0]
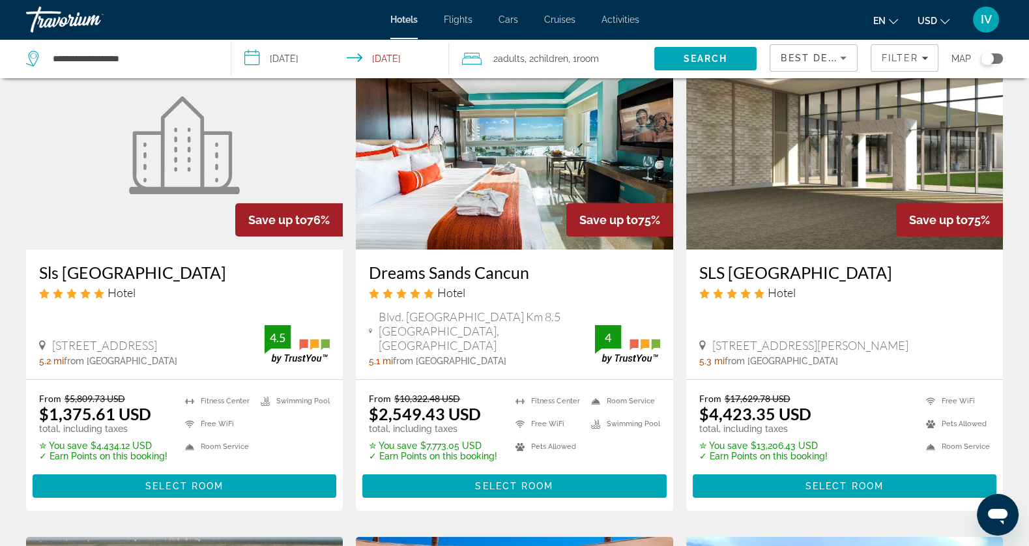
click at [307, 140] on figure "Main content" at bounding box center [184, 145] width 317 height 209
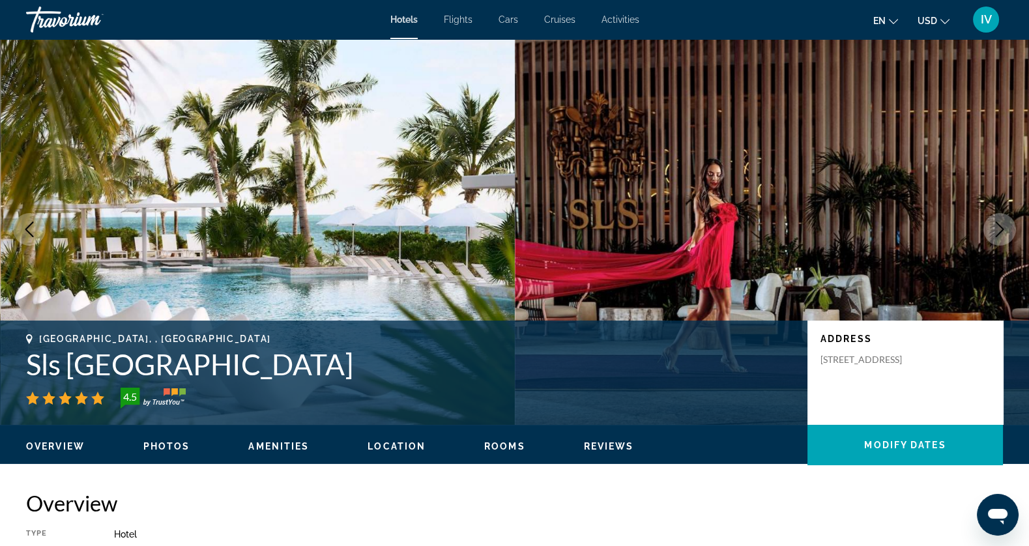
scroll to position [7, 0]
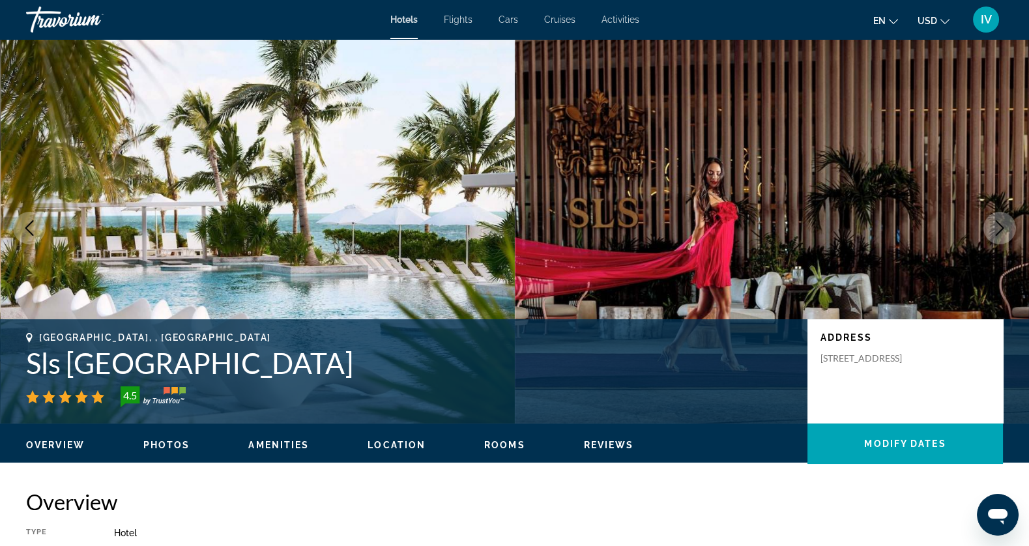
click at [998, 233] on icon "Next image" at bounding box center [1000, 228] width 16 height 16
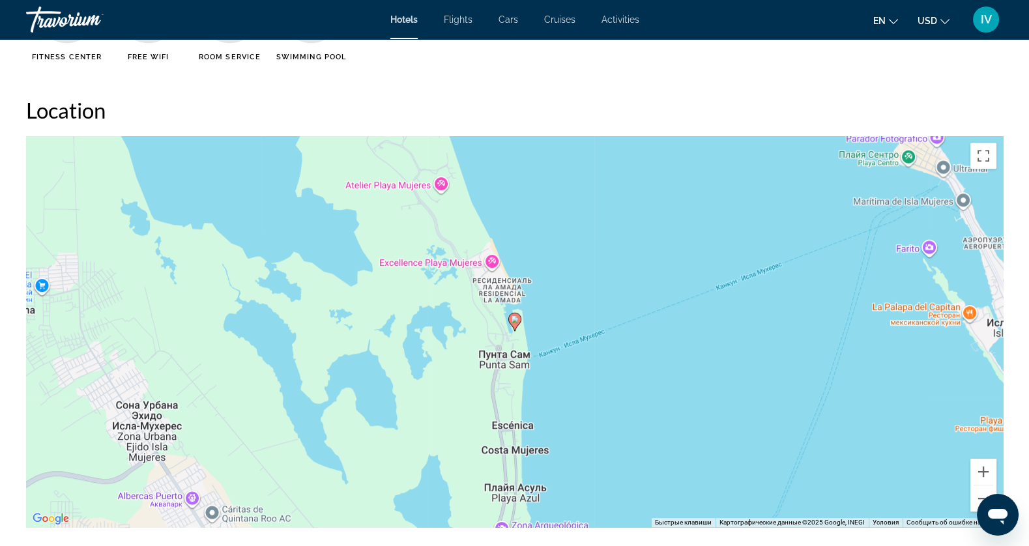
scroll to position [1176, 0]
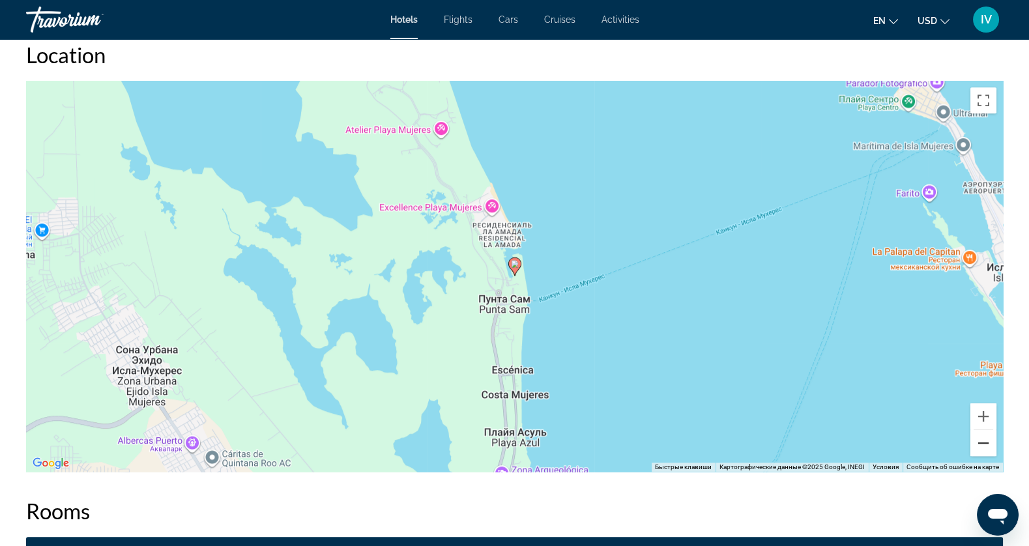
click at [983, 455] on button "Уменьшить" at bounding box center [983, 443] width 26 height 26
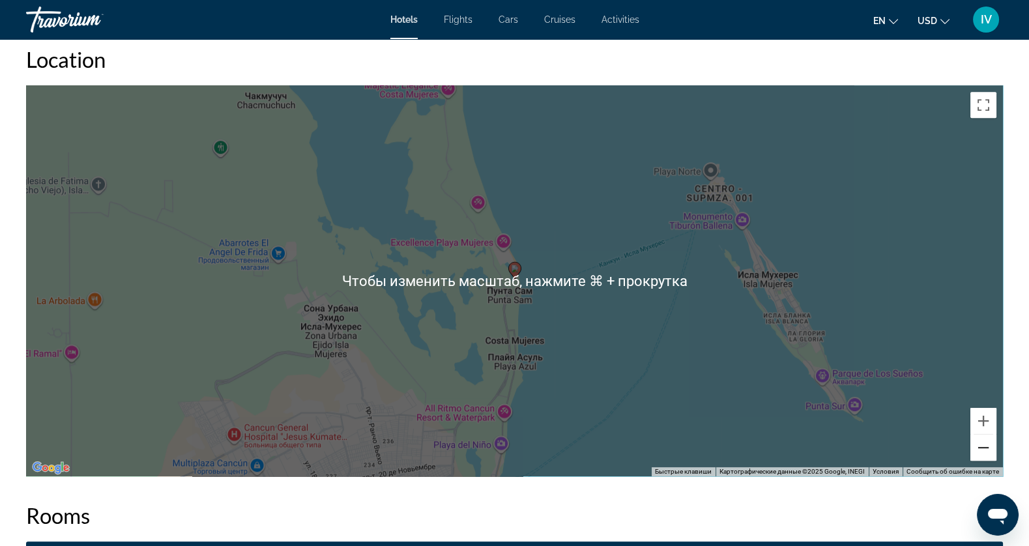
scroll to position [1178, 0]
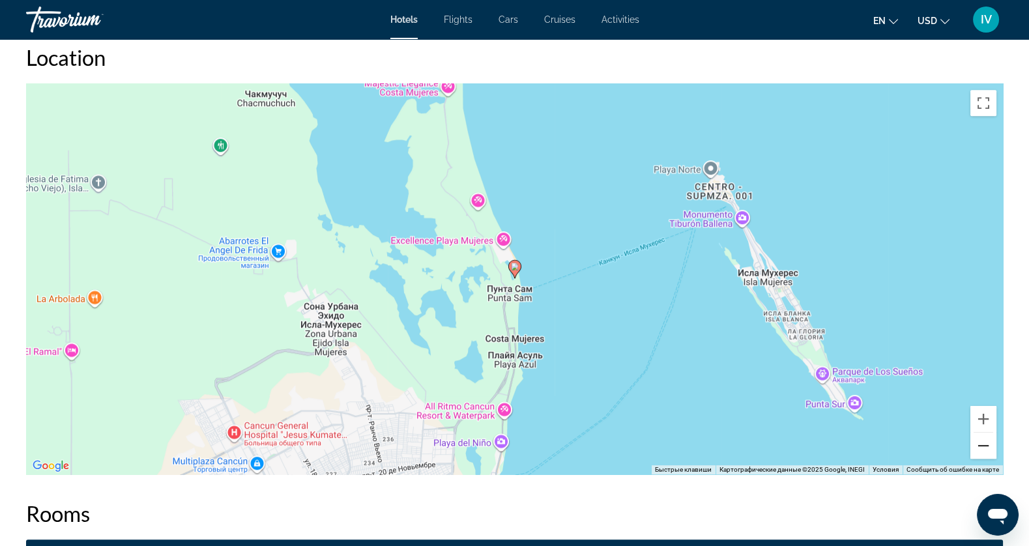
click at [983, 455] on button "Уменьшить" at bounding box center [983, 446] width 26 height 26
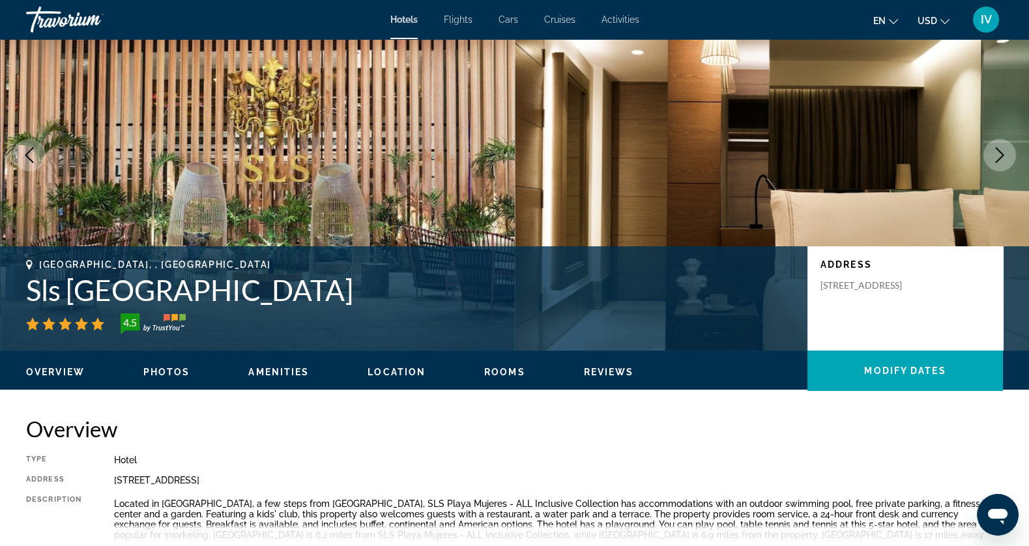
scroll to position [79, 0]
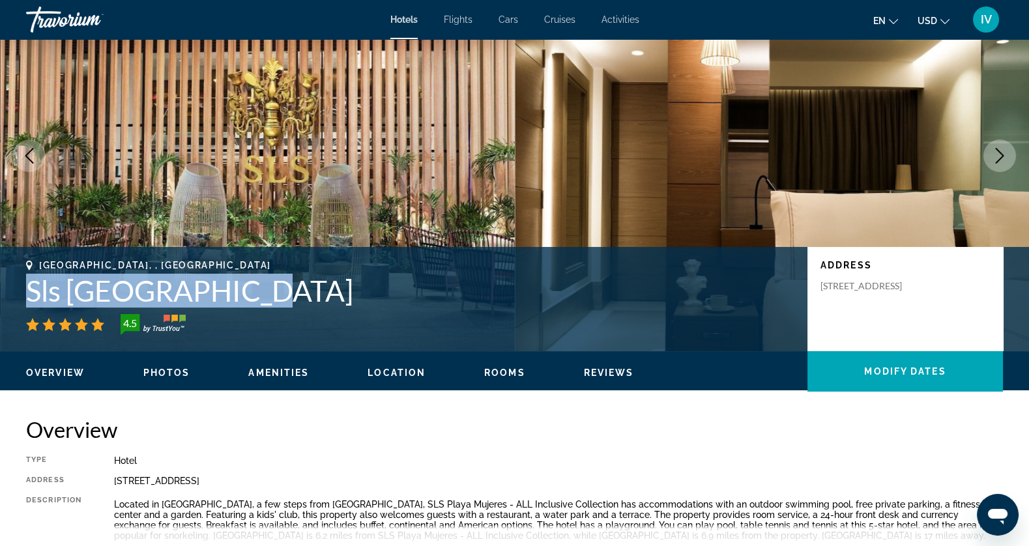
drag, startPoint x: 29, startPoint y: 287, endPoint x: 272, endPoint y: 295, distance: 243.2
click at [272, 295] on h1 "Sls Playa Mujeres" at bounding box center [410, 291] width 768 height 34
copy h1 "Sls Playa Mujeres"
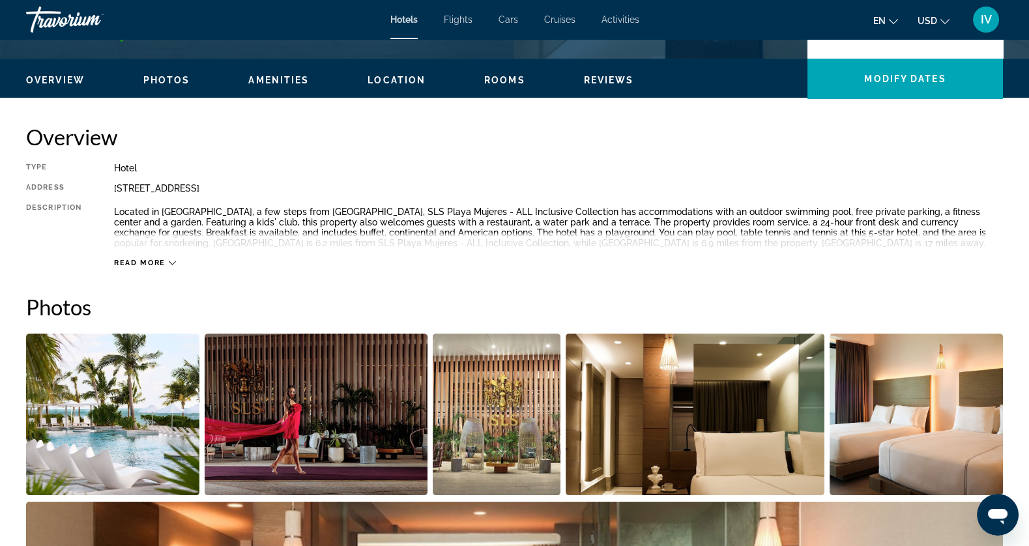
scroll to position [0, 0]
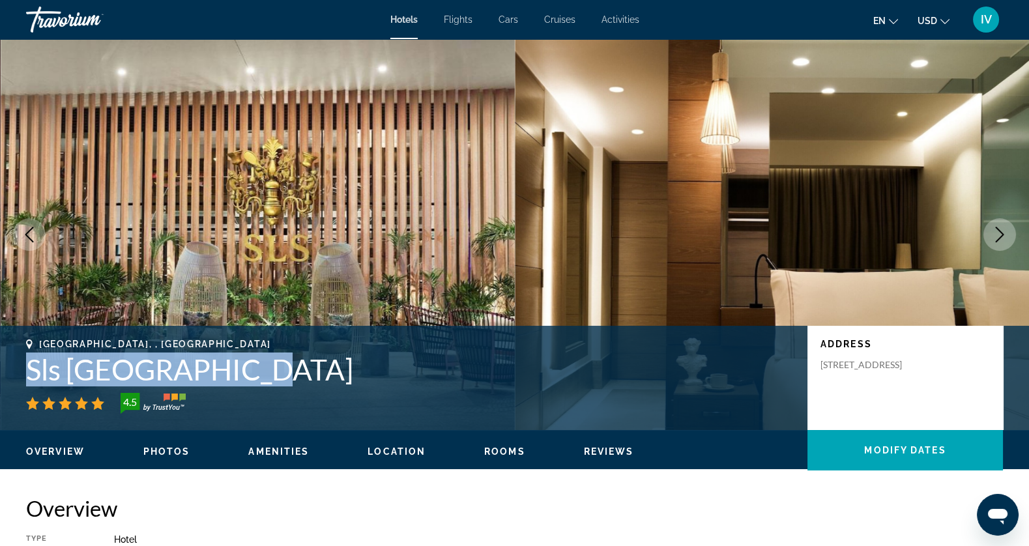
click at [992, 239] on icon "Next image" at bounding box center [1000, 235] width 16 height 16
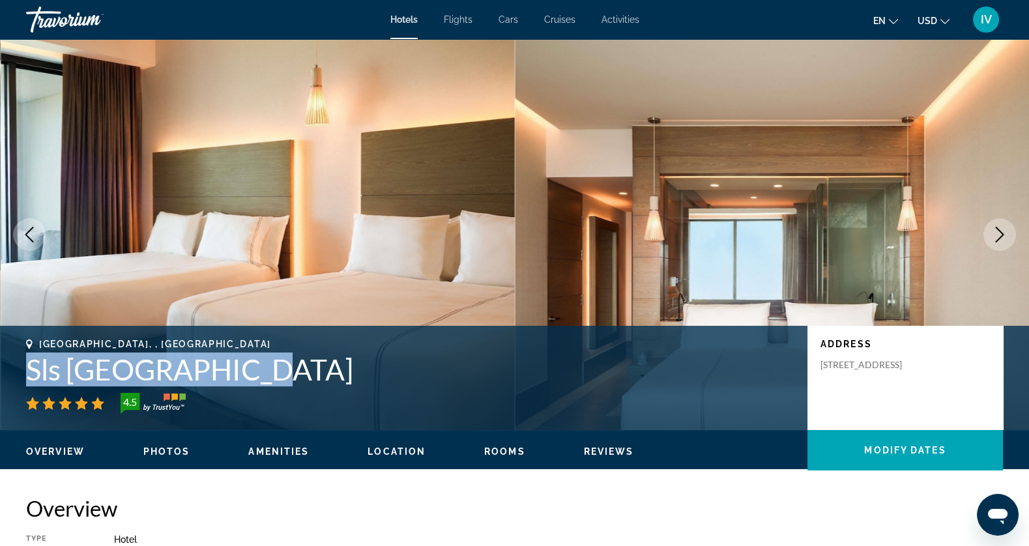
click at [992, 238] on icon "Next image" at bounding box center [1000, 235] width 16 height 16
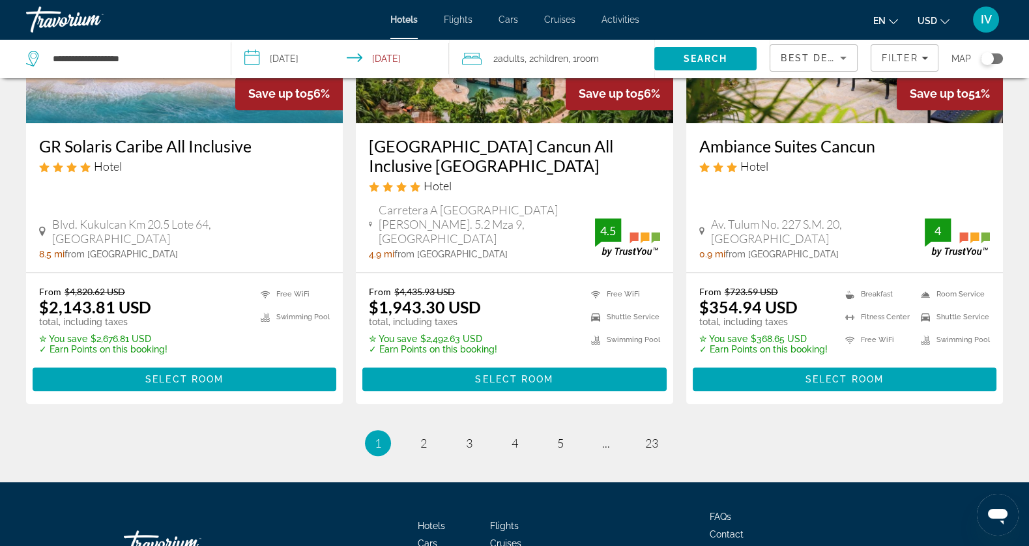
scroll to position [1754, 0]
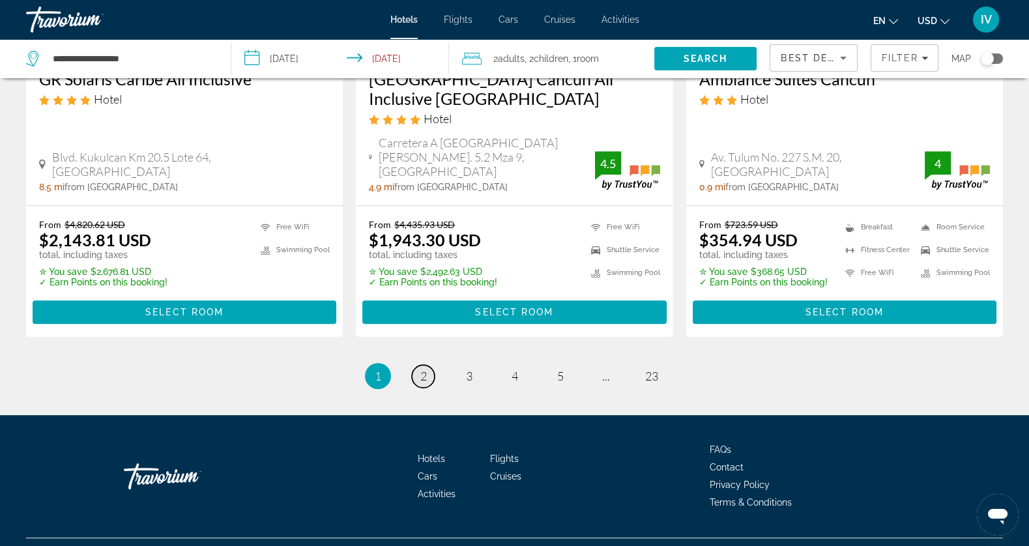
click at [418, 365] on link "page 2" at bounding box center [423, 376] width 23 height 23
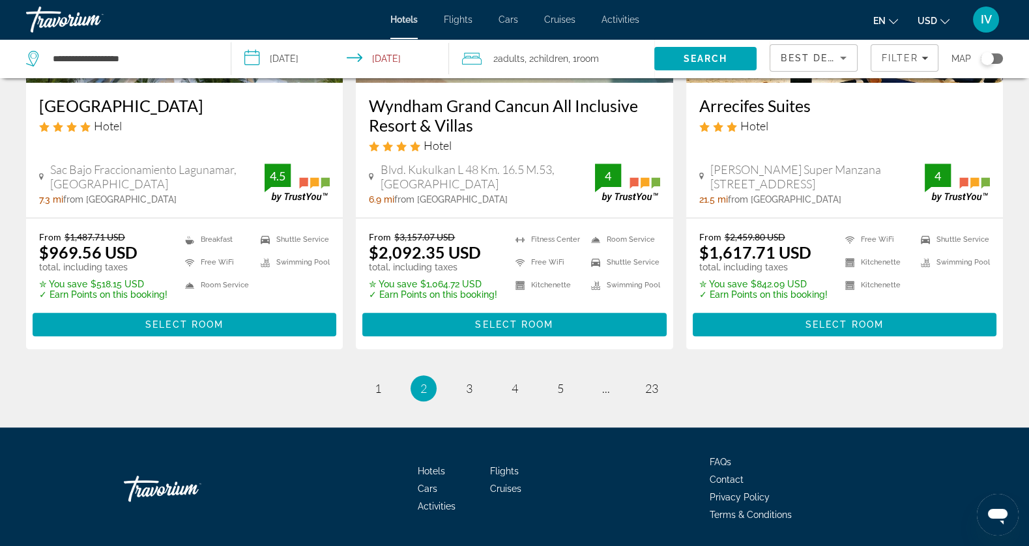
scroll to position [1811, 0]
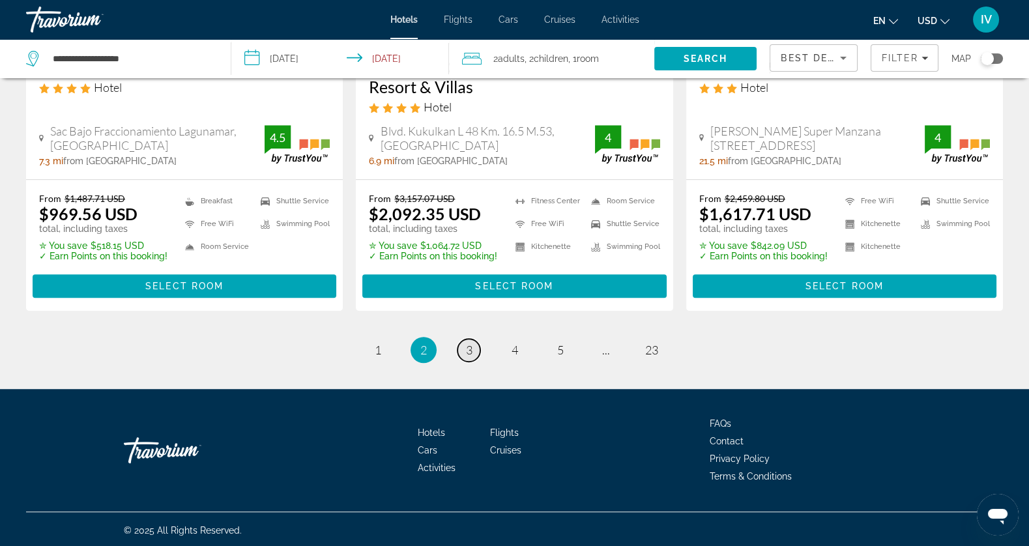
click at [464, 353] on link "page 3" at bounding box center [468, 350] width 23 height 23
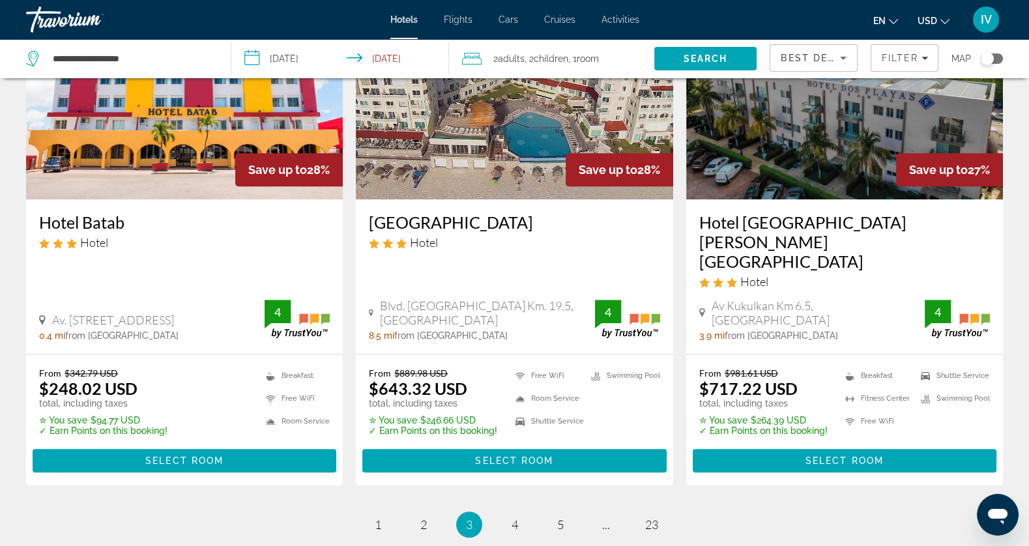
scroll to position [1713, 0]
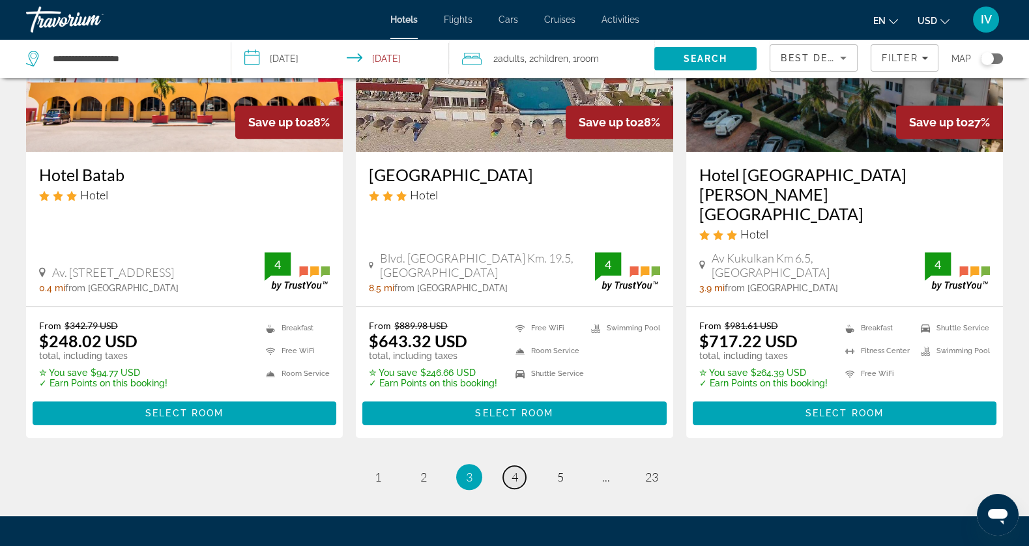
click at [512, 470] on span "4" at bounding box center [515, 477] width 7 height 14
